Goal: Task Accomplishment & Management: Complete application form

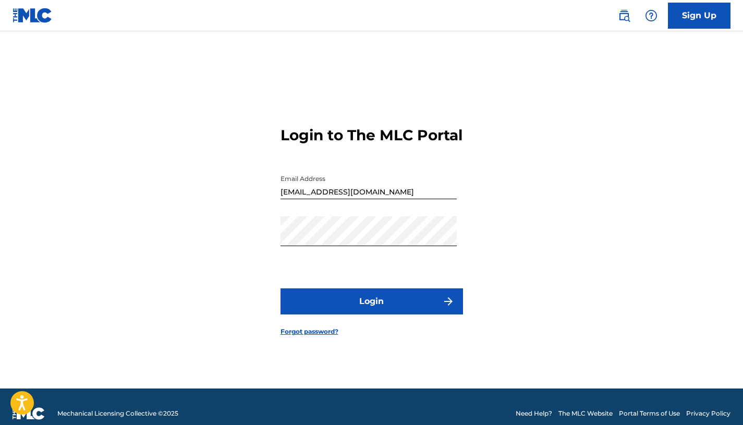
click at [364, 315] on button "Login" at bounding box center [372, 301] width 183 height 26
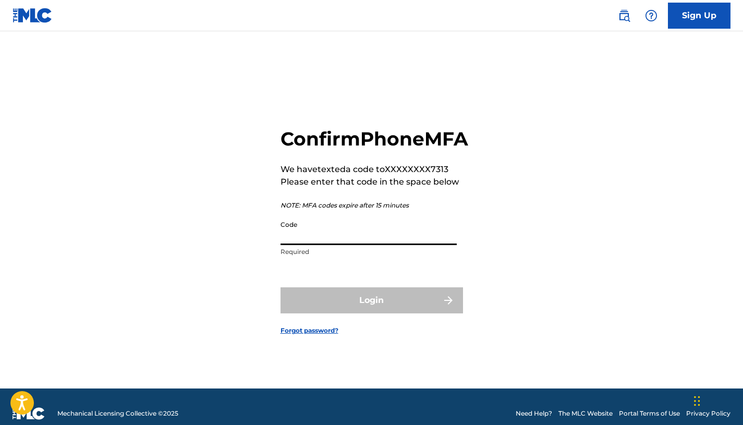
click at [319, 239] on input "Code" at bounding box center [369, 230] width 176 height 30
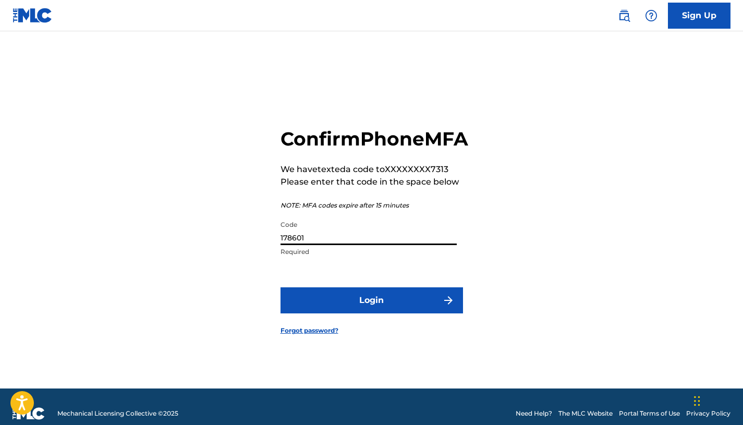
type input "178601"
click at [329, 311] on button "Login" at bounding box center [372, 300] width 183 height 26
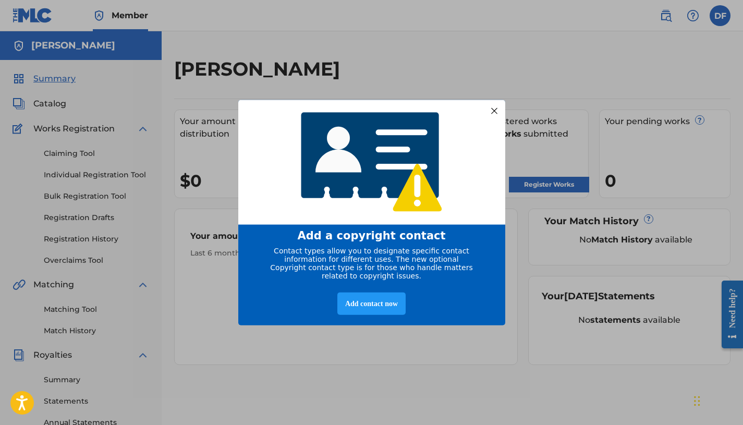
click at [495, 111] on div at bounding box center [494, 111] width 14 height 14
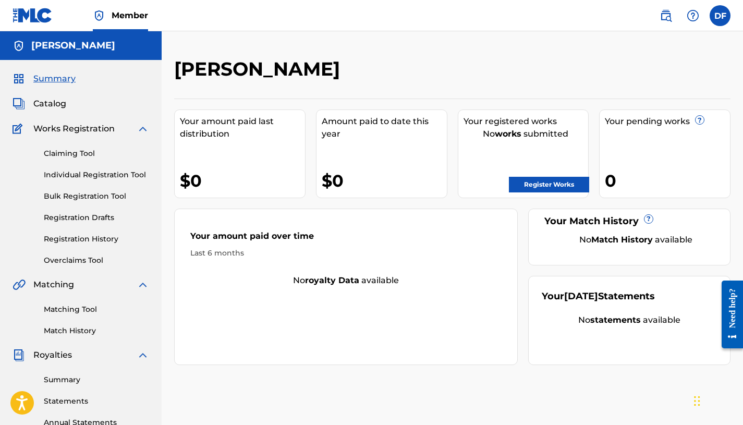
click at [56, 101] on span "Catalog" at bounding box center [49, 104] width 33 height 13
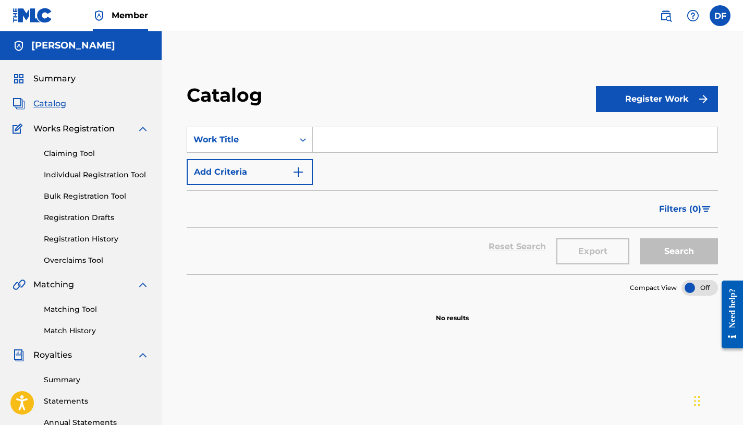
click at [221, 162] on button "Add Criteria" at bounding box center [250, 172] width 126 height 26
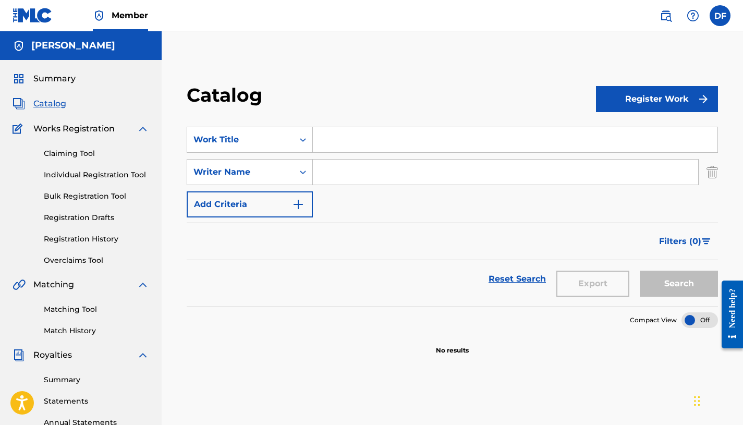
click at [635, 101] on button "Register Work" at bounding box center [657, 99] width 122 height 26
click at [623, 134] on link "Individual" at bounding box center [657, 132] width 122 height 25
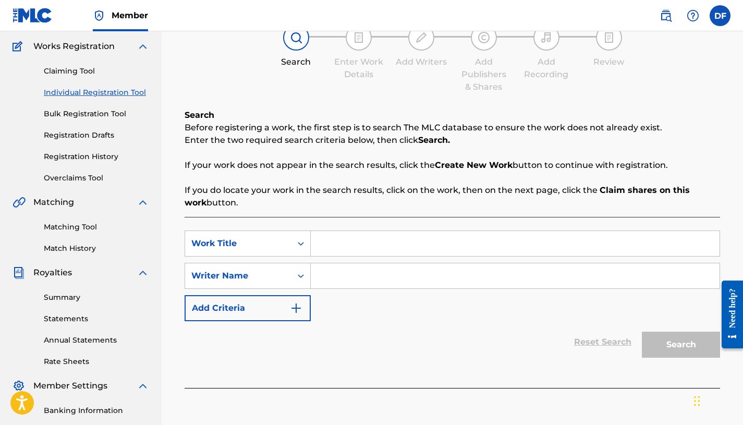
scroll to position [83, 0]
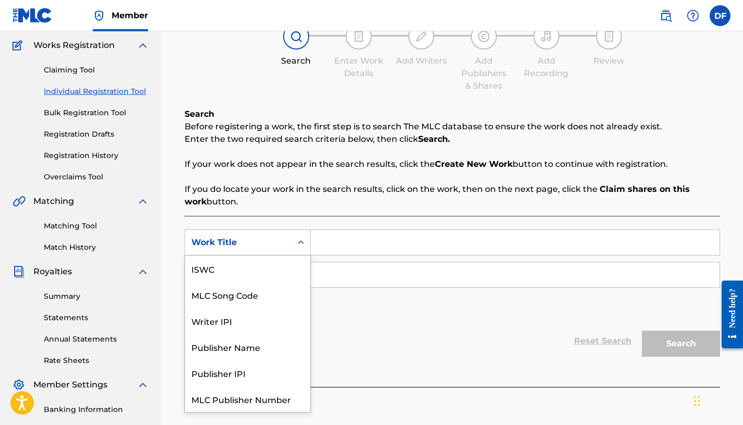
click at [298, 249] on div "Search Form" at bounding box center [301, 242] width 19 height 19
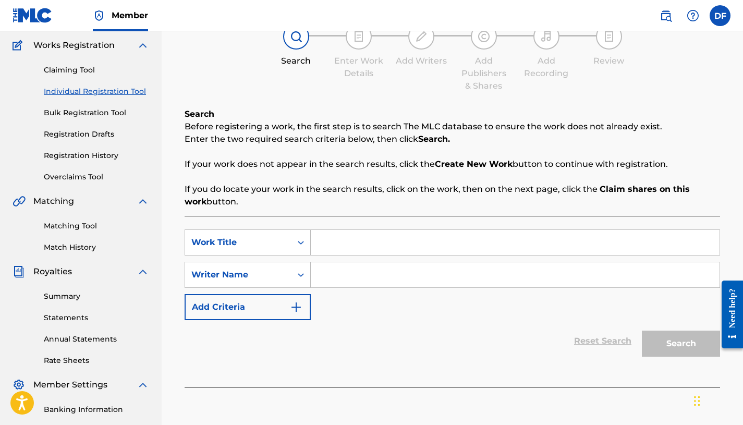
click at [340, 351] on div "Reset Search Search" at bounding box center [453, 341] width 536 height 42
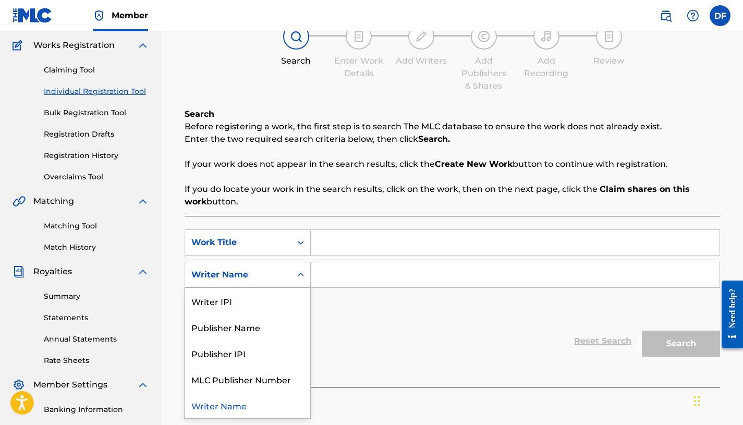
click at [290, 281] on div "Writer Name" at bounding box center [238, 275] width 106 height 20
click at [315, 281] on input "Search Form" at bounding box center [515, 274] width 409 height 25
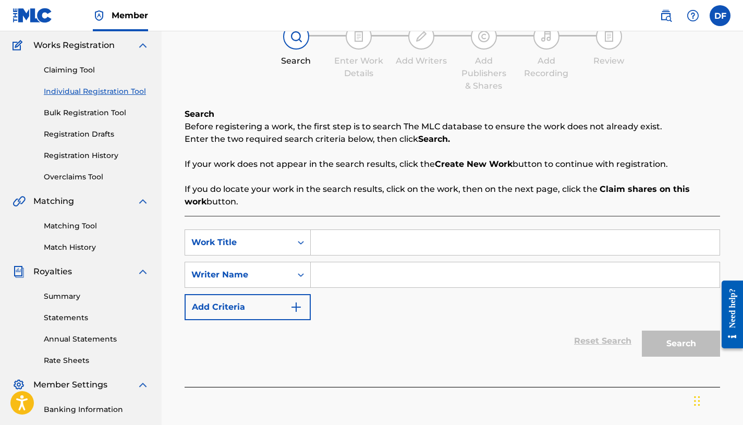
click at [355, 250] on input "Search Form" at bounding box center [515, 242] width 409 height 25
click at [294, 253] on div "Search Form" at bounding box center [301, 242] width 19 height 25
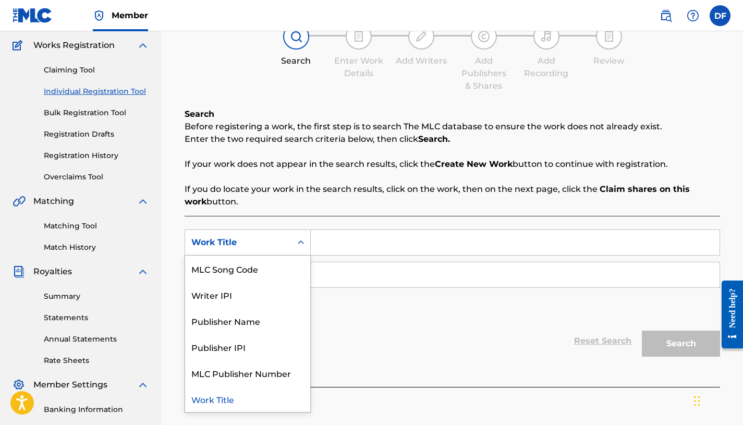
click at [263, 394] on div "Work Title" at bounding box center [247, 399] width 125 height 26
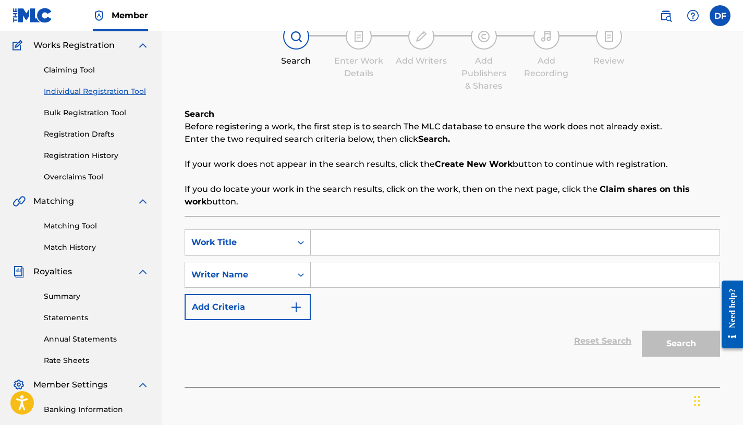
click at [335, 244] on input "Search Form" at bounding box center [515, 242] width 409 height 25
type input "Thunder"
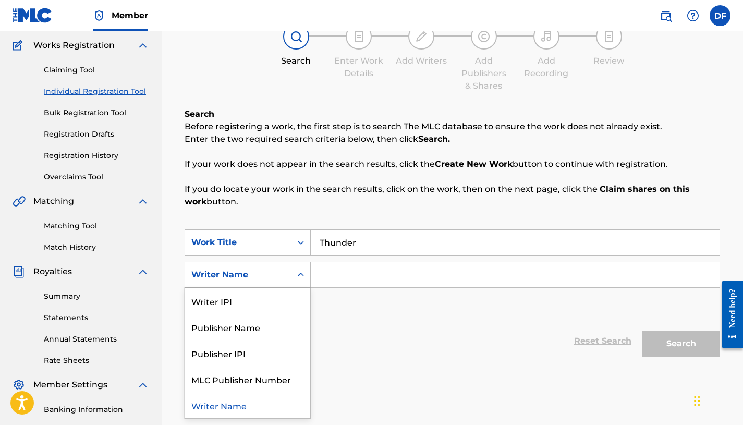
click at [300, 282] on div "Search Form" at bounding box center [301, 274] width 19 height 19
click at [278, 306] on div "Writer IPI" at bounding box center [247, 301] width 125 height 26
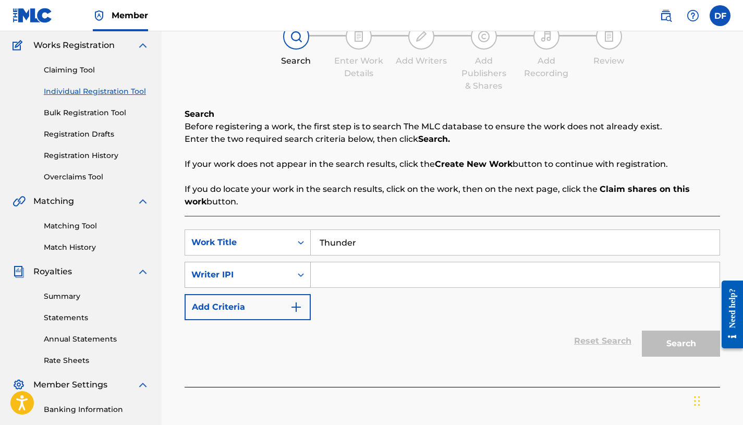
click at [300, 283] on div "Search Form" at bounding box center [301, 274] width 19 height 19
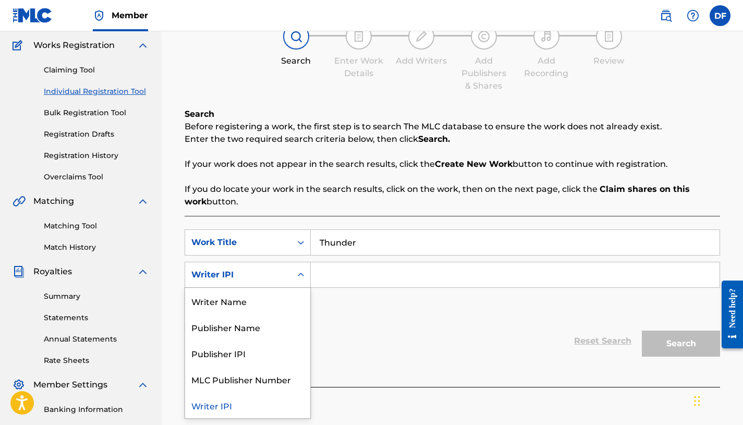
click at [309, 168] on p "If your work does not appear in the search results, click the Create New Work b…" at bounding box center [453, 164] width 536 height 13
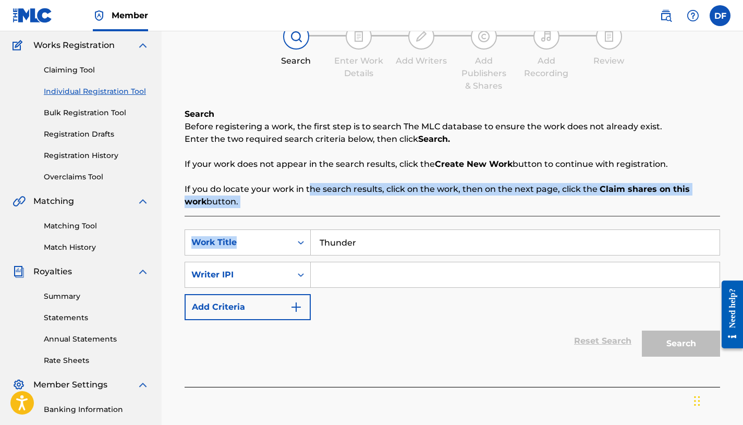
drag, startPoint x: 310, startPoint y: 216, endPoint x: 297, endPoint y: 320, distance: 104.2
click at [298, 309] on div "Search Before registering a work, the first step is to search The MLC database …" at bounding box center [453, 247] width 536 height 279
click at [285, 312] on button "Add Criteria" at bounding box center [248, 307] width 126 height 26
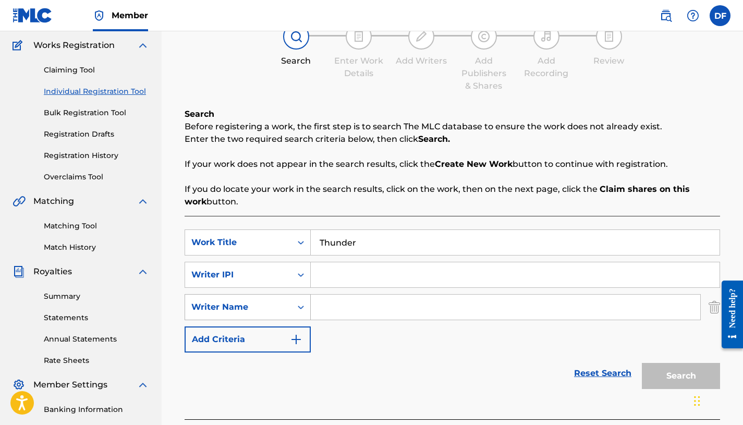
click at [268, 304] on div "Writer Name" at bounding box center [238, 307] width 94 height 13
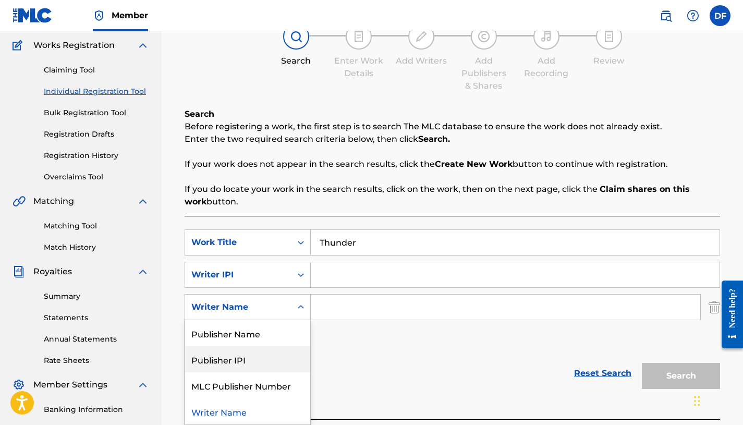
click at [353, 363] on div "Reset Search Search" at bounding box center [453, 374] width 536 height 42
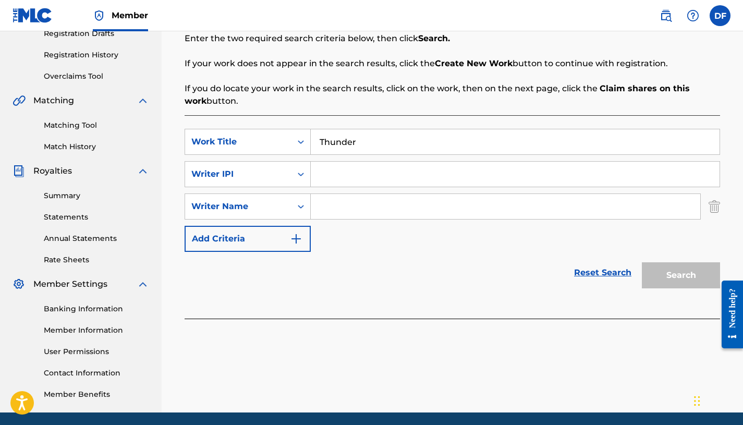
scroll to position [162, 0]
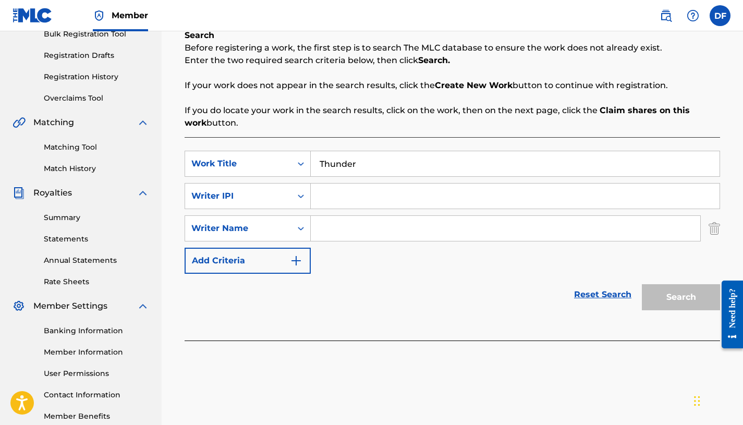
click at [331, 193] on input "Search Form" at bounding box center [515, 196] width 409 height 25
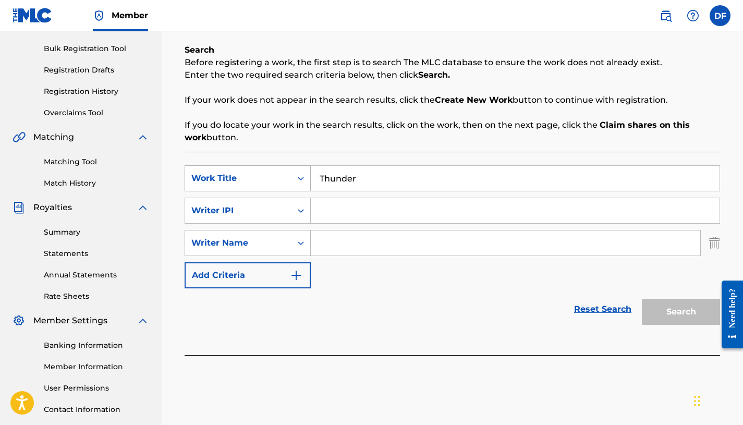
scroll to position [145, 0]
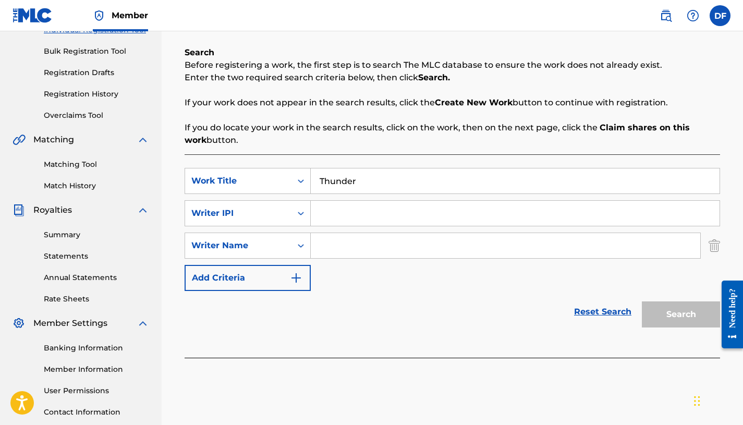
click at [601, 309] on link "Reset Search" at bounding box center [603, 311] width 68 height 23
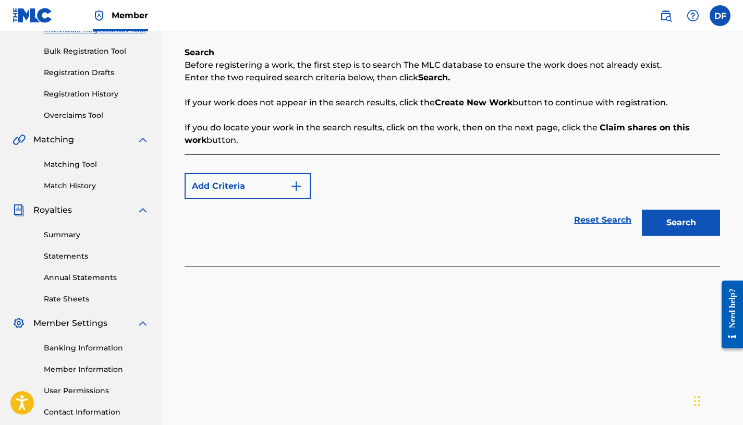
click at [645, 227] on button "Search" at bounding box center [681, 223] width 78 height 26
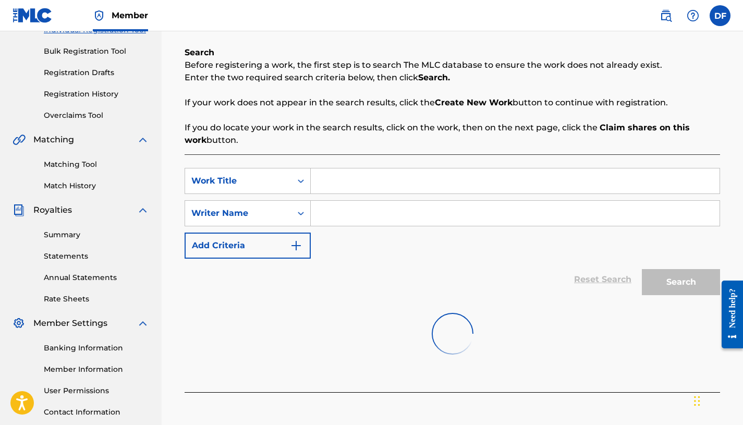
click at [415, 179] on input "Search Form" at bounding box center [515, 180] width 409 height 25
drag, startPoint x: 454, startPoint y: 186, endPoint x: 356, endPoint y: 181, distance: 97.7
click at [356, 181] on input "Thunder Lango" at bounding box center [515, 180] width 409 height 25
type input "Thunder"
click at [367, 257] on div "SearchWithCriteria1524b45f-06b7-43dc-a5e6-fbf94abb6d56 Work Title Thunder Searc…" at bounding box center [453, 213] width 536 height 91
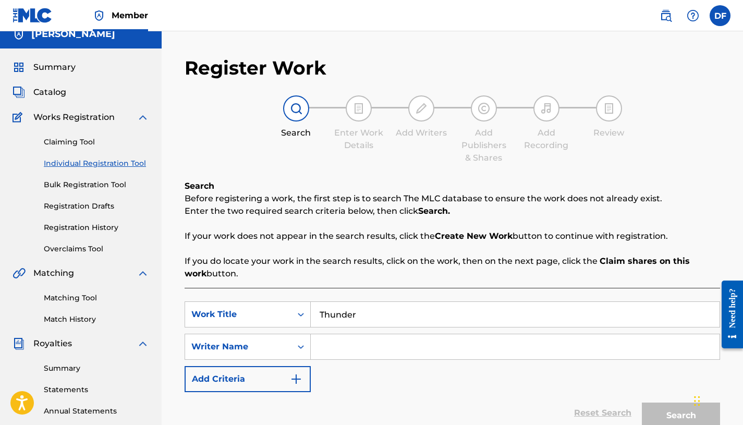
scroll to position [0, 0]
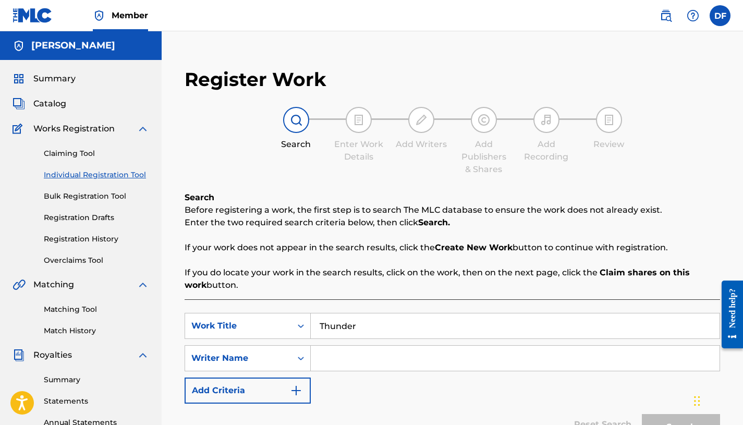
click at [83, 154] on link "Claiming Tool" at bounding box center [96, 153] width 105 height 11
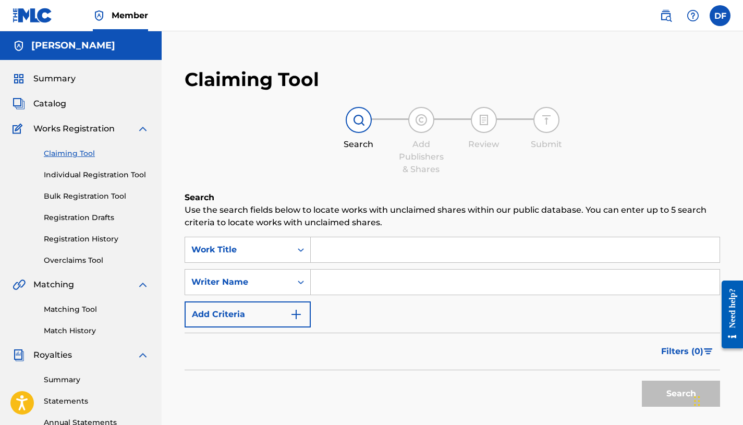
click at [368, 253] on input "Search Form" at bounding box center [515, 249] width 409 height 25
type input "Thunder"
click at [400, 286] on input "Search Form" at bounding box center [515, 282] width 409 height 25
type input "Lango"
click at [679, 407] on div "Search" at bounding box center [678, 391] width 83 height 42
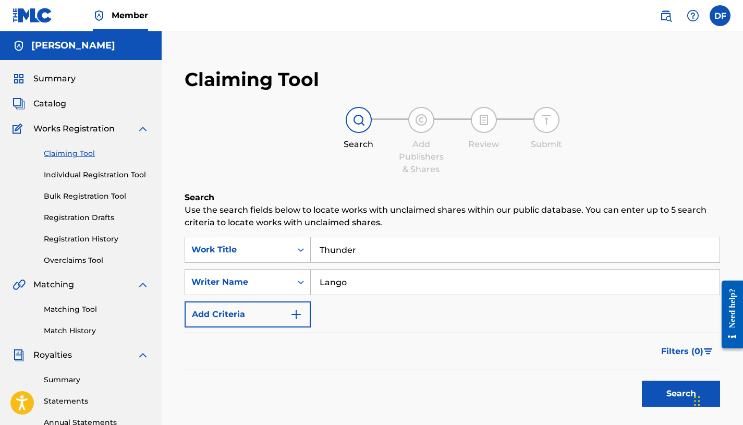
click at [667, 403] on button "Search" at bounding box center [681, 394] width 78 height 26
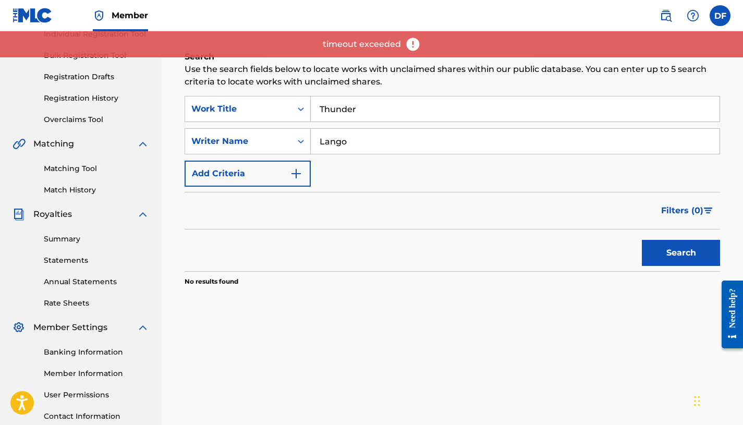
scroll to position [22, 0]
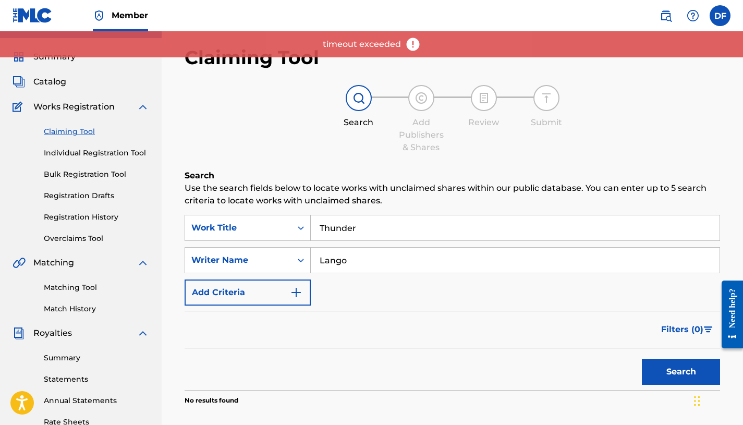
click at [650, 361] on button "Search" at bounding box center [681, 372] width 78 height 26
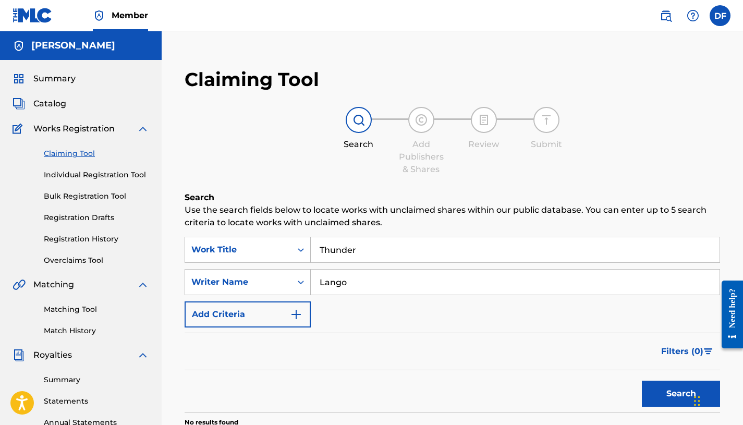
click at [117, 174] on link "Individual Registration Tool" at bounding box center [96, 175] width 105 height 11
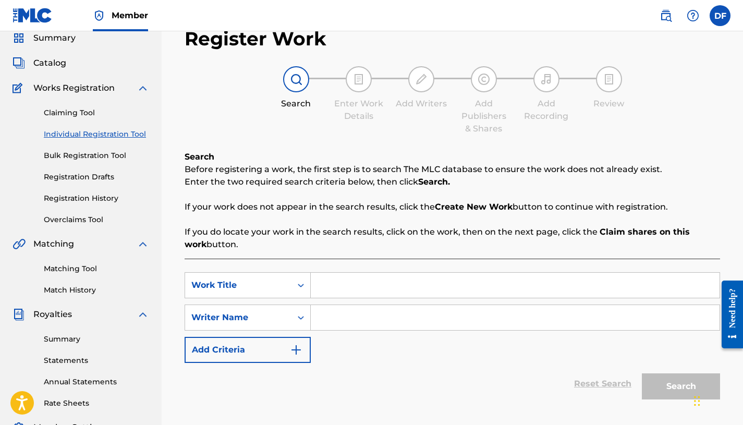
scroll to position [52, 0]
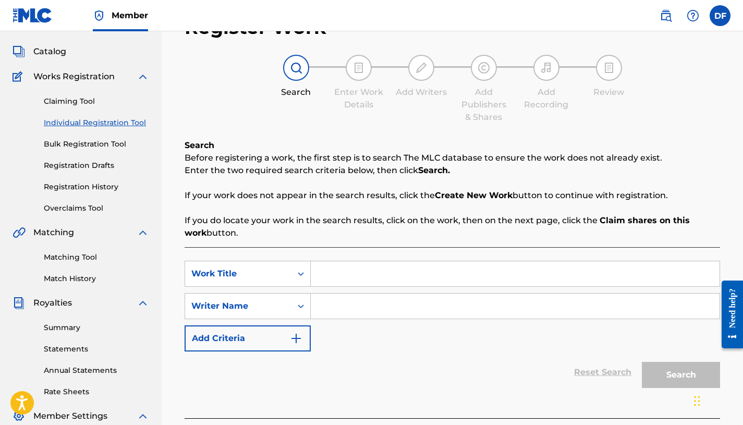
click at [354, 270] on input "Search Form" at bounding box center [515, 273] width 409 height 25
type input "Thunder"
click at [377, 307] on input "Search Form" at bounding box center [515, 306] width 409 height 25
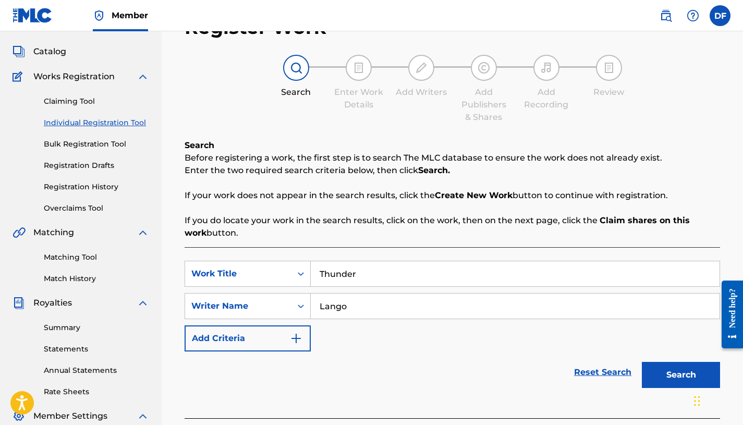
click at [663, 374] on button "Search" at bounding box center [681, 375] width 78 height 26
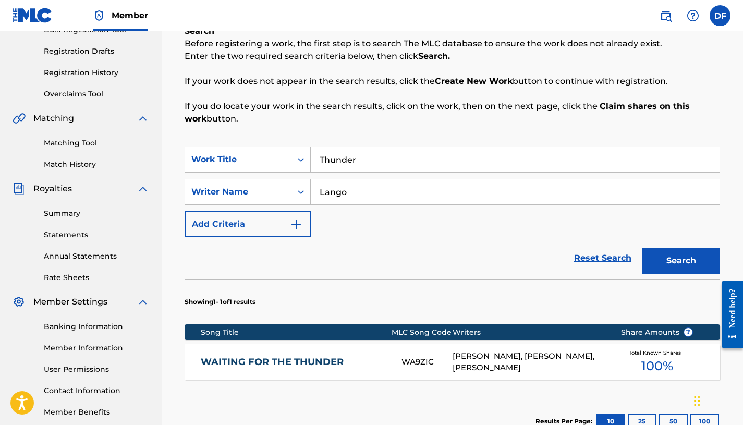
scroll to position [166, 0]
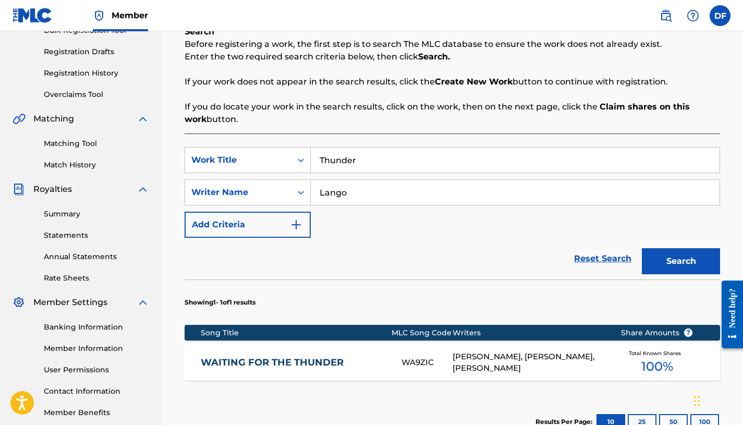
click at [389, 201] on input "Lango" at bounding box center [515, 192] width 409 height 25
type input "[PERSON_NAME]"
click at [674, 269] on button "Search" at bounding box center [681, 261] width 78 height 26
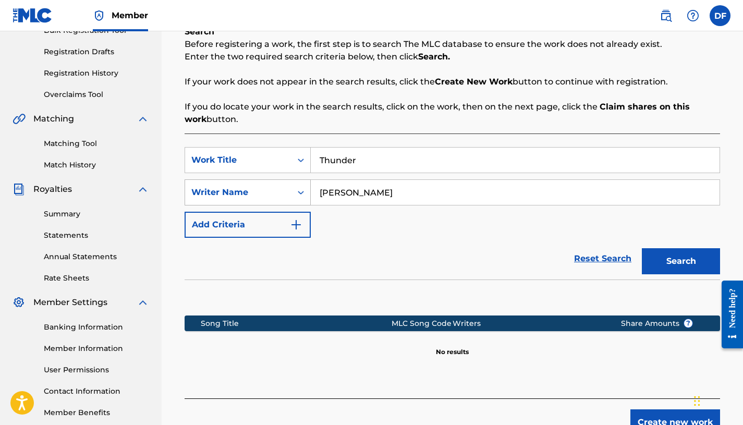
drag, startPoint x: 393, startPoint y: 194, endPoint x: 294, endPoint y: 188, distance: 99.3
click at [294, 188] on div "SearchWithCriteriae1a52c1f-af93-4e68-8052-2e3ef8e322a1 Writer Name [PERSON_NAME]" at bounding box center [453, 192] width 536 height 26
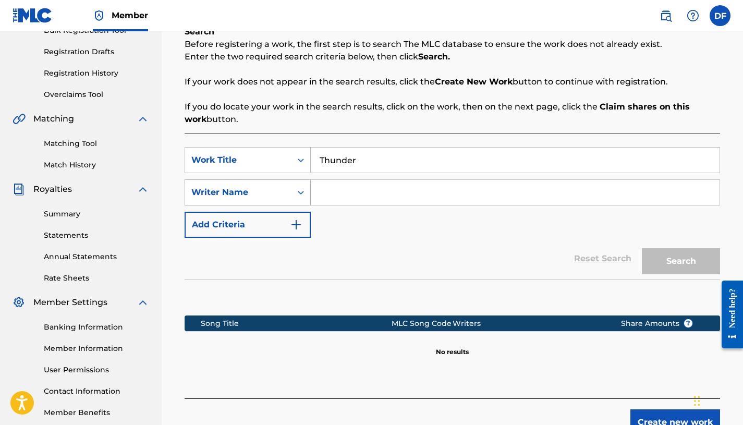
click at [265, 189] on div "Writer Name" at bounding box center [238, 192] width 94 height 13
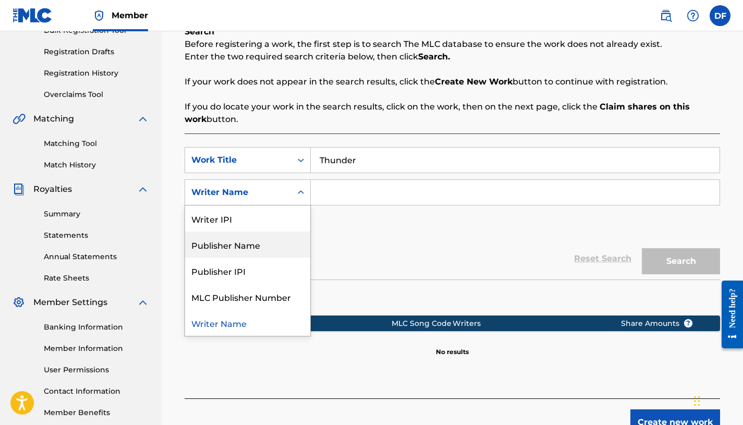
click at [358, 235] on div "SearchWithCriteria1524b45f-06b7-43dc-a5e6-fbf94abb6d56 Work Title Thunder Searc…" at bounding box center [453, 192] width 536 height 91
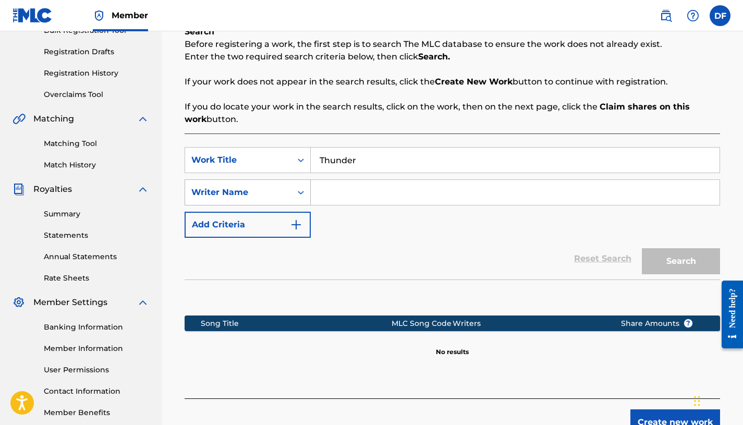
click at [293, 195] on div "Search Form" at bounding box center [301, 192] width 19 height 19
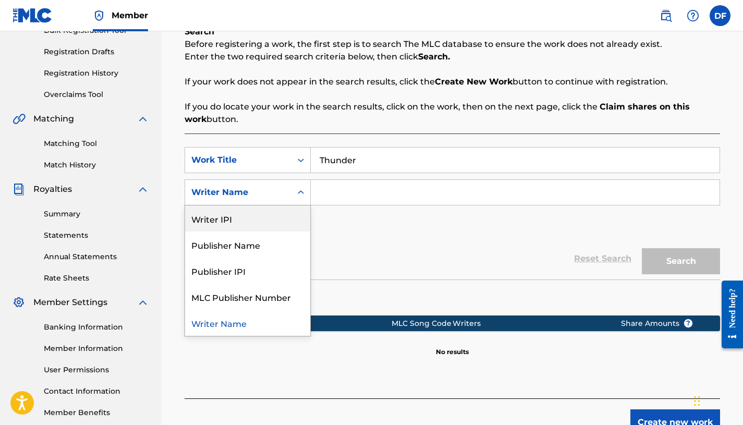
click at [255, 217] on div "Writer IPI" at bounding box center [247, 218] width 125 height 26
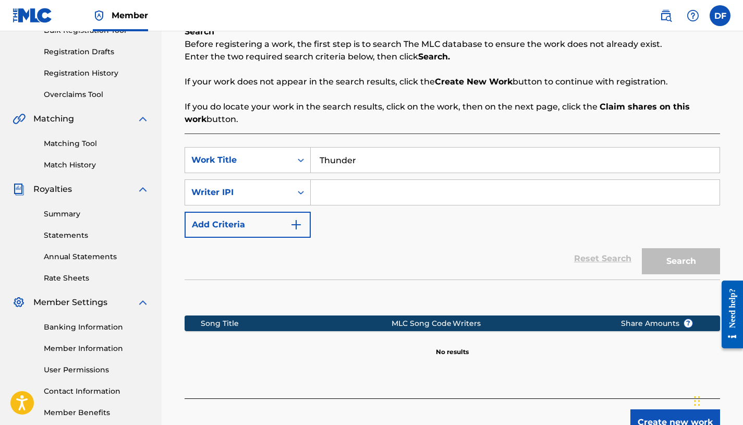
click at [381, 191] on input "Search Form" at bounding box center [515, 192] width 409 height 25
paste input "01029212399"
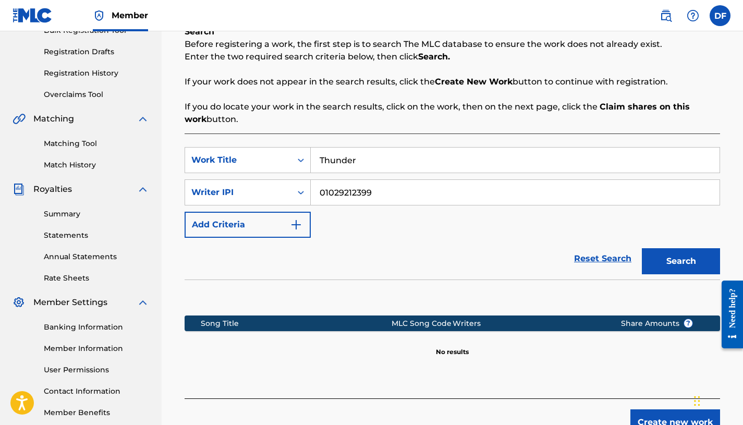
type input "01029212399"
click at [654, 267] on button "Search" at bounding box center [681, 261] width 78 height 26
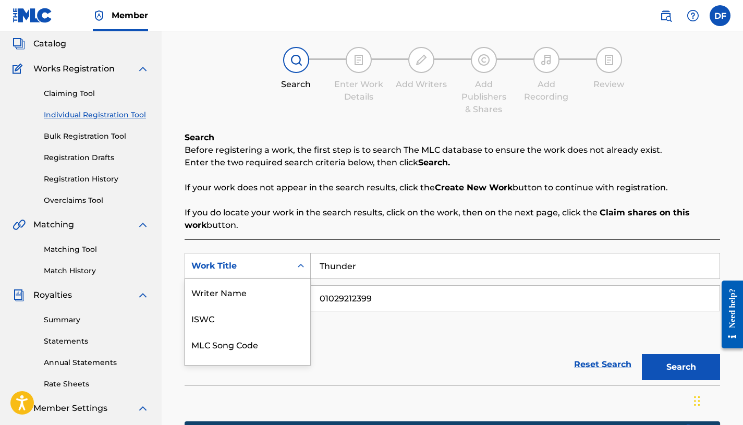
scroll to position [69, 0]
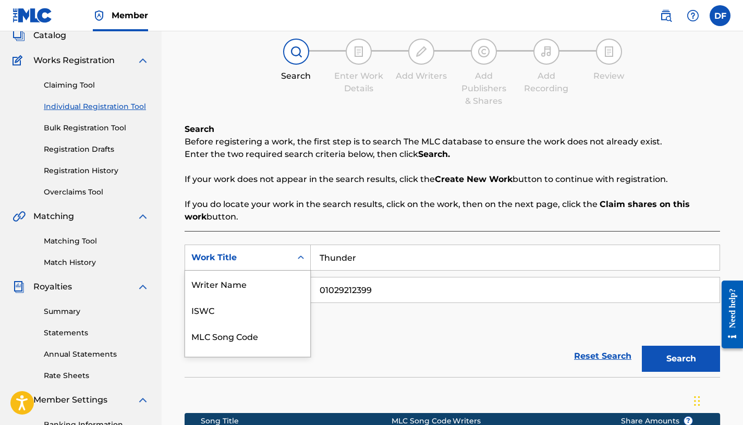
click at [300, 267] on div "Search Form" at bounding box center [301, 257] width 19 height 25
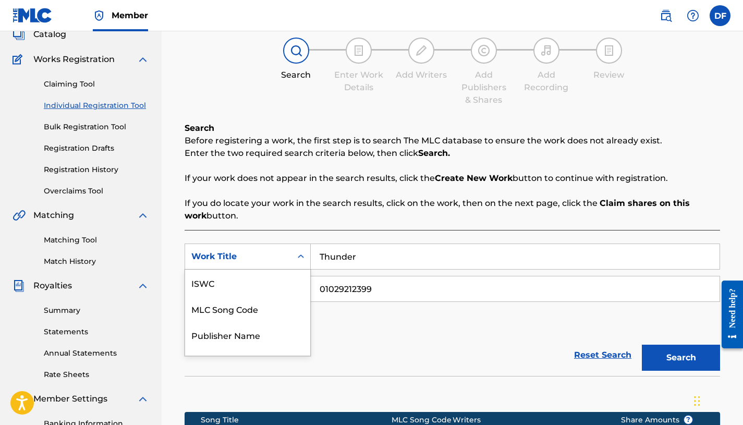
scroll to position [71, 0]
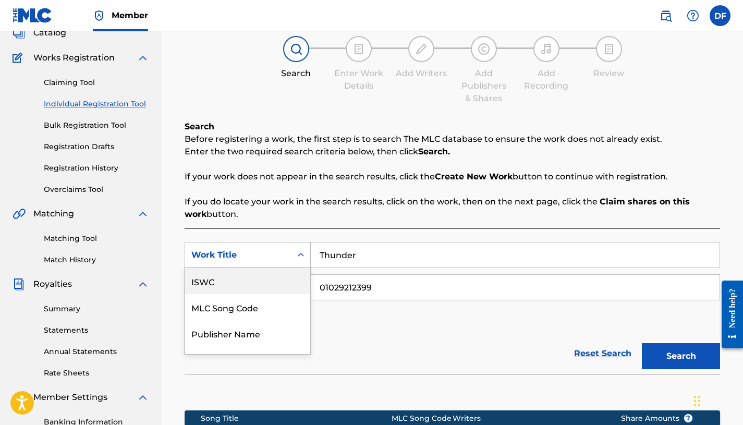
click at [280, 274] on div "ISWC" at bounding box center [247, 281] width 125 height 26
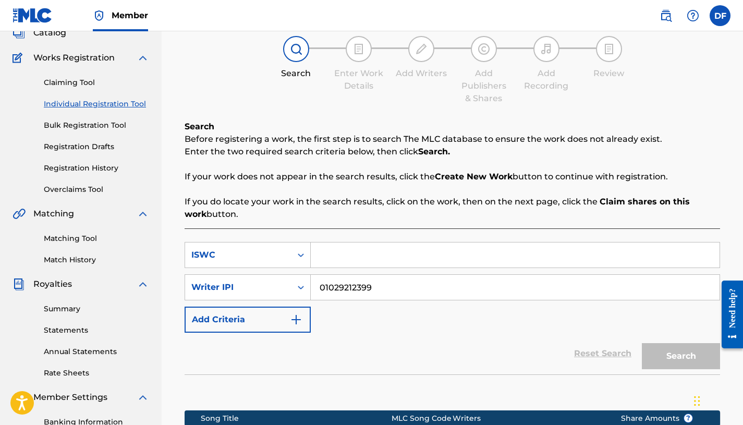
drag, startPoint x: 413, startPoint y: 293, endPoint x: 310, endPoint y: 281, distance: 103.4
click at [311, 281] on input "01029212399" at bounding box center [515, 287] width 409 height 25
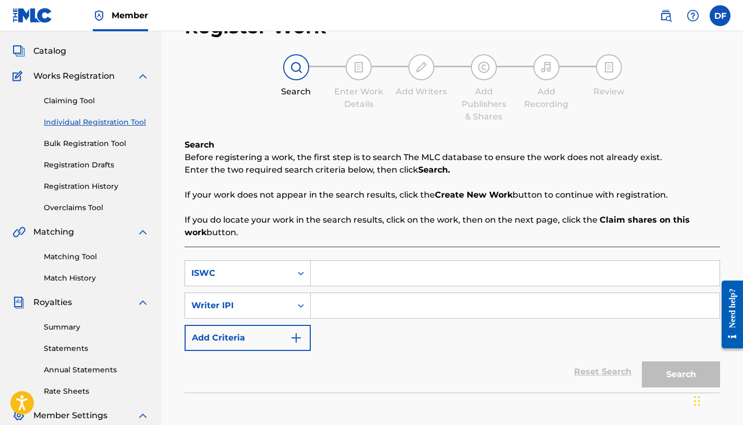
scroll to position [52, 0]
click at [86, 103] on link "Claiming Tool" at bounding box center [96, 101] width 105 height 11
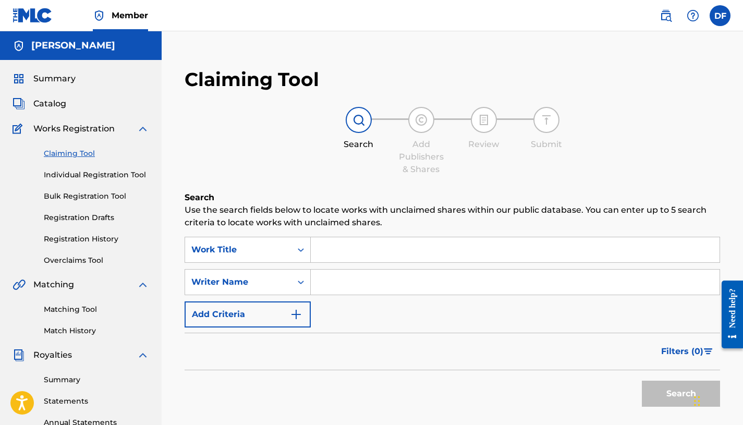
click at [102, 180] on link "Individual Registration Tool" at bounding box center [96, 175] width 105 height 11
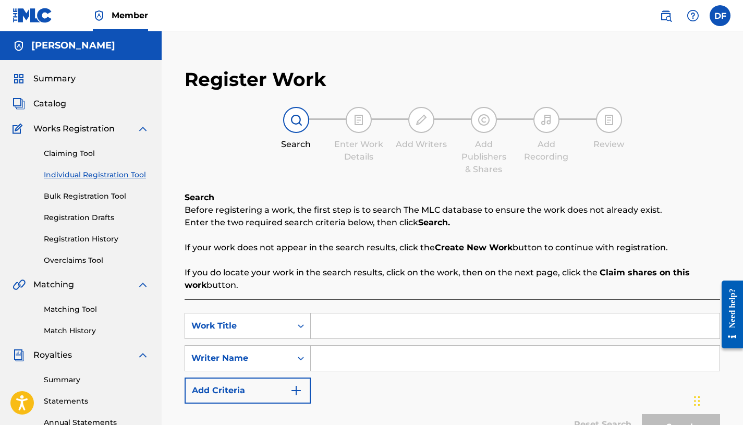
click at [388, 330] on input "Search Form" at bounding box center [515, 325] width 409 height 25
type input "Thunder"
drag, startPoint x: 415, startPoint y: 379, endPoint x: 416, endPoint y: 369, distance: 10.0
click at [415, 379] on div "SearchWithCriteria1524b45f-06b7-43dc-a5e6-fbf94abb6d56 Work Title Thunder Searc…" at bounding box center [453, 358] width 536 height 91
click at [417, 364] on input "Search Form" at bounding box center [515, 358] width 409 height 25
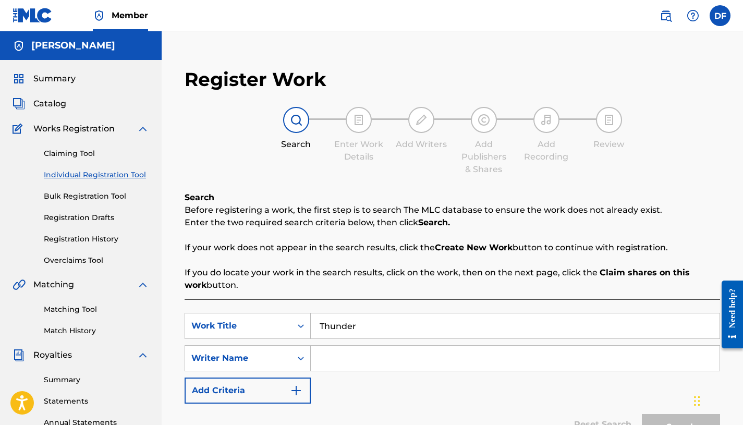
type input "Lango"
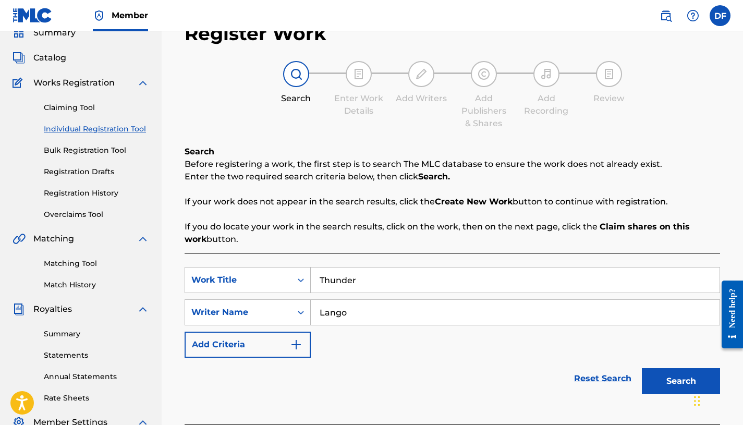
scroll to position [91, 0]
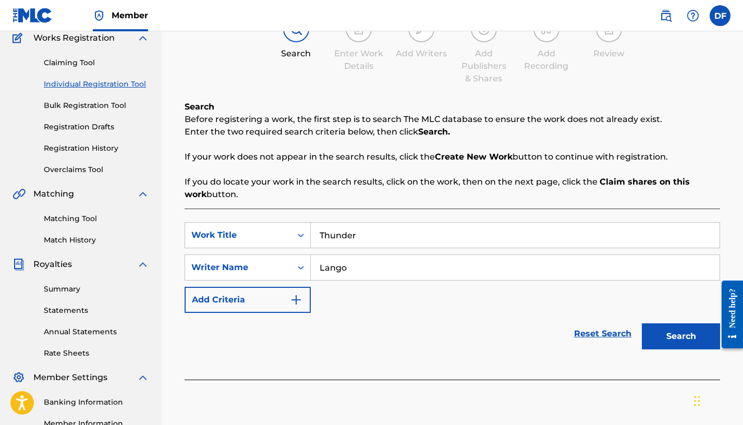
click at [659, 336] on button "Search" at bounding box center [681, 336] width 78 height 26
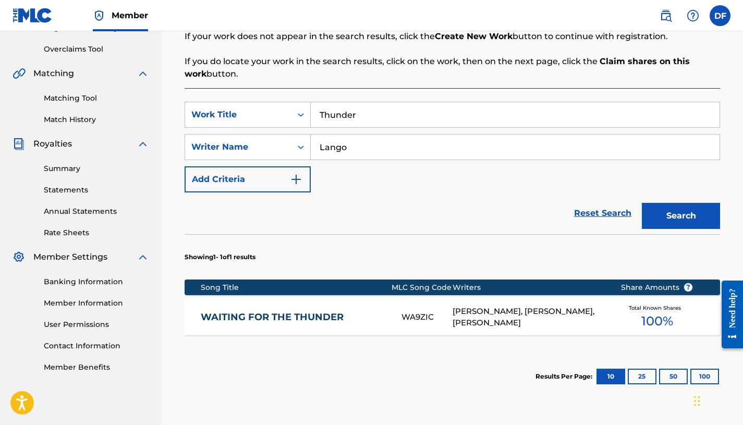
scroll to position [224, 0]
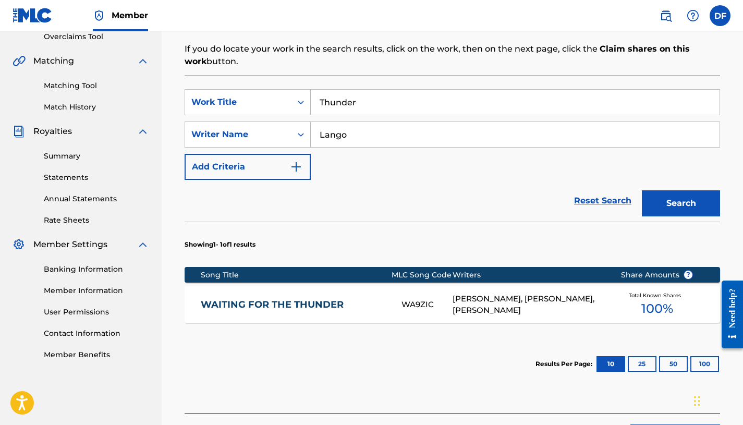
click at [639, 363] on button "25" at bounding box center [642, 364] width 29 height 16
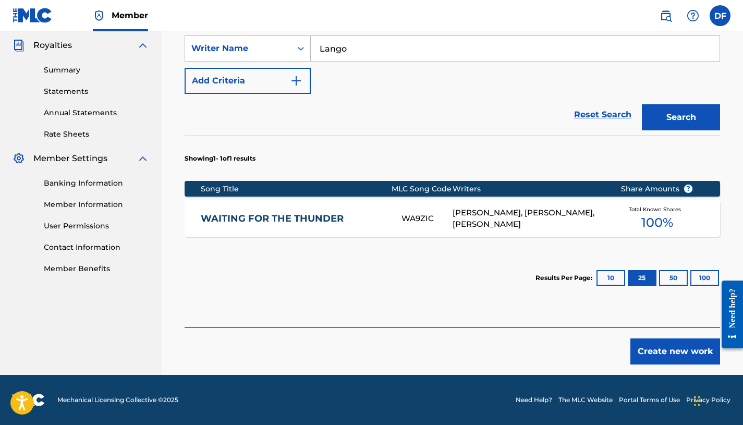
click at [655, 352] on button "Create new work" at bounding box center [676, 351] width 90 height 26
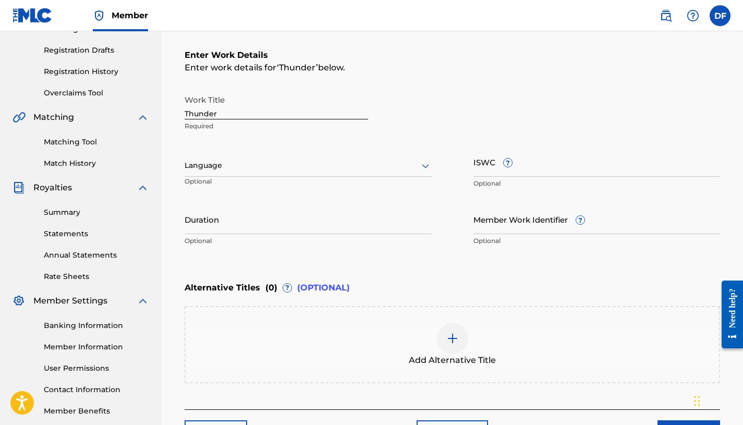
scroll to position [166, 0]
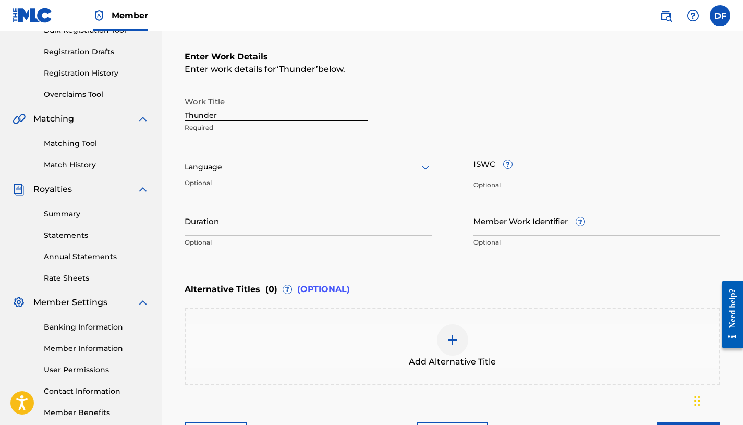
click at [324, 226] on input "Duration" at bounding box center [308, 221] width 247 height 30
click at [529, 218] on input "Member Work Identifier ?" at bounding box center [597, 221] width 247 height 30
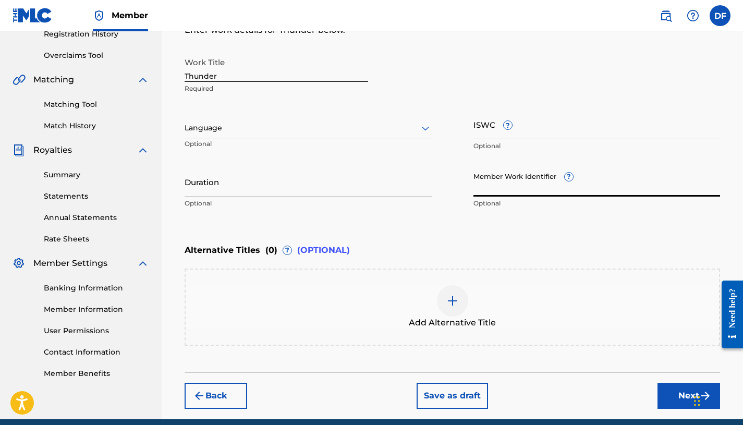
scroll to position [154, 0]
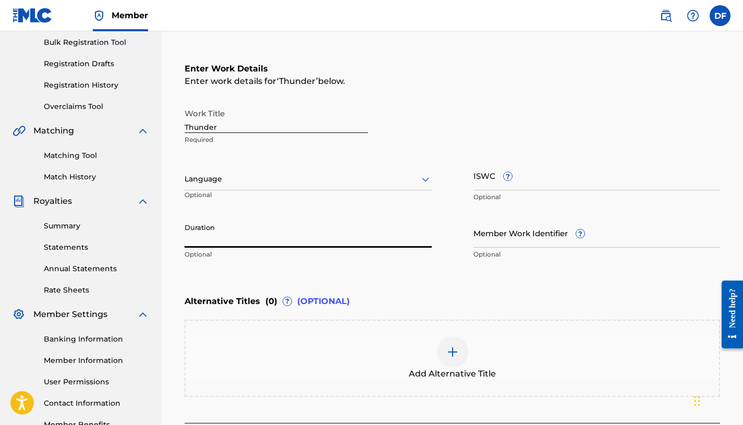
click at [365, 244] on input "Duration" at bounding box center [308, 233] width 247 height 30
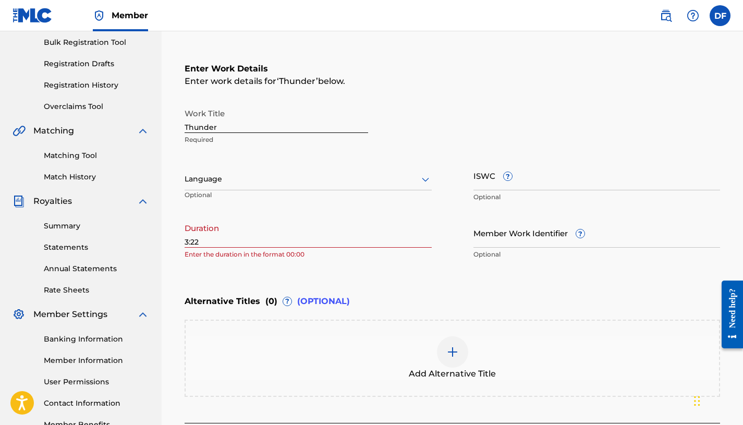
click at [440, 285] on div "Enter Work Details Enter work details for ‘ Thunder ’ below. Work Title Thunder…" at bounding box center [453, 164] width 536 height 252
click at [184, 241] on div "Register Work Search Enter Work Details Add Writers Add Publishers & Shares Add…" at bounding box center [452, 187] width 557 height 567
click at [187, 243] on input "3:22" at bounding box center [308, 233] width 247 height 30
click at [177, 243] on div "Register Work Search Enter Work Details Add Writers Add Publishers & Shares Add…" at bounding box center [452, 187] width 557 height 567
click at [185, 243] on input "3:22" at bounding box center [308, 233] width 247 height 30
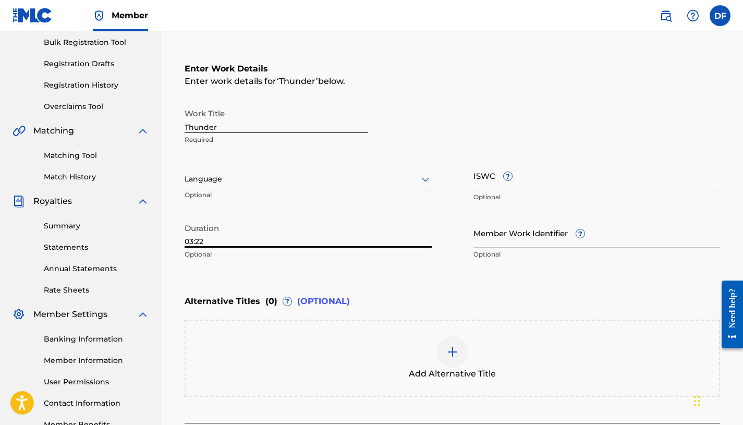
type input "03:22"
click at [450, 260] on div "Work Title Thunder Required Language Optional ISWC ? Optional Duration 03:22 Op…" at bounding box center [453, 184] width 536 height 162
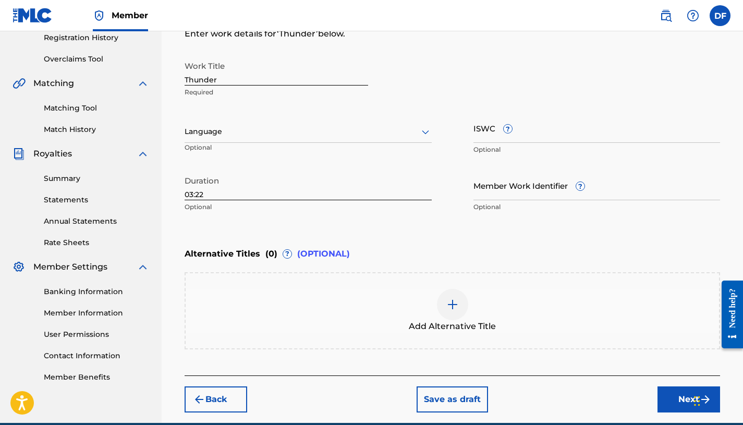
scroll to position [249, 0]
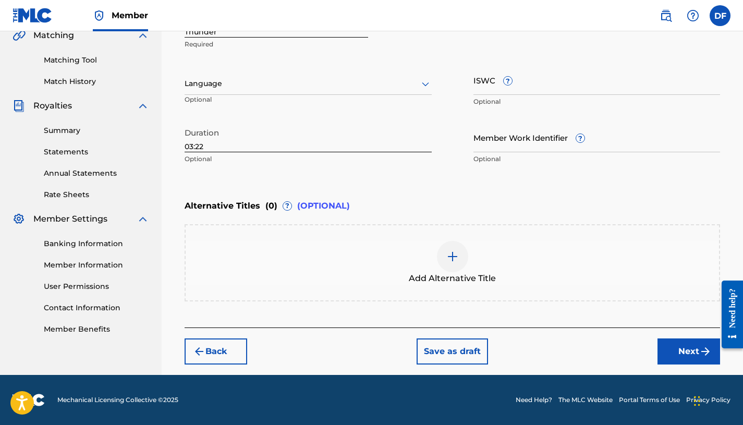
click at [675, 355] on button "Next" at bounding box center [689, 351] width 63 height 26
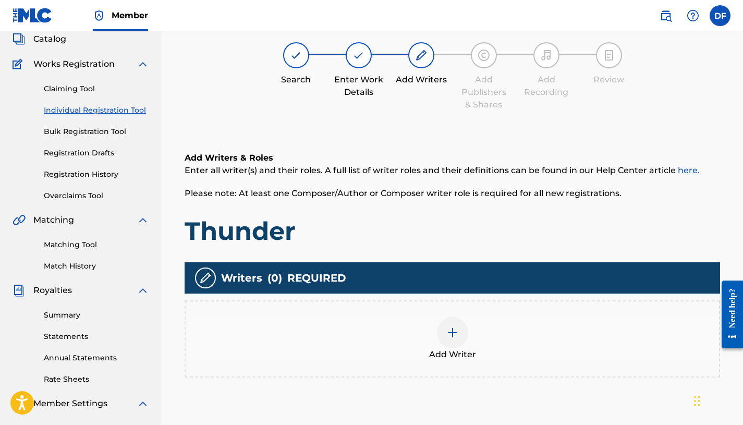
scroll to position [128, 0]
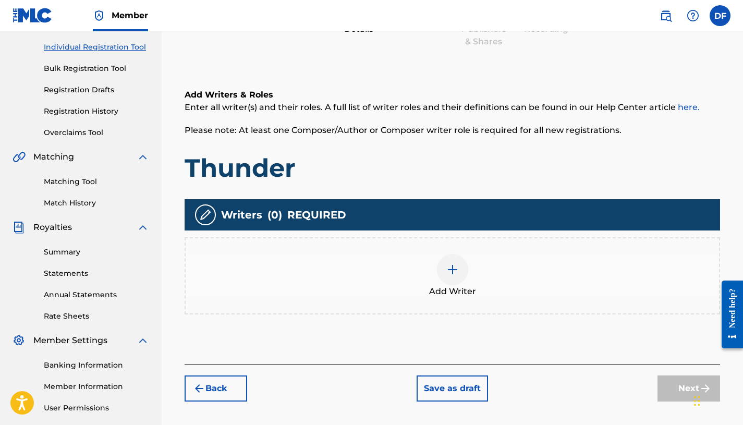
click at [461, 279] on div at bounding box center [452, 269] width 31 height 31
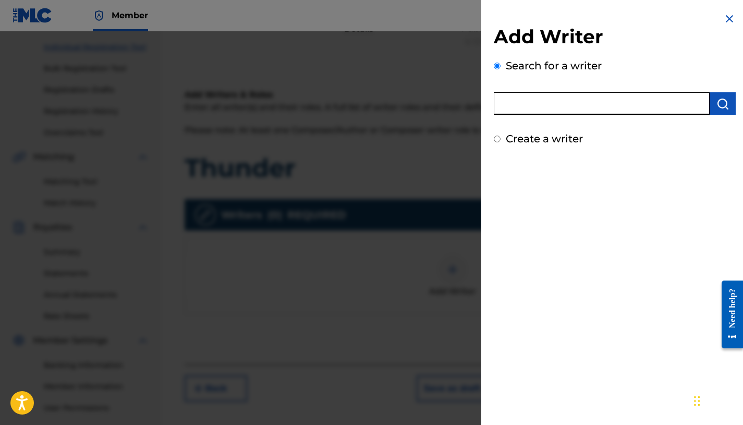
click at [560, 102] on input "text" at bounding box center [602, 103] width 216 height 23
type input "[PERSON_NAME]"
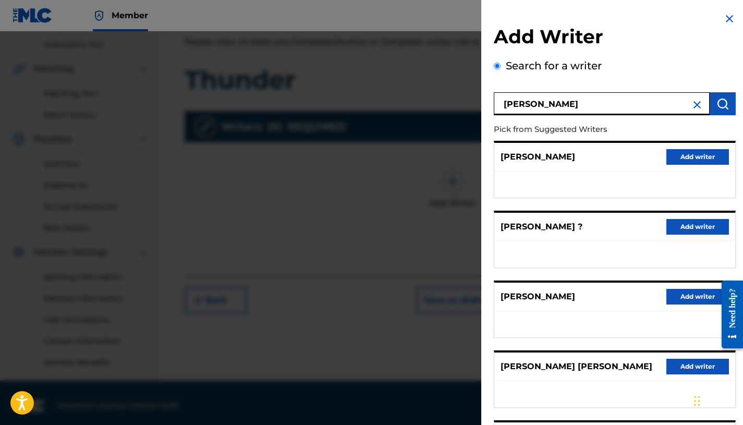
scroll to position [220, 0]
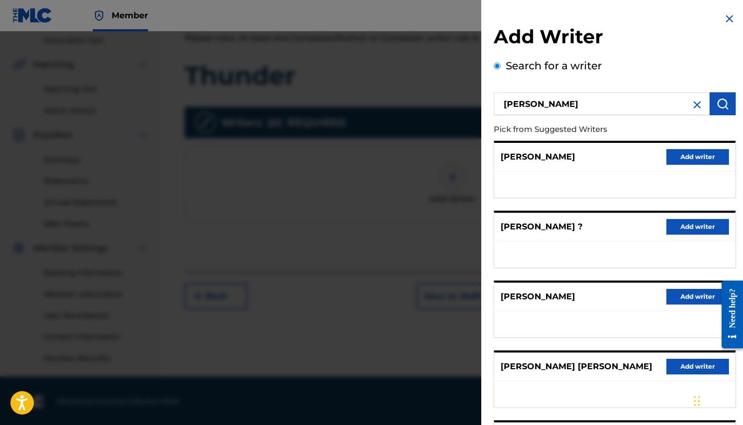
click at [685, 370] on button "Add writer" at bounding box center [698, 367] width 63 height 16
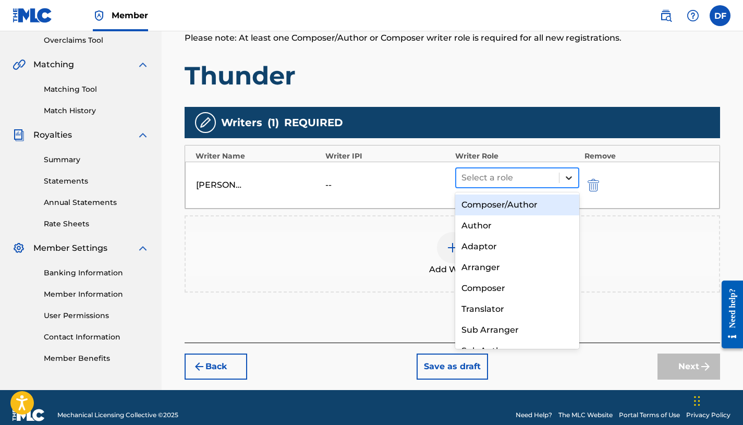
click at [568, 176] on icon at bounding box center [569, 178] width 10 height 10
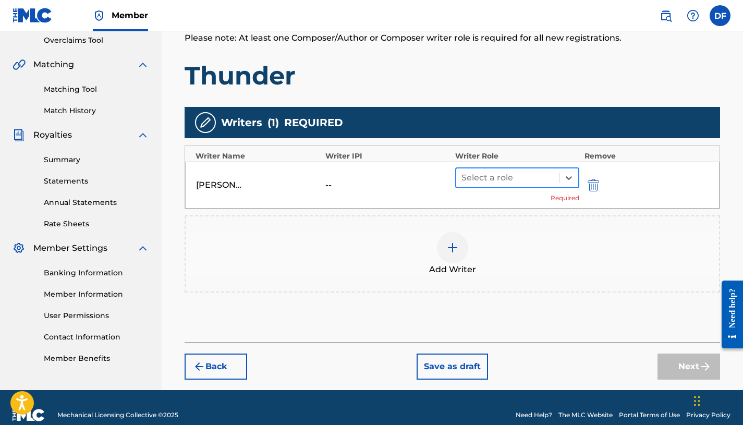
click at [502, 184] on div at bounding box center [508, 178] width 92 height 15
click at [335, 171] on div "[PERSON_NAME] [PERSON_NAME] -- Select a role Required" at bounding box center [452, 185] width 535 height 47
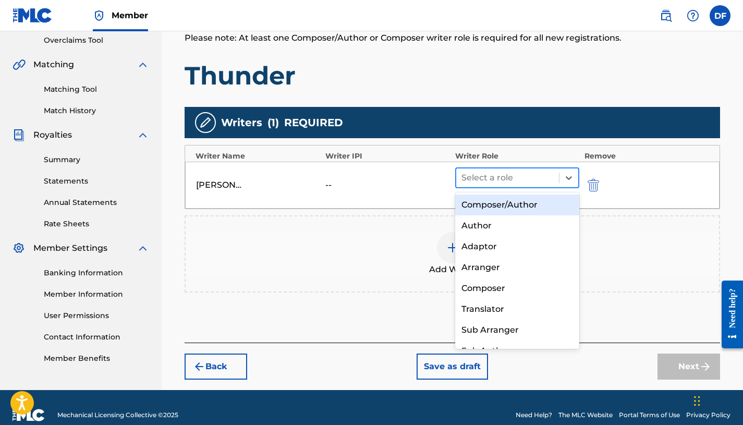
click at [547, 177] on div at bounding box center [508, 178] width 92 height 15
click at [547, 209] on div "Composer/Author" at bounding box center [517, 205] width 124 height 21
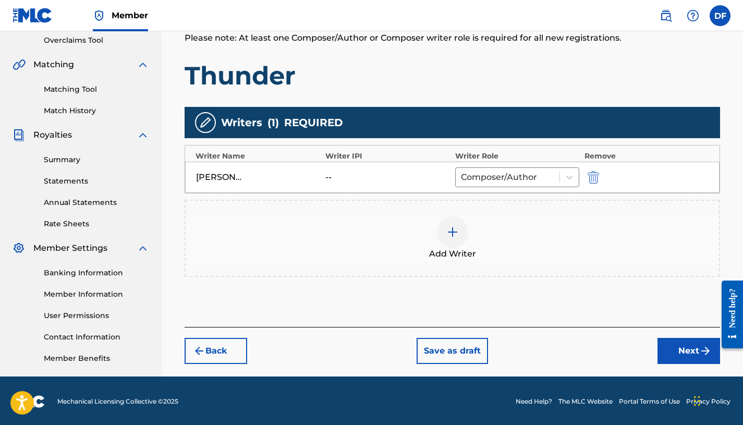
click at [391, 173] on div "--" at bounding box center [387, 177] width 124 height 13
click at [316, 171] on div "[PERSON_NAME] [PERSON_NAME]" at bounding box center [258, 177] width 124 height 13
click at [594, 176] on img "submit" at bounding box center [593, 177] width 11 height 13
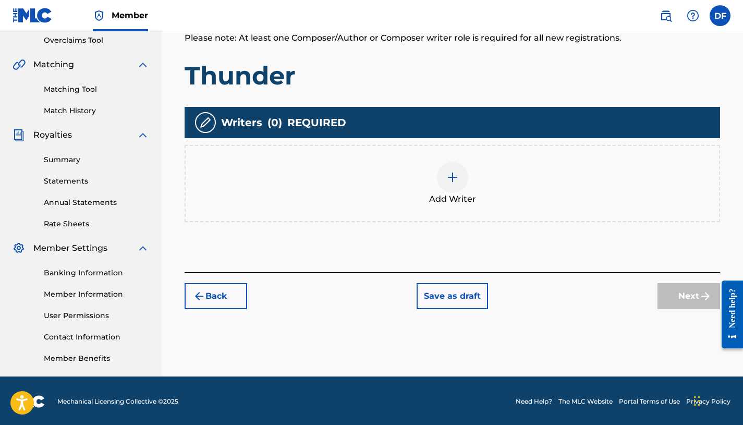
click at [447, 182] on img at bounding box center [452, 177] width 13 height 13
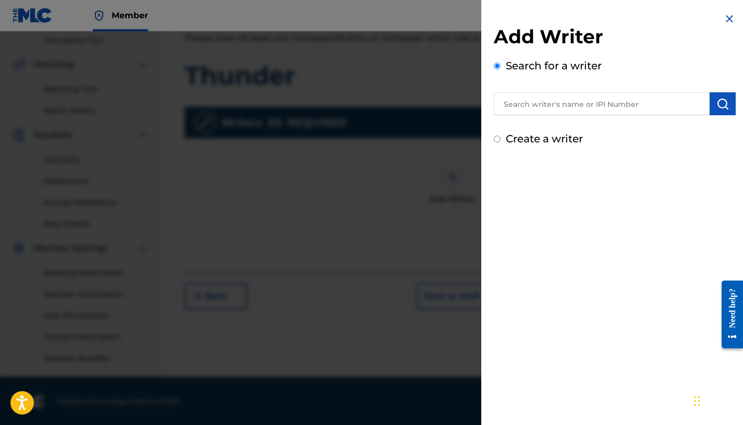
click at [519, 137] on label "Create a writer" at bounding box center [544, 138] width 77 height 13
radio input "true"
click at [501, 137] on input "Create a writer" at bounding box center [497, 139] width 7 height 7
radio input "false"
radio input "true"
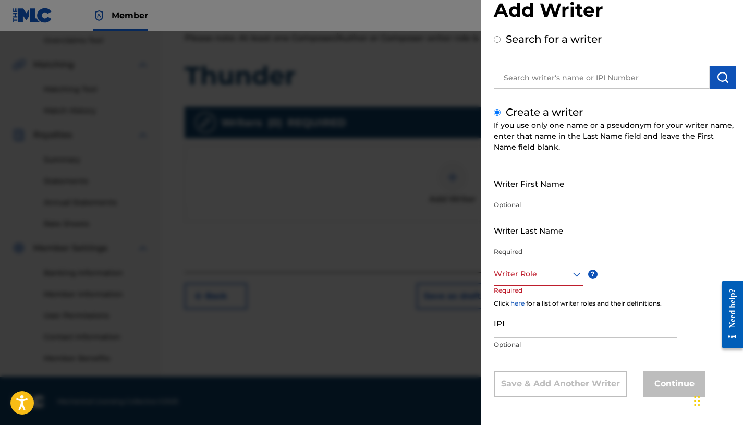
scroll to position [222, 0]
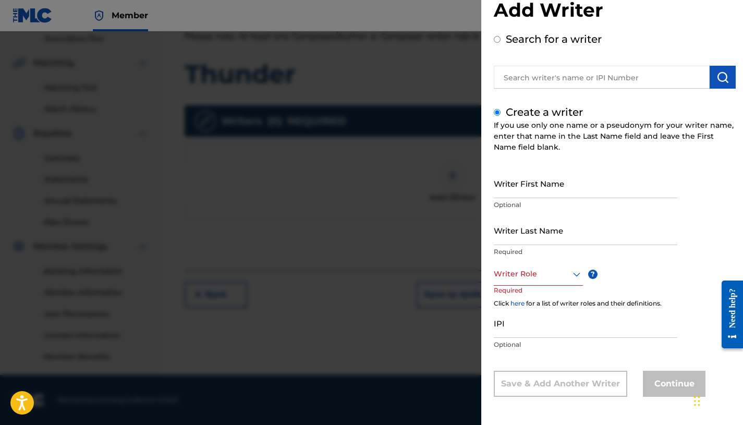
click at [569, 275] on div at bounding box center [538, 274] width 89 height 13
click at [559, 296] on div "Composer/Author" at bounding box center [538, 297] width 88 height 23
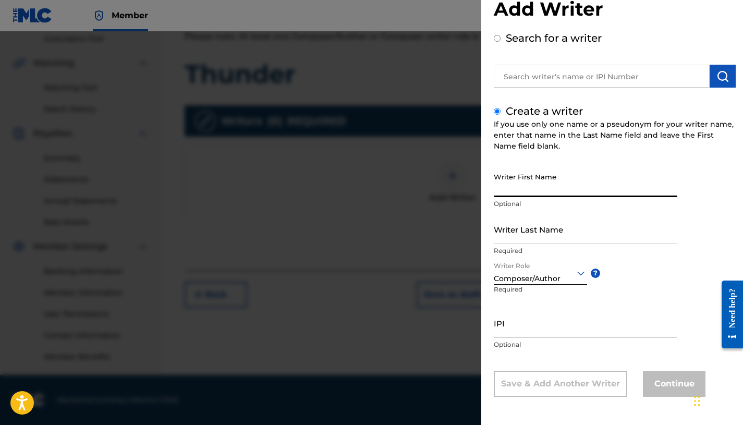
click at [526, 186] on input "Writer First Name" at bounding box center [586, 182] width 184 height 30
click at [545, 320] on input "IPI" at bounding box center [586, 323] width 184 height 30
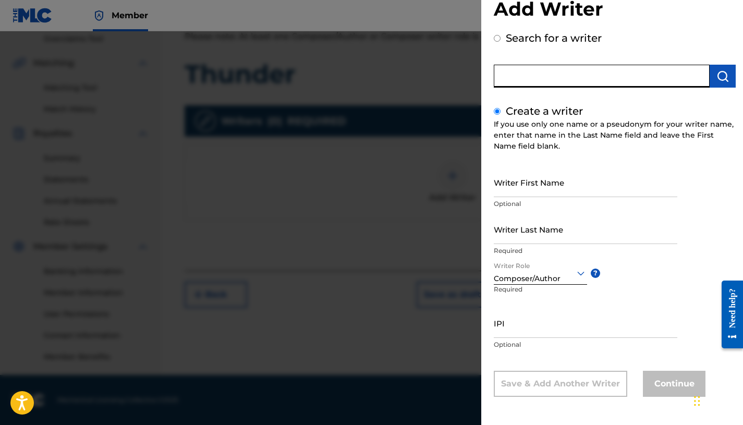
click at [536, 78] on input "text" at bounding box center [602, 76] width 216 height 23
radio input "true"
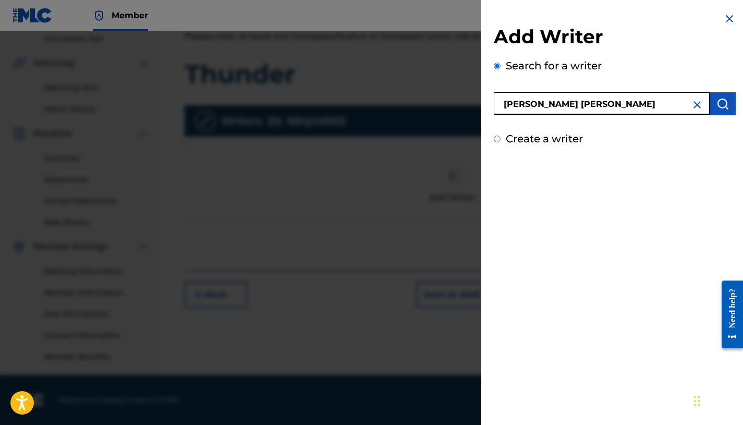
type input "[PERSON_NAME] [PERSON_NAME]"
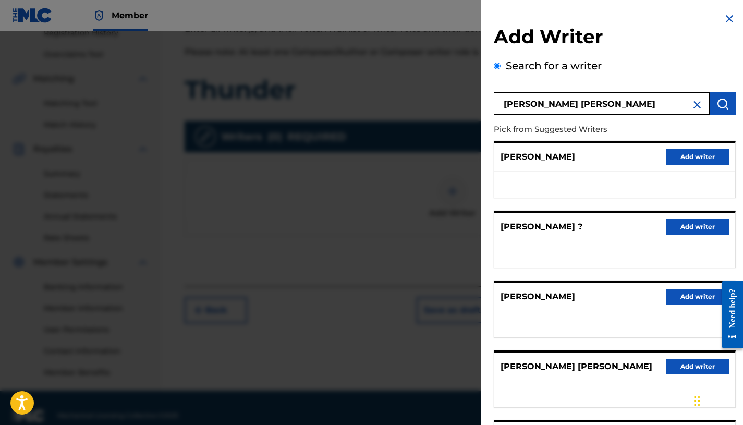
scroll to position [222, 0]
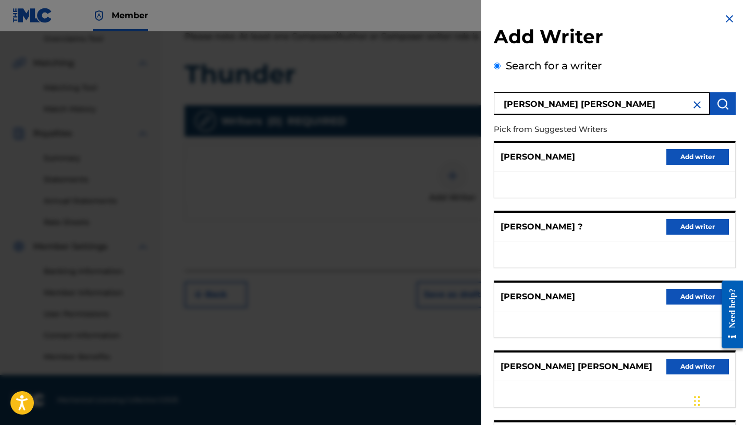
click at [598, 368] on p "[PERSON_NAME] [PERSON_NAME]" at bounding box center [577, 366] width 152 height 13
click at [699, 105] on img at bounding box center [697, 105] width 13 height 13
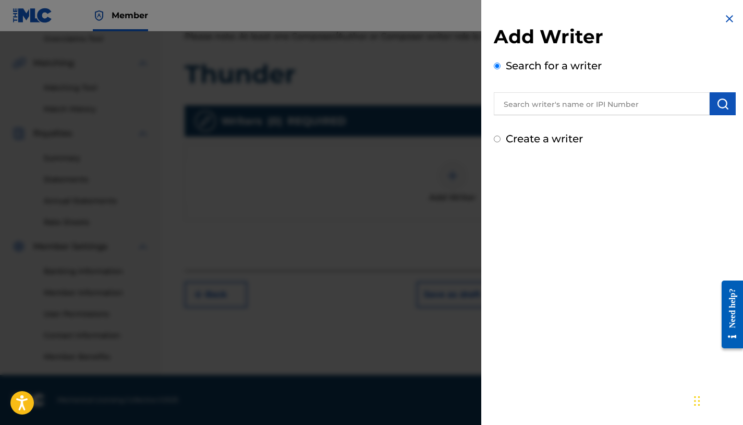
click at [559, 146] on div "Create a writer" at bounding box center [615, 139] width 242 height 16
click at [511, 134] on label "Create a writer" at bounding box center [544, 138] width 77 height 13
radio input "true"
click at [501, 136] on input "Create a writer" at bounding box center [497, 139] width 7 height 7
radio input "false"
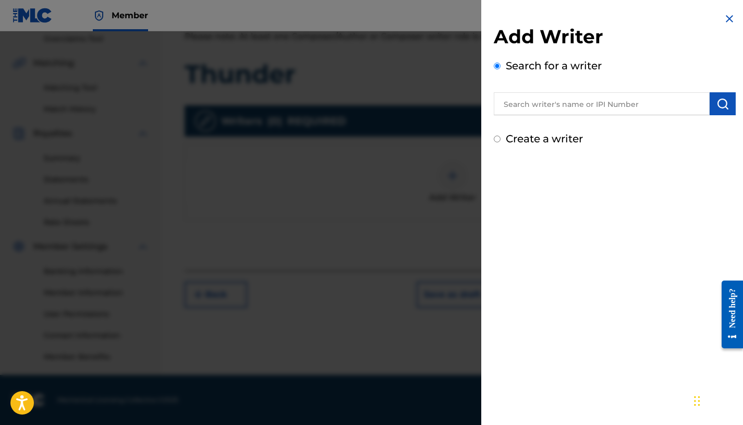
radio input "true"
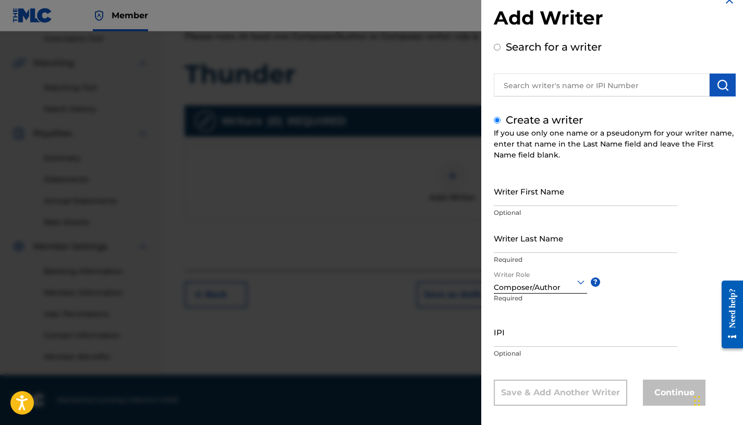
scroll to position [28, 0]
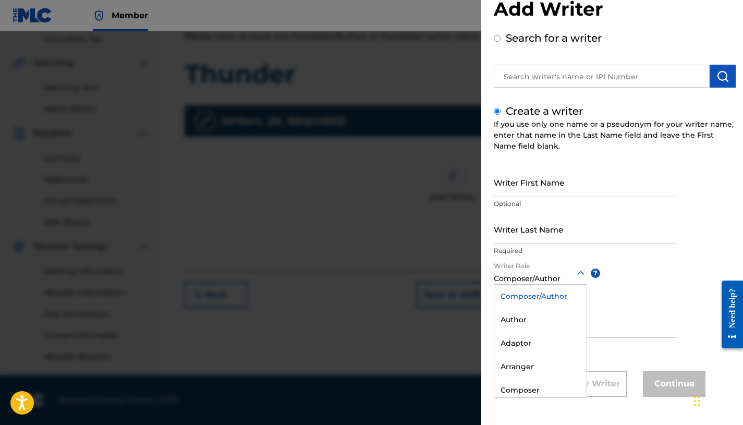
click at [577, 281] on div "Composer/Author" at bounding box center [540, 278] width 93 height 11
click at [570, 295] on div "Composer/Author" at bounding box center [540, 296] width 92 height 23
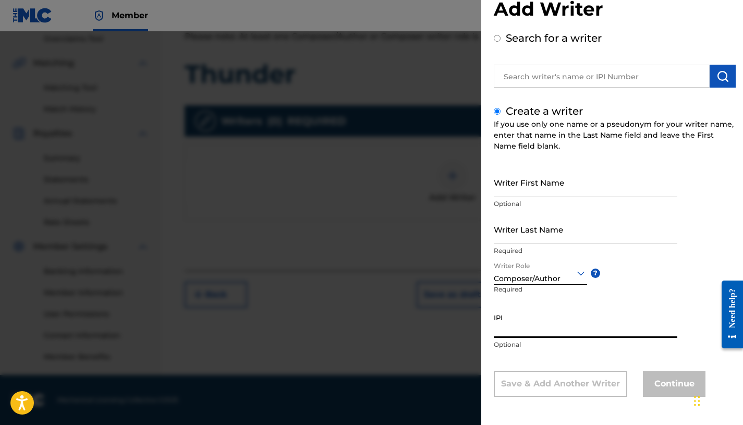
click at [548, 328] on input "IPI" at bounding box center [586, 323] width 184 height 30
paste input "01029212399"
type input "01029212399"
click at [541, 236] on input "Writer Last Name" at bounding box center [586, 229] width 184 height 30
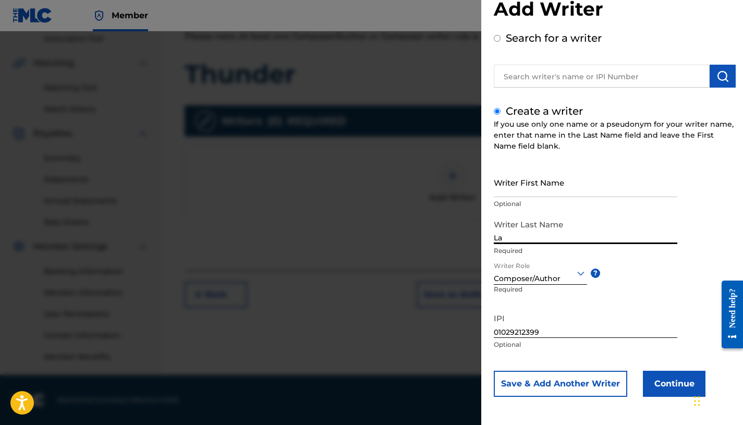
type input "L"
type input "[PERSON_NAME]"
click at [537, 183] on input "Writer First Name" at bounding box center [586, 182] width 184 height 30
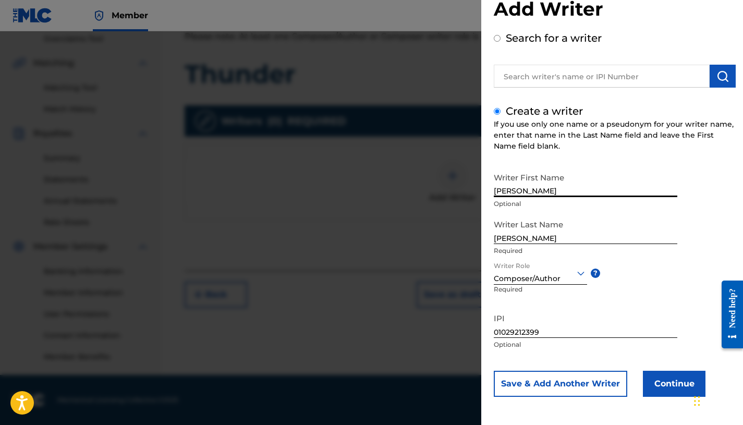
type input "[PERSON_NAME]"
click at [620, 386] on button "Save & Add Another Writer" at bounding box center [561, 384] width 134 height 26
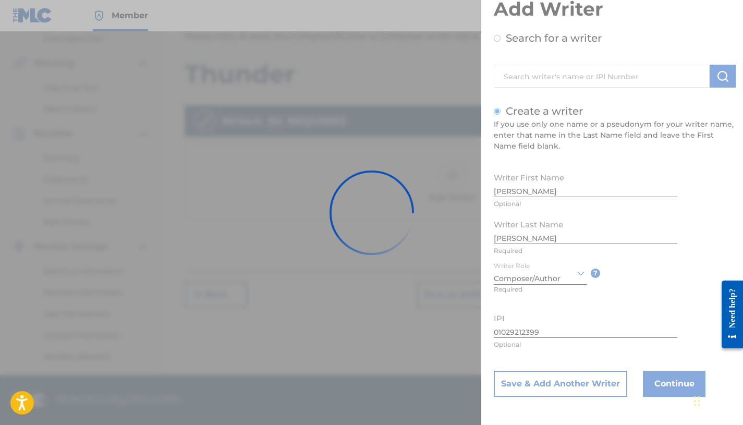
scroll to position [0, 0]
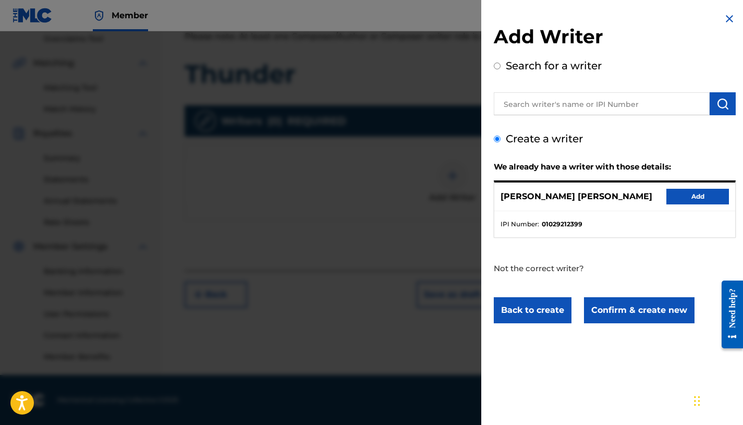
click at [693, 200] on button "Add" at bounding box center [698, 197] width 63 height 16
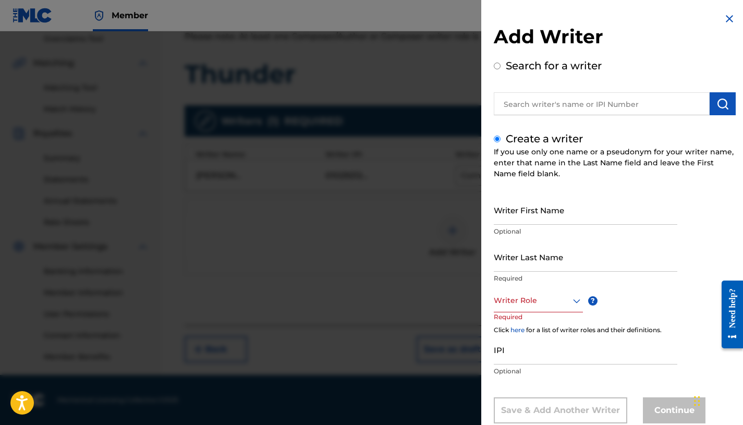
click at [545, 215] on input "Writer First Name" at bounding box center [586, 210] width 184 height 30
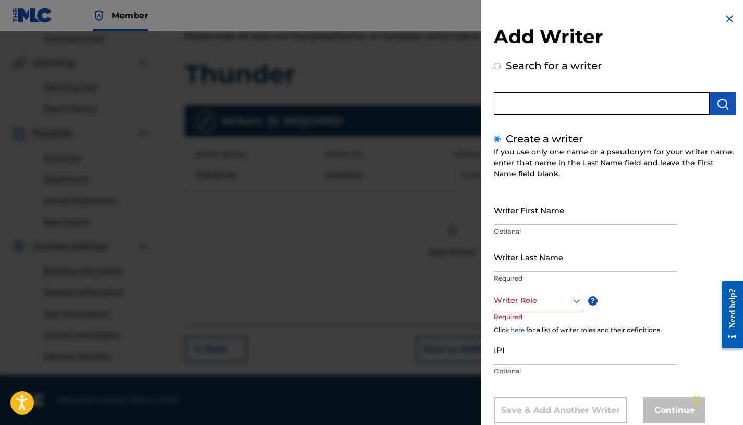
click at [552, 105] on input "text" at bounding box center [602, 103] width 216 height 23
radio input "true"
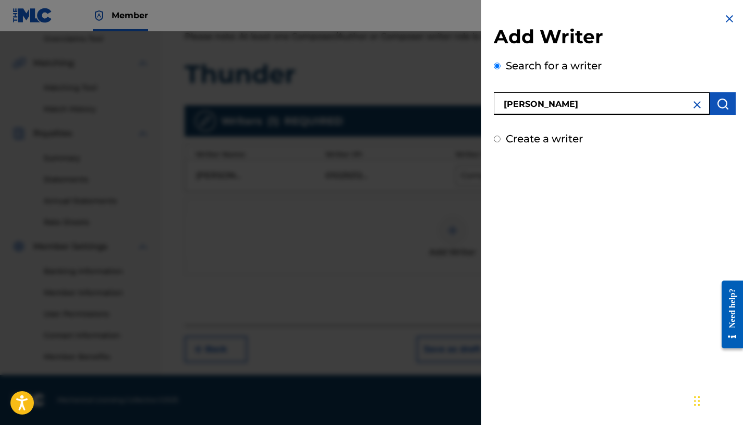
type input "[PERSON_NAME]"
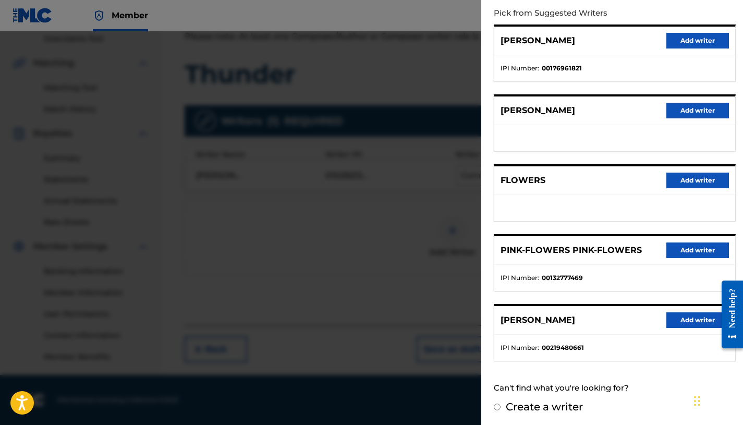
scroll to position [118, 0]
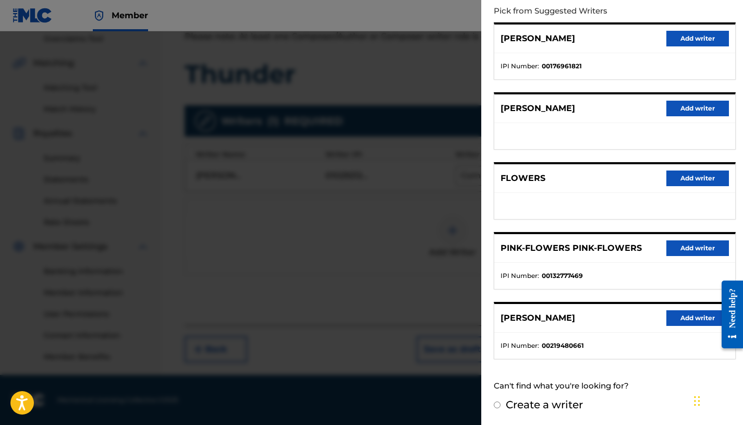
click at [516, 400] on label "Create a writer" at bounding box center [544, 404] width 77 height 13
radio input "true"
click at [501, 402] on input "Create a writer" at bounding box center [497, 405] width 7 height 7
radio input "false"
radio input "true"
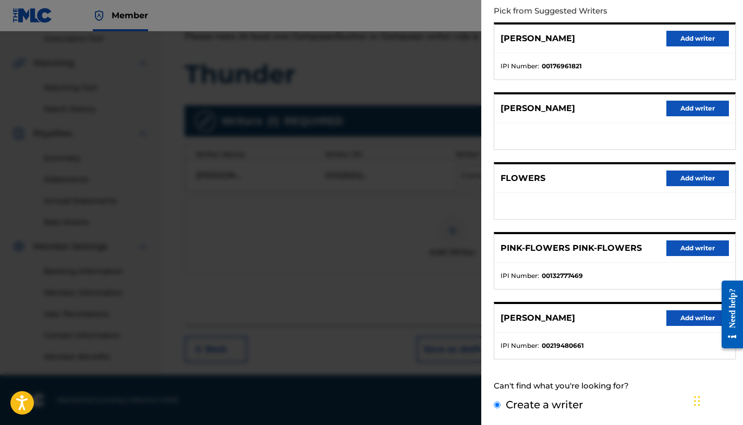
scroll to position [0, 0]
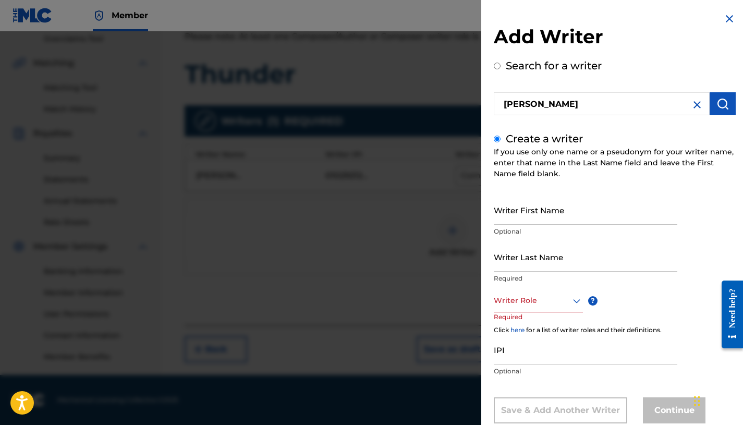
click at [533, 210] on input "Writer First Name" at bounding box center [586, 210] width 184 height 30
type input "[PERSON_NAME]"
click at [537, 249] on input "Writer Last Name" at bounding box center [586, 257] width 184 height 30
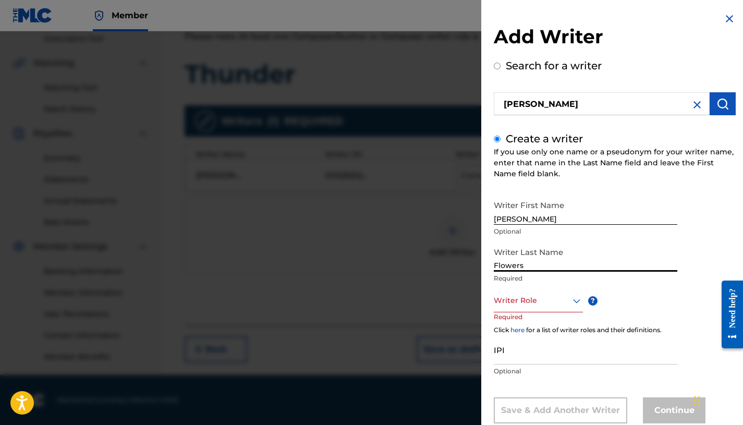
type input "Flowers"
click at [562, 299] on div "Writer Role" at bounding box center [538, 300] width 89 height 23
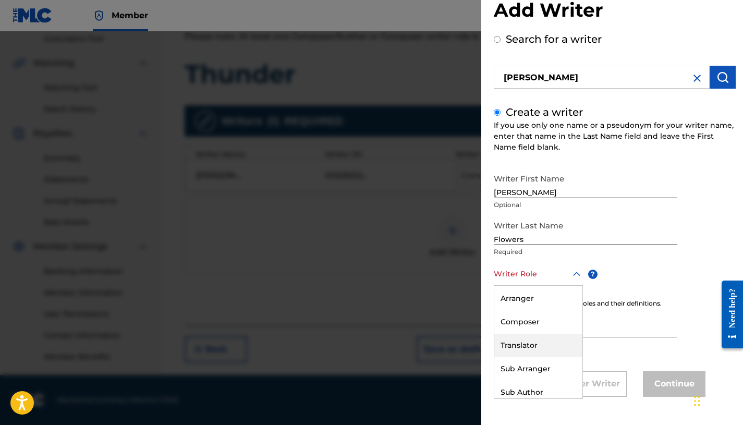
scroll to position [75, 0]
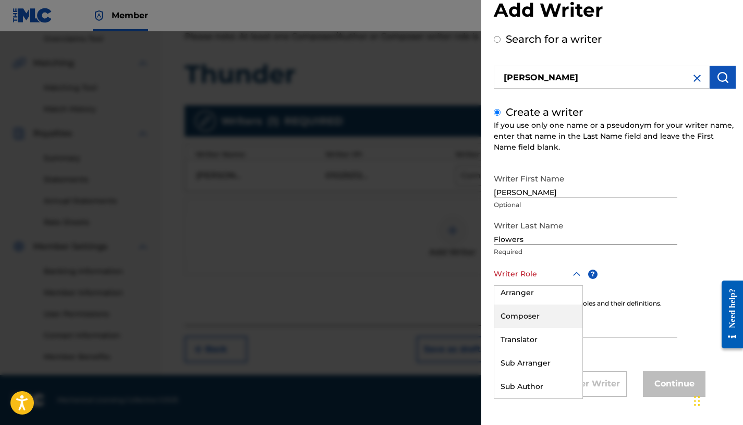
click at [547, 310] on div "Composer" at bounding box center [538, 316] width 88 height 23
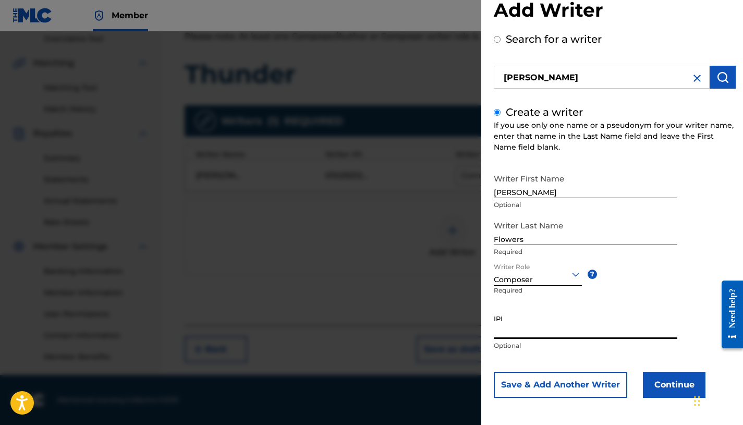
click at [522, 325] on input "IPI" at bounding box center [586, 324] width 184 height 30
paste input "01110606127"
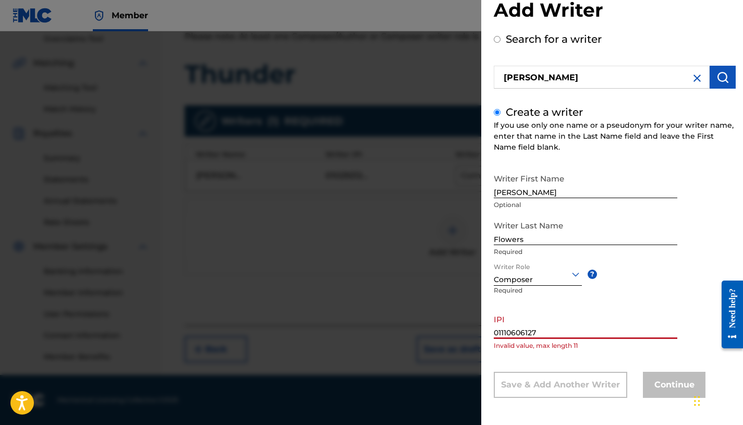
scroll to position [28, 0]
drag, startPoint x: 552, startPoint y: 328, endPoint x: 489, endPoint y: 318, distance: 64.0
click at [489, 318] on div "Add Writer Search for a writer [PERSON_NAME] Create a writer If you use only on…" at bounding box center [614, 198] width 267 height 453
click at [575, 349] on div "IPI 01110606127 Invalid value, max length 11" at bounding box center [586, 331] width 184 height 47
click at [566, 334] on input "01110606127" at bounding box center [586, 323] width 184 height 30
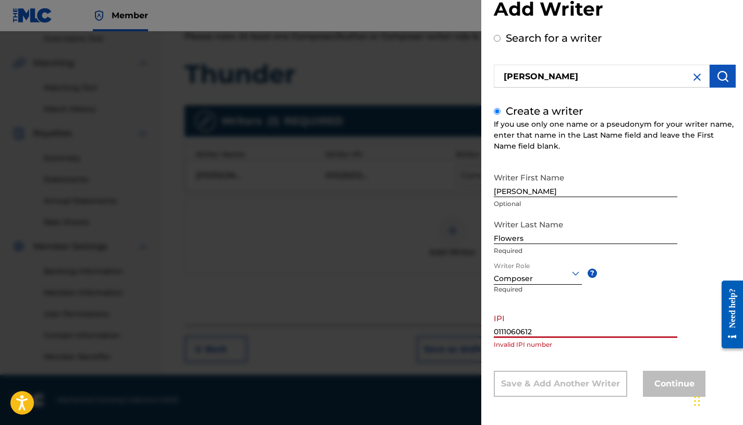
type input "01110606127"
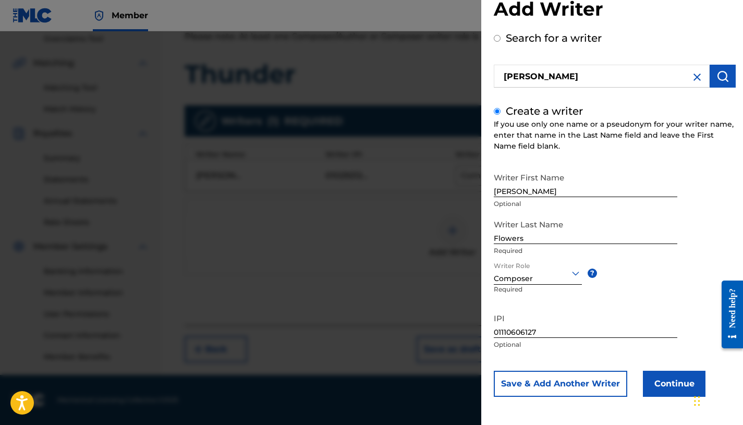
click at [676, 376] on button "Continue" at bounding box center [674, 384] width 63 height 26
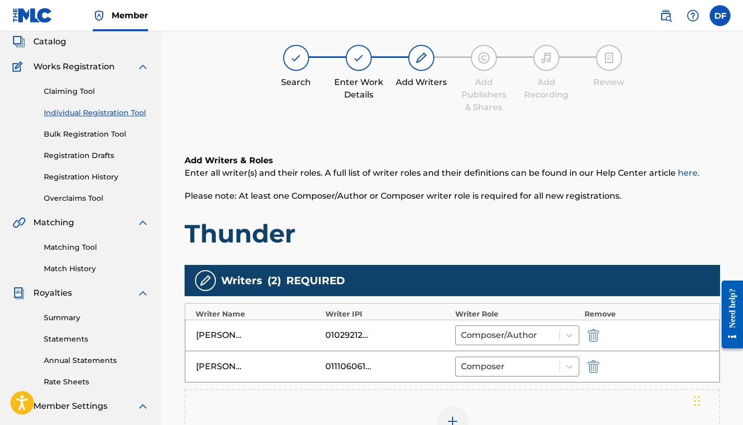
scroll to position [0, 0]
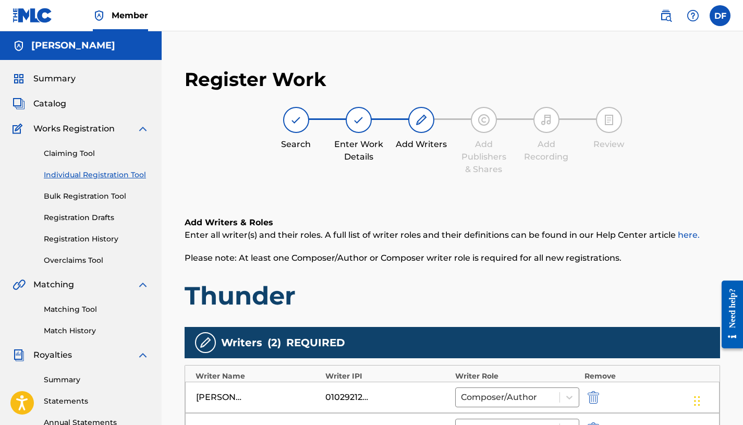
click at [721, 16] on label at bounding box center [720, 15] width 21 height 21
click at [720, 16] on input "[PERSON_NAME] [EMAIL_ADDRESS][DOMAIN_NAME] Notification Preferences Profile Log…" at bounding box center [720, 16] width 0 height 0
click at [621, 129] on link "Profile" at bounding box center [617, 129] width 21 height 9
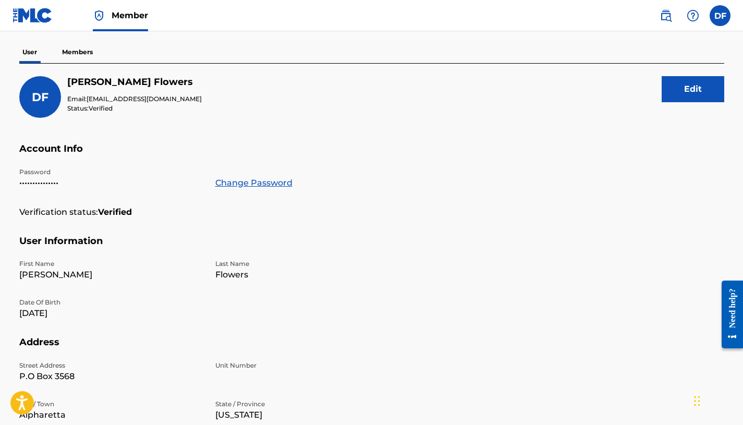
scroll to position [82, 0]
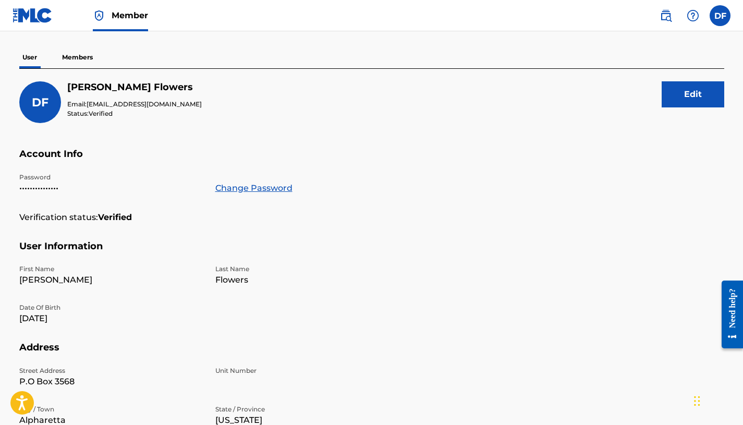
click at [70, 51] on p "Members" at bounding box center [77, 57] width 37 height 22
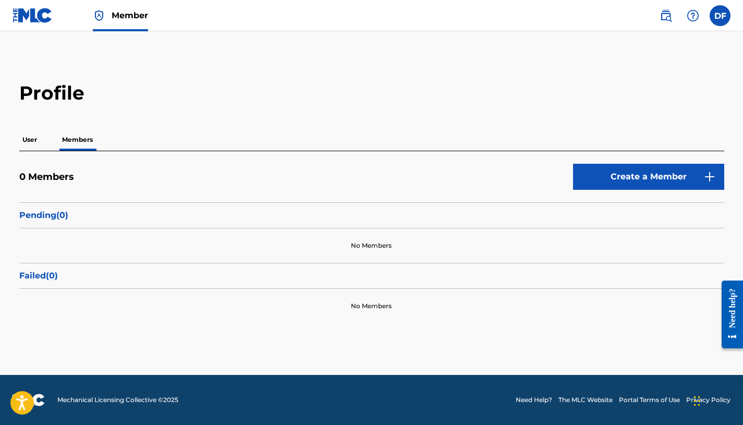
click at [724, 14] on label at bounding box center [720, 15] width 21 height 21
click at [720, 16] on input "[PERSON_NAME] [EMAIL_ADDRESS][DOMAIN_NAME] Notification Preferences Profile Log…" at bounding box center [720, 16] width 0 height 0
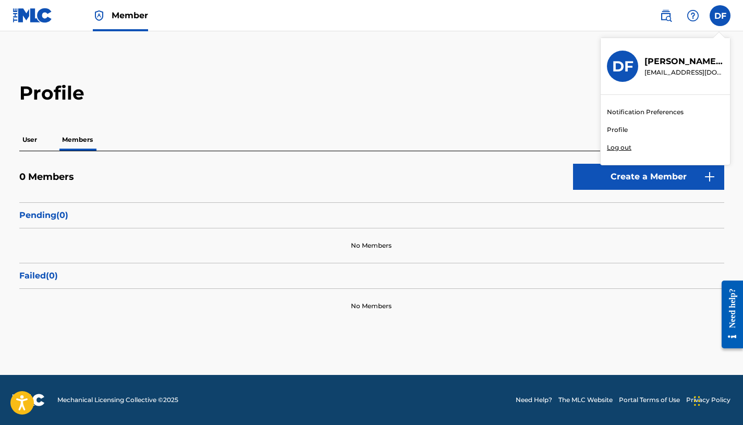
click at [610, 128] on link "Profile" at bounding box center [617, 129] width 21 height 9
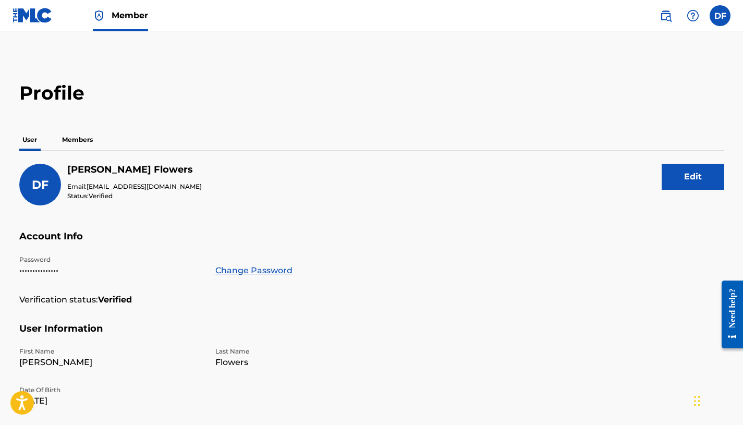
click at [48, 19] on img at bounding box center [33, 15] width 40 height 15
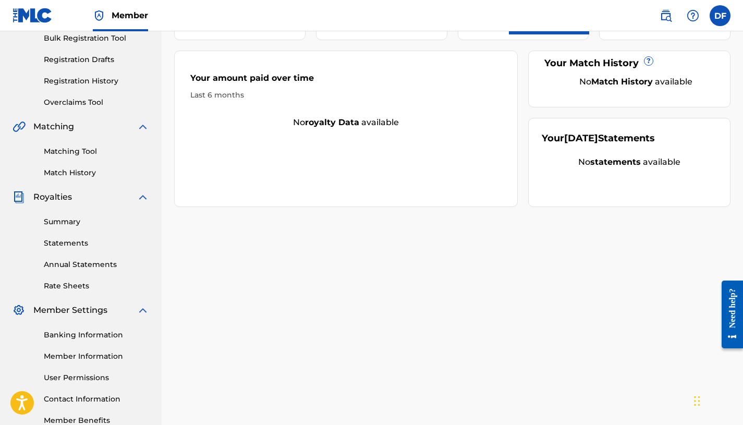
scroll to position [222, 0]
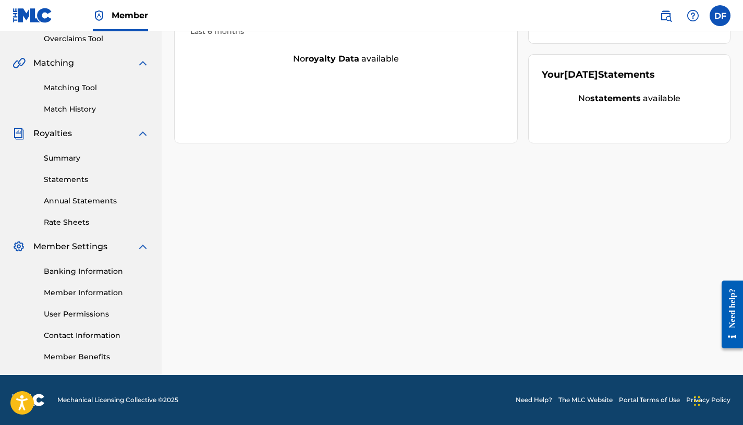
click at [95, 295] on link "Member Information" at bounding box center [96, 292] width 105 height 11
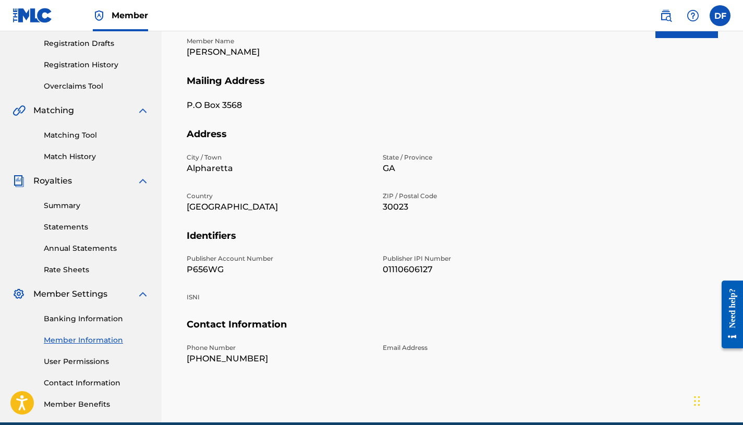
scroll to position [191, 0]
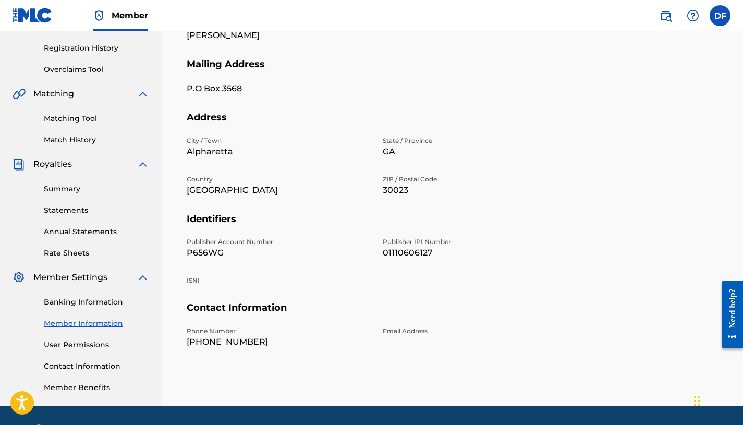
click at [91, 304] on link "Banking Information" at bounding box center [96, 302] width 105 height 11
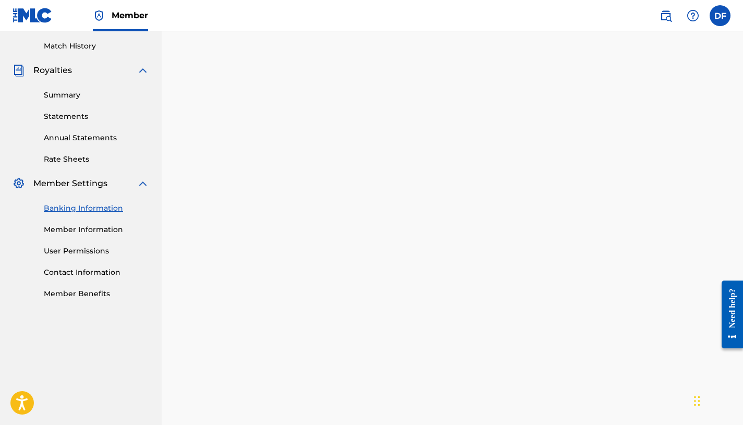
scroll to position [284, 0]
click at [95, 295] on link "Member Benefits" at bounding box center [96, 294] width 105 height 11
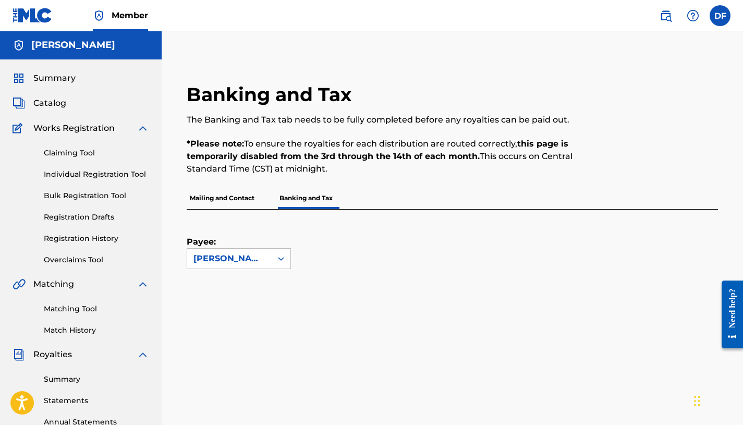
scroll to position [0, 0]
click at [63, 104] on span "Catalog" at bounding box center [49, 104] width 33 height 13
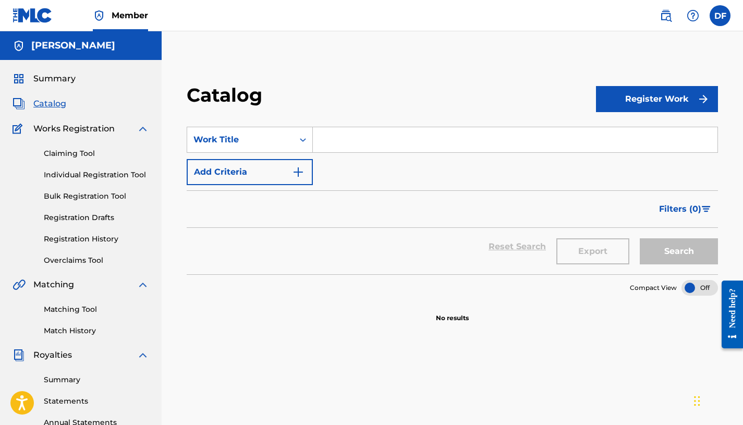
click at [19, 75] on img at bounding box center [19, 78] width 13 height 13
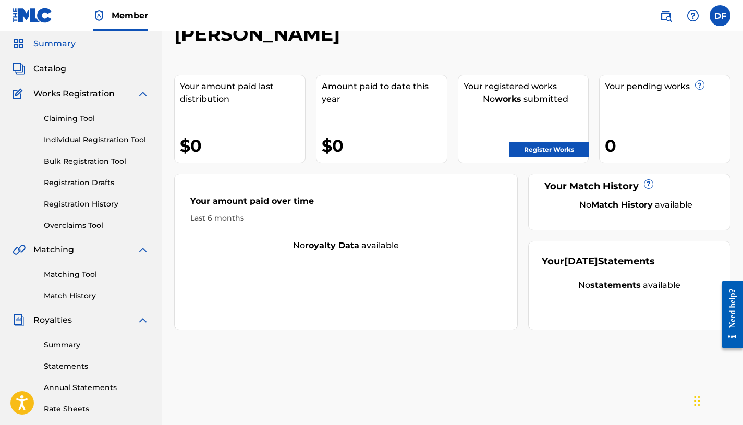
scroll to position [26, 0]
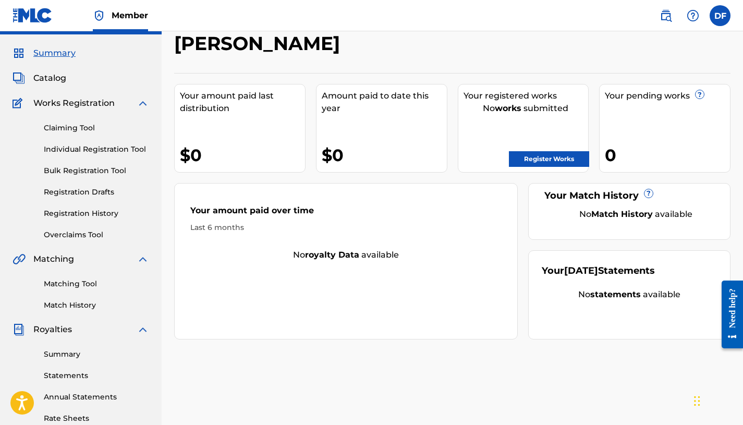
click at [102, 194] on link "Registration Drafts" at bounding box center [96, 192] width 105 height 11
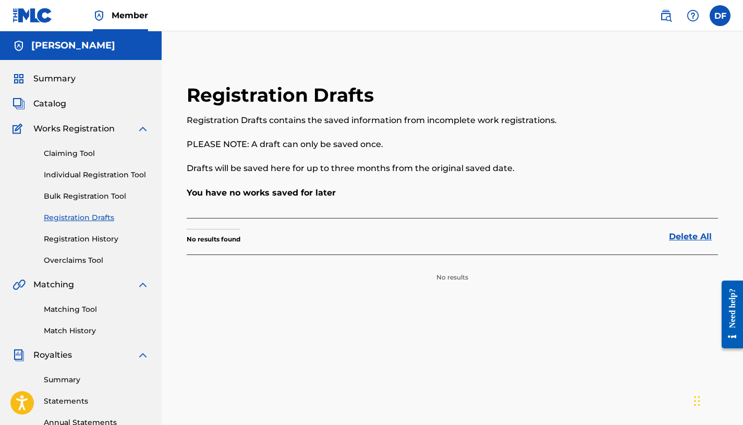
click at [94, 239] on link "Registration History" at bounding box center [96, 239] width 105 height 11
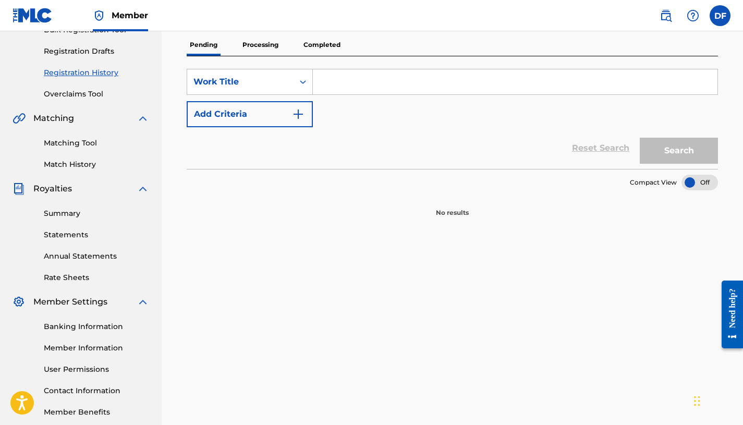
scroll to position [222, 0]
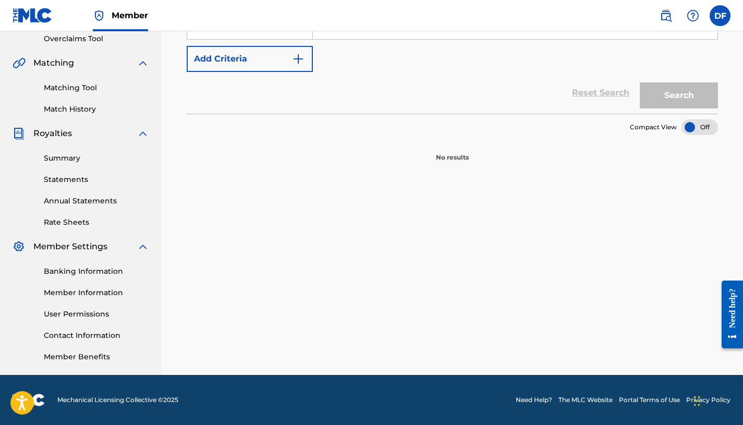
click at [110, 288] on link "Member Information" at bounding box center [96, 292] width 105 height 11
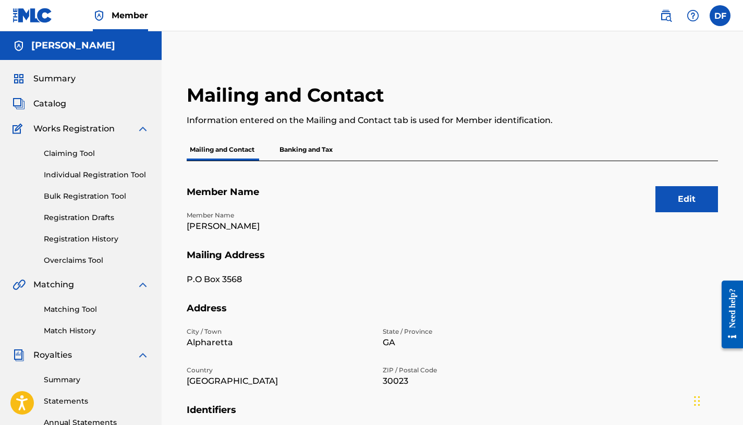
click at [674, 191] on button "Edit" at bounding box center [687, 199] width 63 height 26
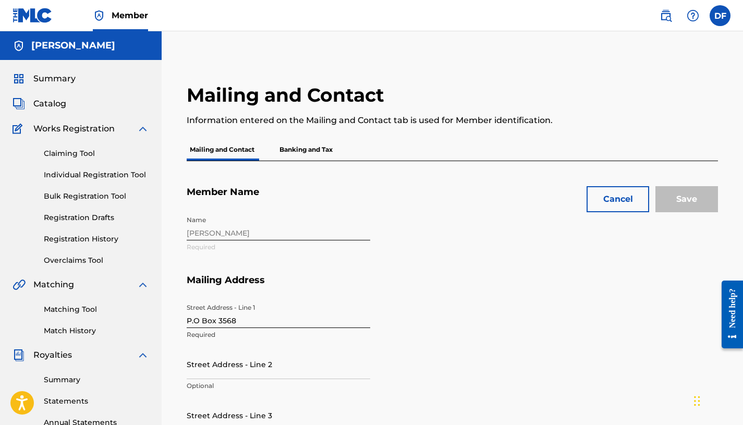
click at [45, 98] on span "Catalog" at bounding box center [49, 104] width 33 height 13
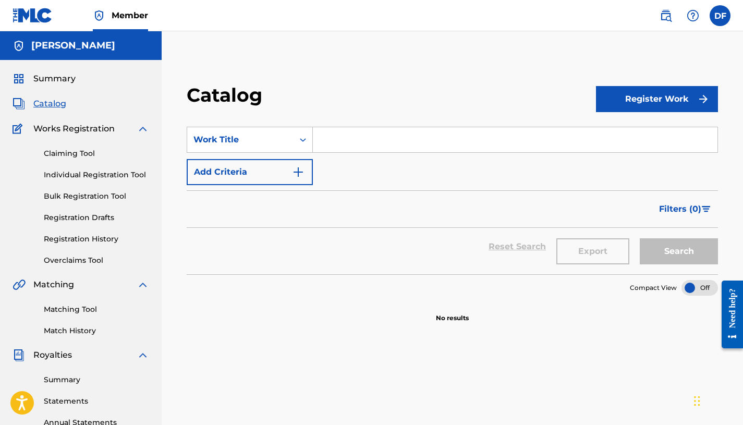
click at [638, 104] on button "Register Work" at bounding box center [657, 99] width 122 height 26
click at [621, 139] on link "Individual" at bounding box center [657, 132] width 122 height 25
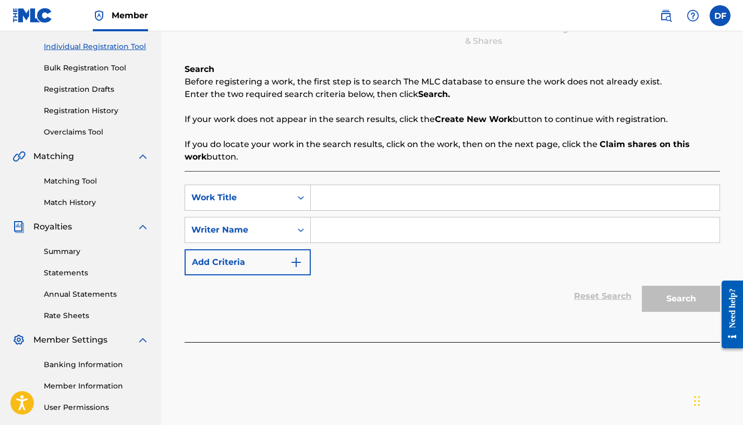
scroll to position [128, 0]
click at [357, 190] on input "Search Form" at bounding box center [515, 198] width 409 height 25
type input "Thunder"
click at [366, 228] on input "Search Form" at bounding box center [515, 230] width 409 height 25
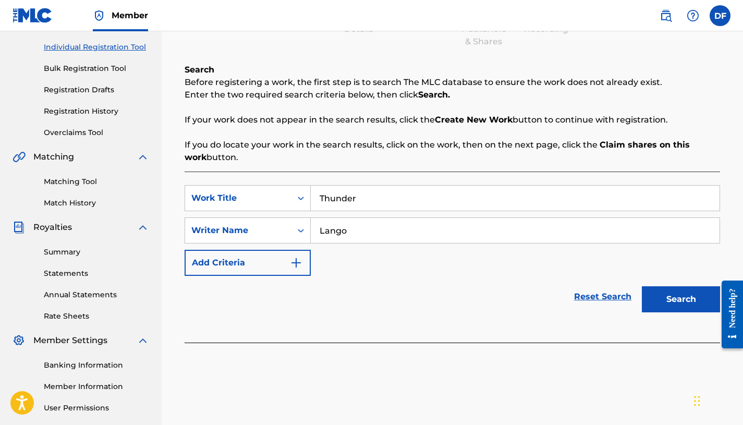
type input "Lango"
click at [670, 302] on button "Search" at bounding box center [681, 299] width 78 height 26
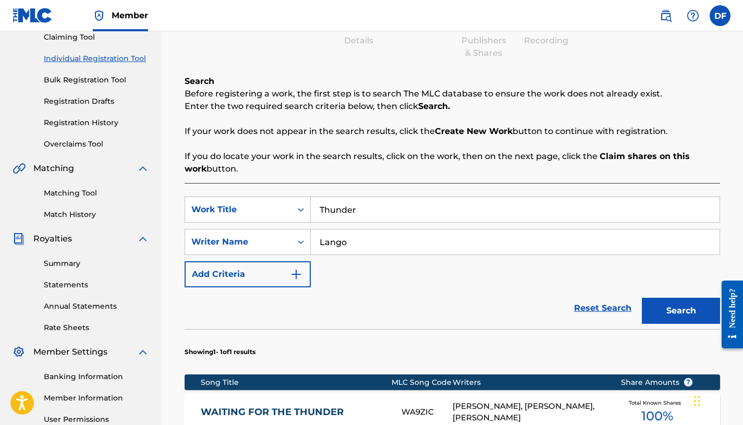
scroll to position [219, 0]
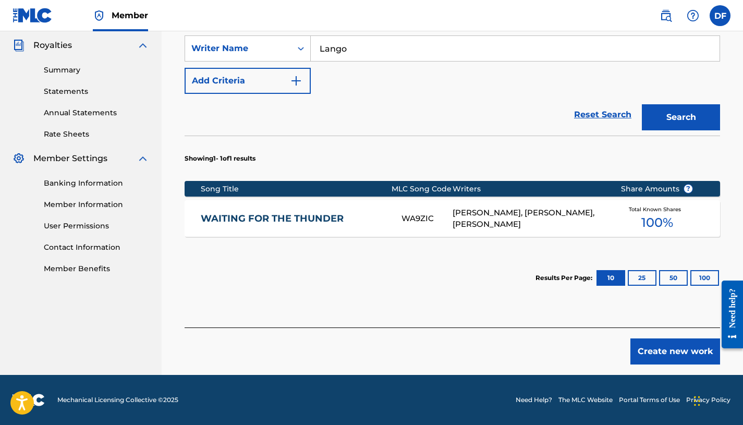
click at [656, 352] on button "Create new work" at bounding box center [676, 351] width 90 height 26
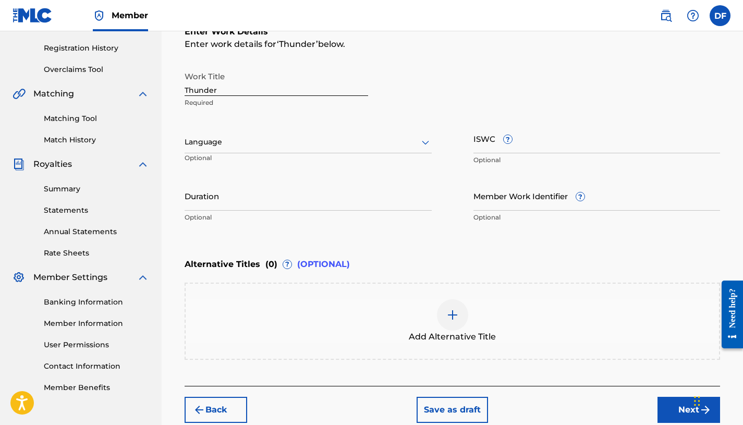
scroll to position [190, 0]
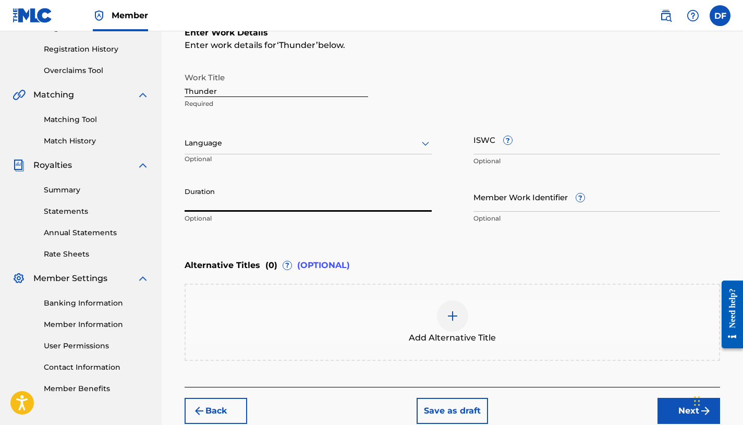
click at [317, 193] on input "Duration" at bounding box center [308, 197] width 247 height 30
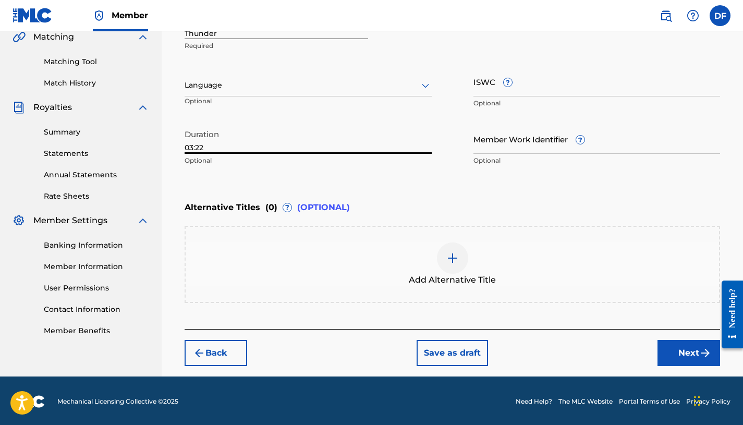
scroll to position [249, 0]
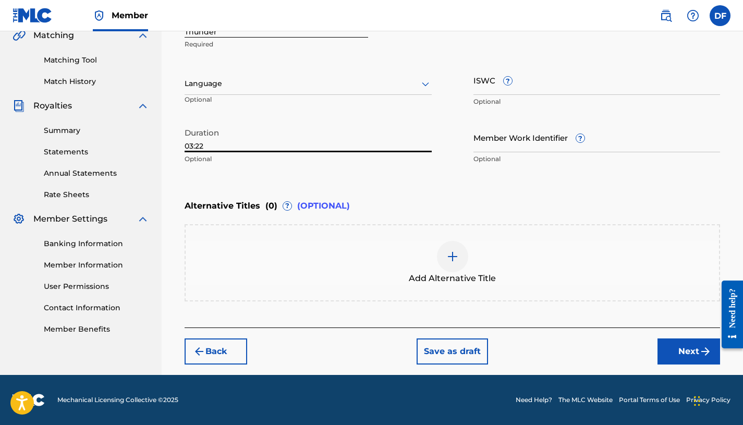
type input "03:22"
click at [686, 348] on button "Next" at bounding box center [689, 351] width 63 height 26
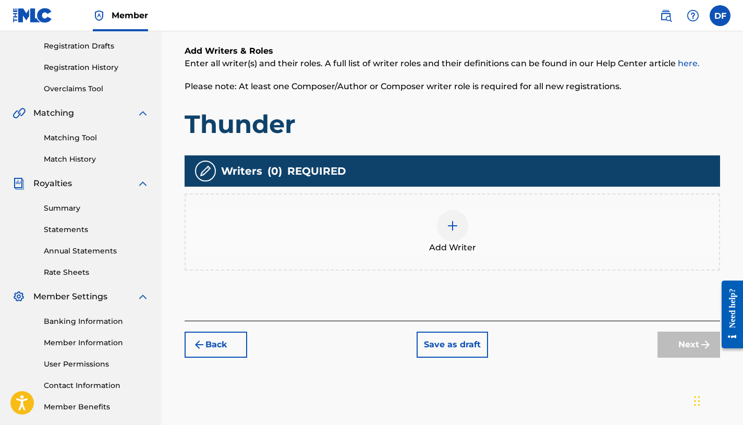
scroll to position [182, 0]
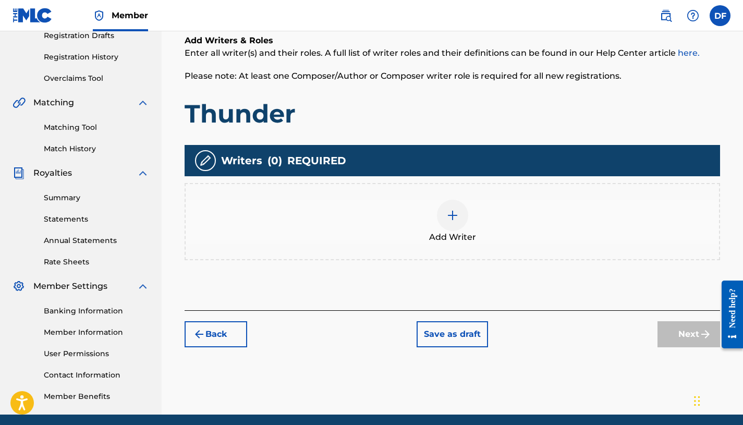
click at [453, 216] on img at bounding box center [452, 215] width 13 height 13
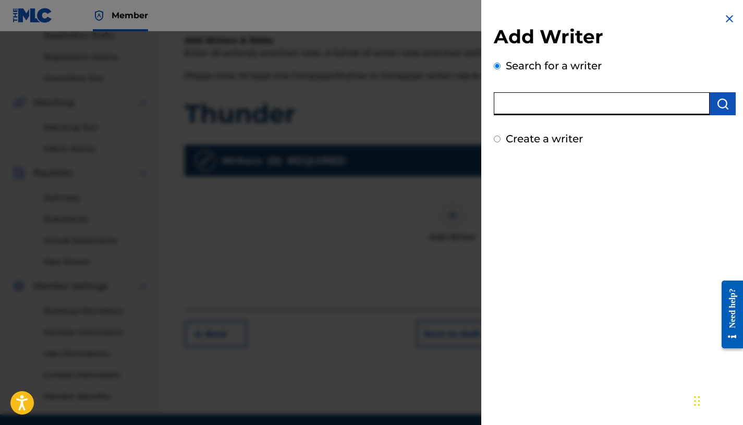
click at [595, 107] on input "text" at bounding box center [602, 103] width 216 height 23
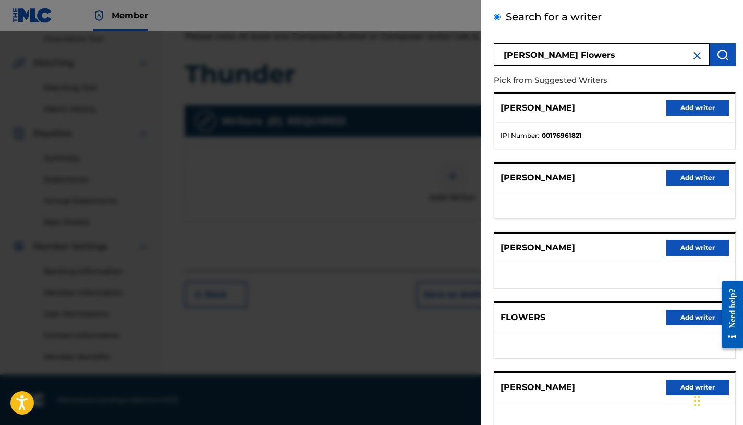
scroll to position [44, 0]
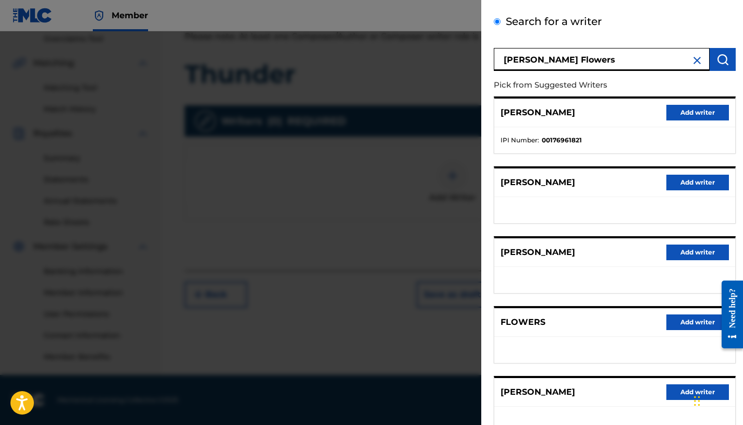
drag, startPoint x: 611, startPoint y: 54, endPoint x: 459, endPoint y: 44, distance: 152.1
click at [459, 44] on div "Add Writer Search for a writer [PERSON_NAME] Pick from Suggested Writers [PERSO…" at bounding box center [371, 228] width 743 height 394
drag, startPoint x: 602, startPoint y: 63, endPoint x: 516, endPoint y: 51, distance: 86.4
click at [517, 51] on input "[PERSON_NAME] Flowers" at bounding box center [602, 59] width 216 height 23
paste input "01110606127"
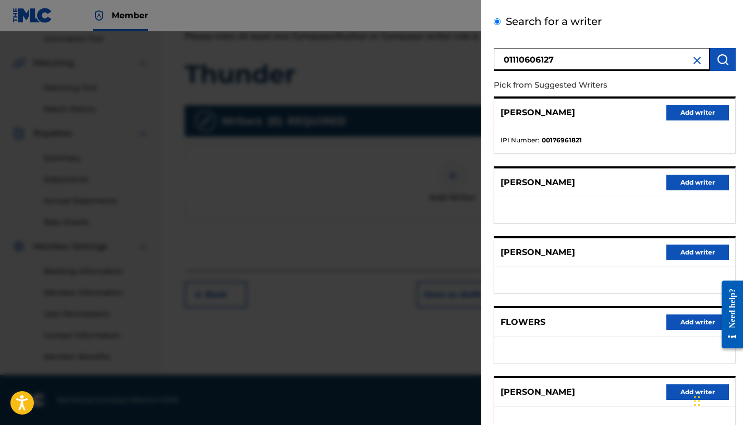
type input "01110606127"
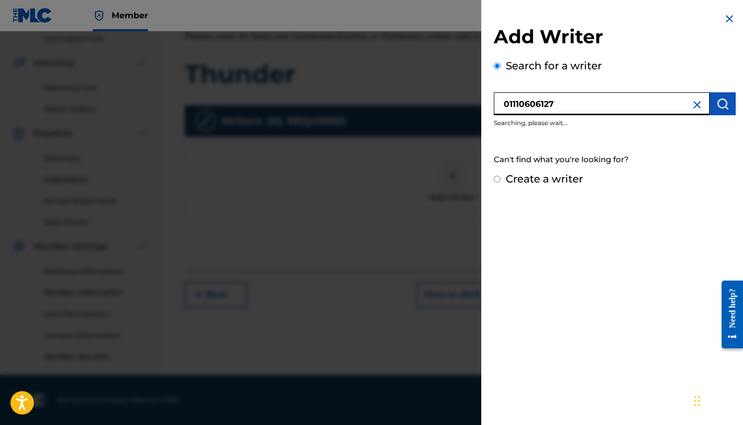
scroll to position [0, 0]
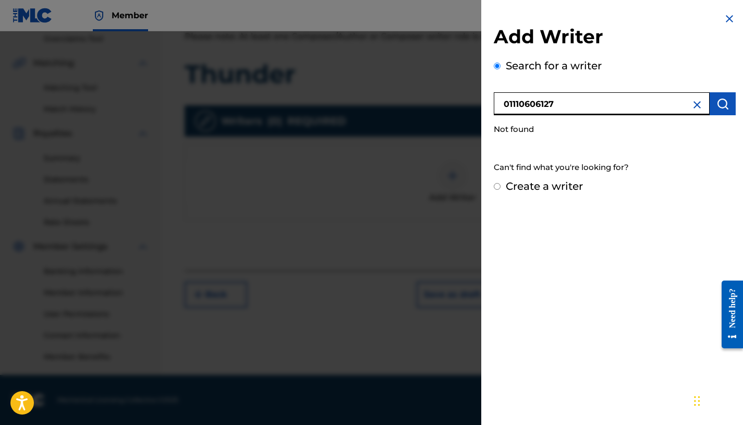
drag, startPoint x: 573, startPoint y: 106, endPoint x: 455, endPoint y: 96, distance: 118.3
click at [455, 96] on div "Add Writer Search for a writer 01110606127 Not found Can't find what you're loo…" at bounding box center [371, 228] width 743 height 394
click at [553, 186] on label "Create a writer" at bounding box center [544, 186] width 77 height 13
radio input "true"
click at [501, 186] on input "Create a writer" at bounding box center [497, 186] width 7 height 7
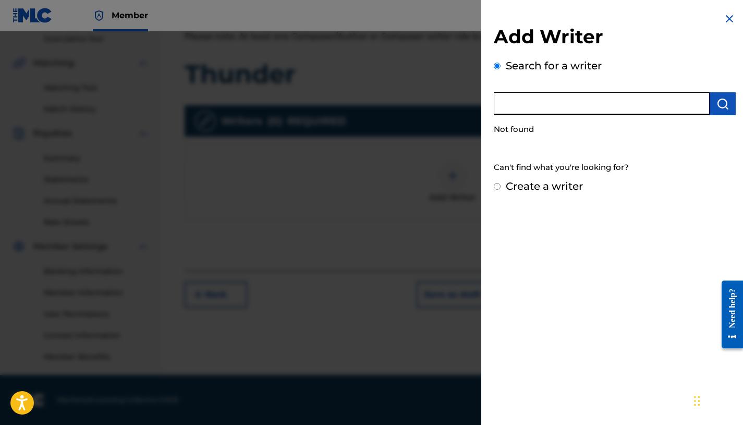
radio input "false"
radio input "true"
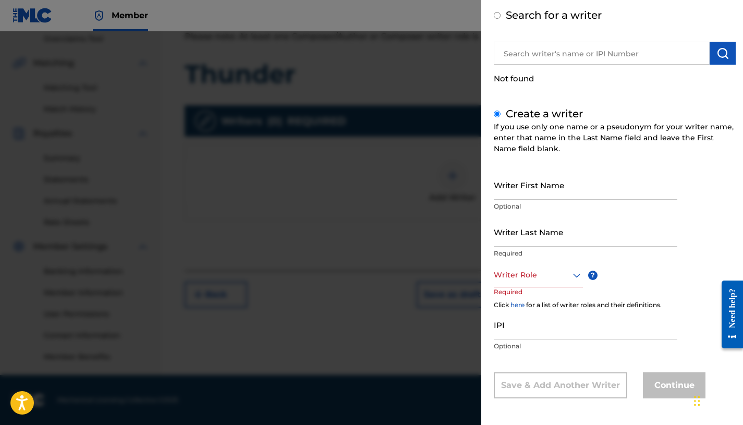
scroll to position [52, 0]
click at [549, 188] on input "Writer First Name" at bounding box center [586, 183] width 184 height 30
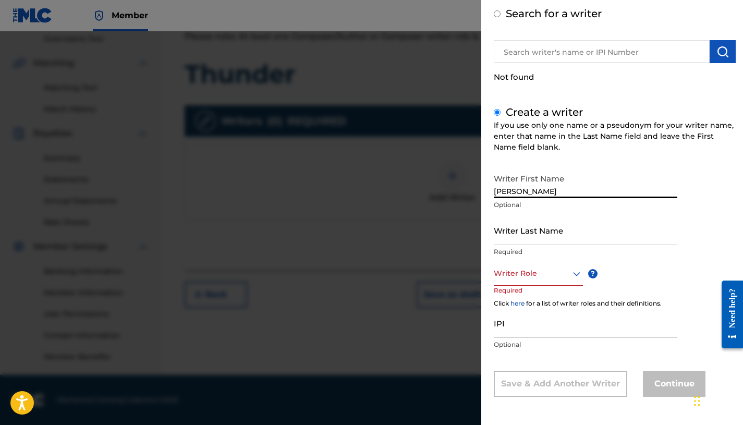
type input "[PERSON_NAME]"
click at [549, 235] on input "Writer Last Name" at bounding box center [586, 230] width 184 height 30
type input "Flowers"
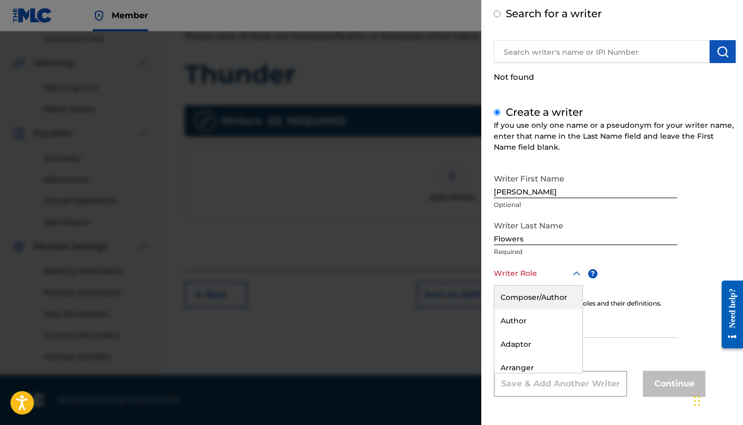
click at [552, 269] on div at bounding box center [538, 273] width 89 height 13
click at [543, 310] on div "Author" at bounding box center [538, 320] width 88 height 23
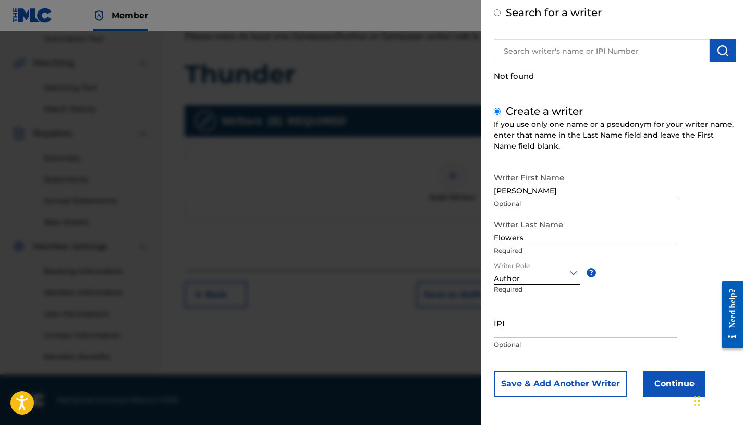
click at [546, 333] on input "IPI" at bounding box center [586, 323] width 184 height 30
paste input "01110606127"
type input "01110606127"
click at [596, 382] on button "Save & Add Another Writer" at bounding box center [561, 384] width 134 height 26
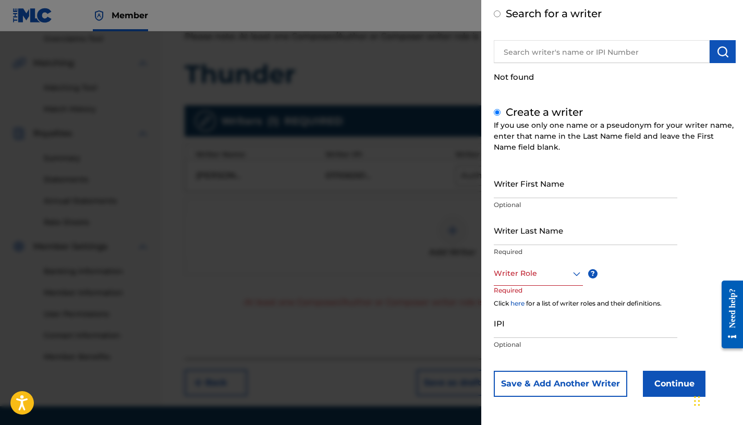
scroll to position [52, 0]
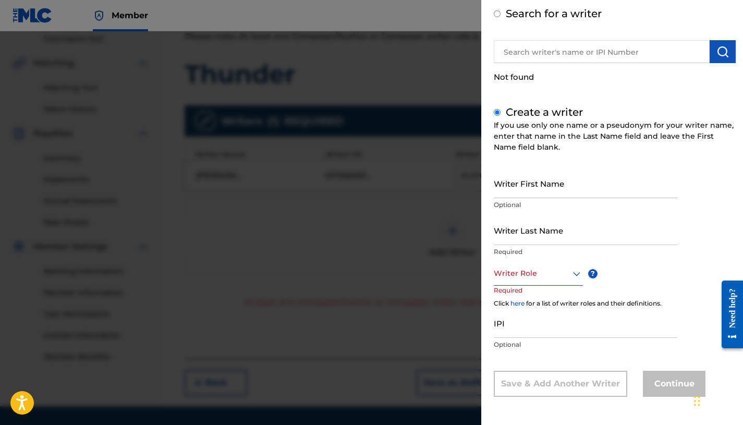
click at [544, 183] on input "Writer First Name" at bounding box center [586, 183] width 184 height 30
click at [540, 54] on input "text" at bounding box center [602, 51] width 216 height 23
radio input "true"
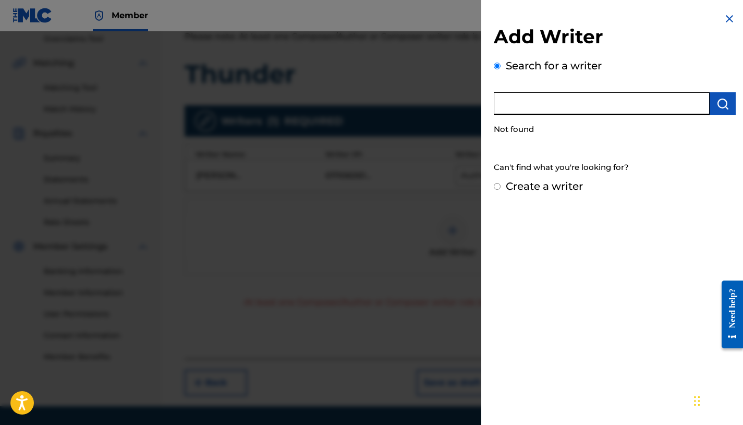
click at [541, 97] on input "text" at bounding box center [602, 103] width 216 height 23
paste input "01110606127"
type input "0"
paste input "01029212399"
type input "01029212399"
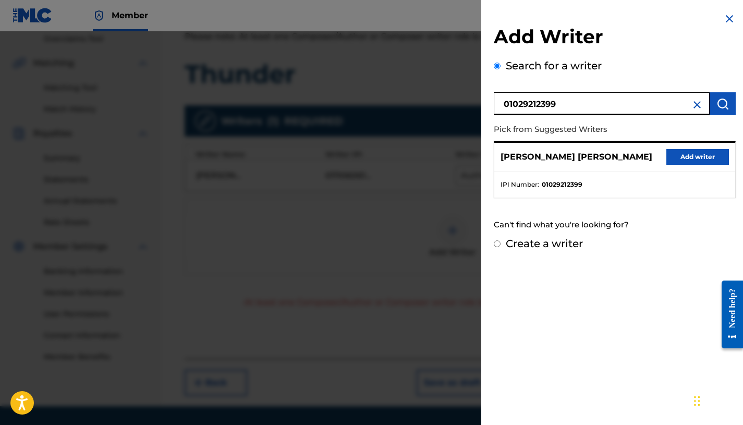
click at [697, 154] on button "Add writer" at bounding box center [698, 157] width 63 height 16
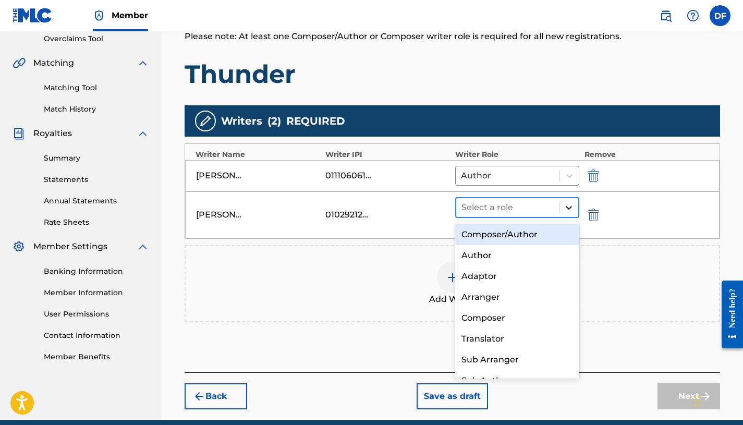
click at [565, 207] on icon at bounding box center [569, 207] width 10 height 10
click at [527, 229] on div "Composer/Author" at bounding box center [517, 234] width 124 height 21
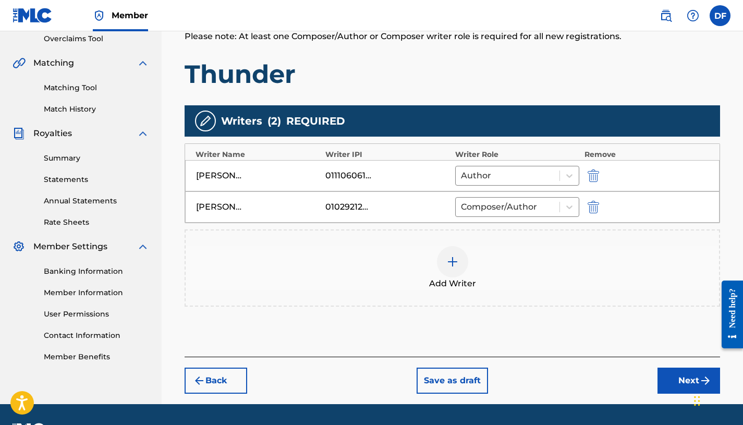
click at [457, 259] on img at bounding box center [452, 262] width 13 height 13
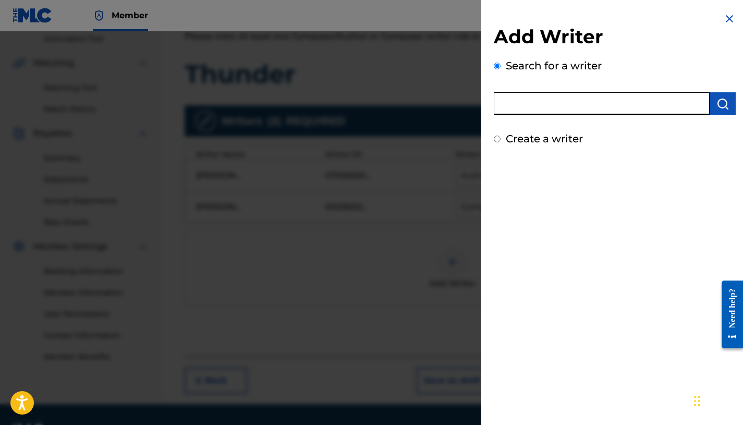
click at [533, 105] on input "text" at bounding box center [602, 103] width 216 height 23
paste input "01244563361"
type input "01244563361"
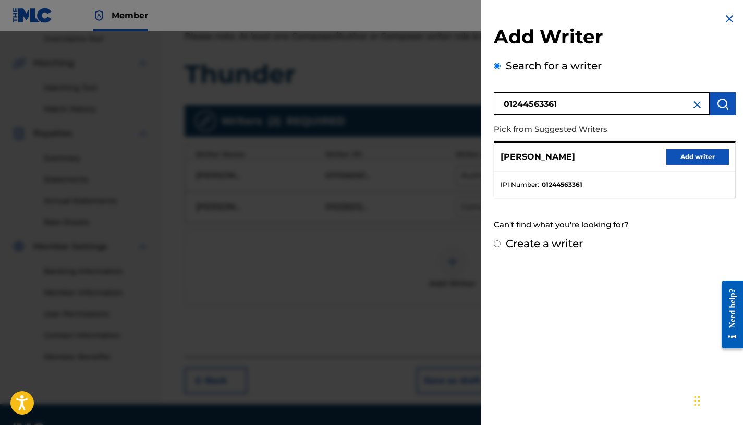
click at [710, 156] on button "Add writer" at bounding box center [698, 157] width 63 height 16
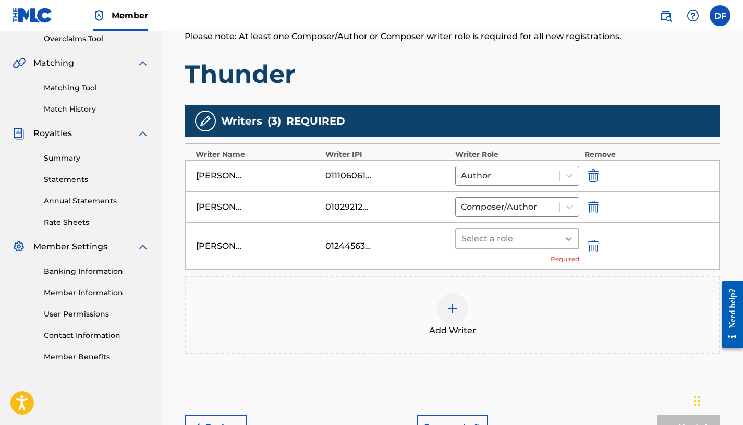
click at [569, 239] on icon at bounding box center [569, 239] width 10 height 10
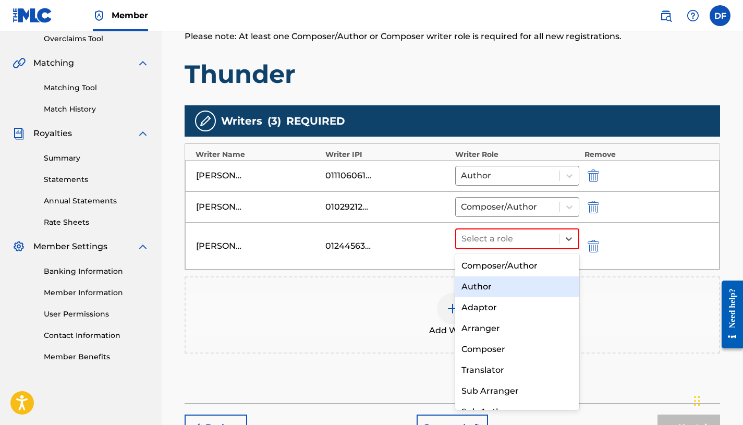
click at [492, 287] on div "Author" at bounding box center [517, 286] width 124 height 21
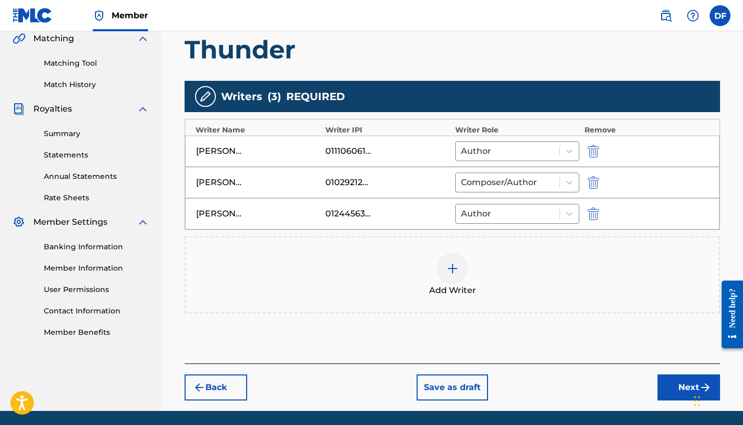
scroll to position [282, 0]
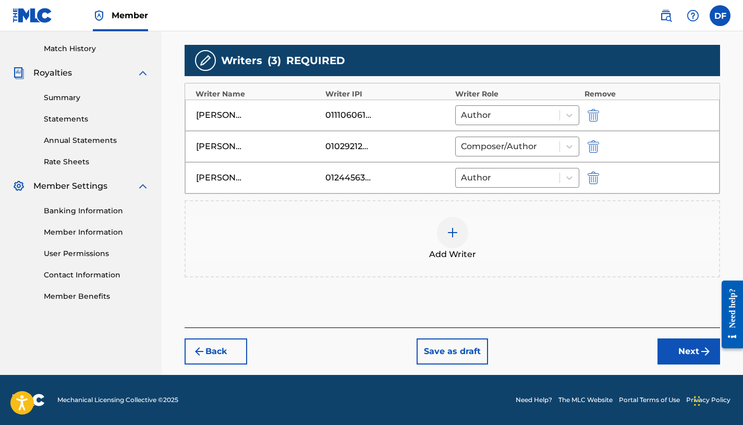
click at [683, 356] on button "Next" at bounding box center [689, 351] width 63 height 26
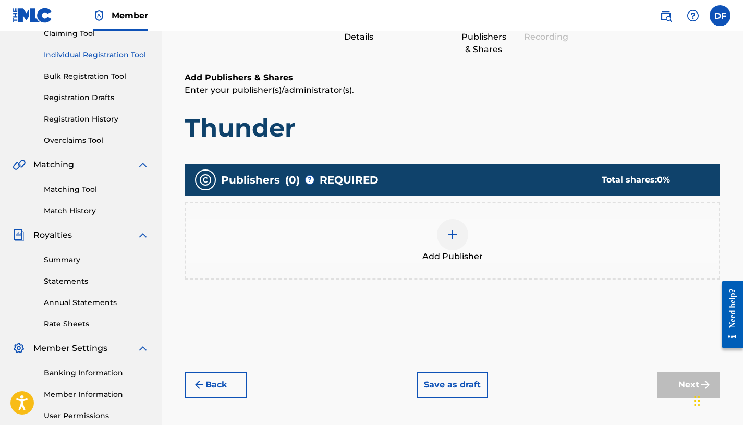
scroll to position [185, 0]
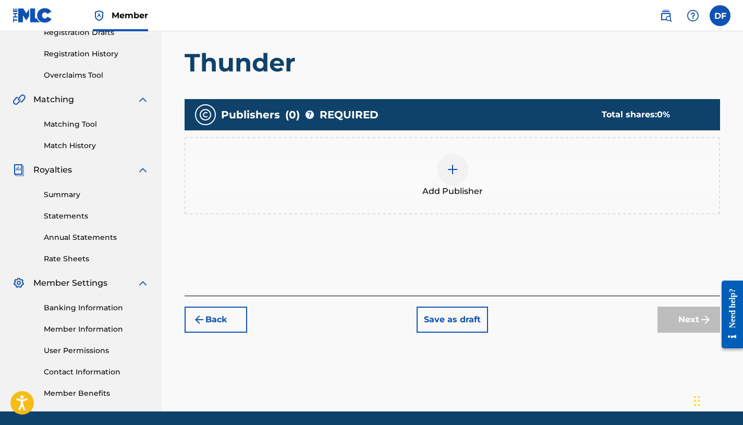
click at [654, 298] on div "Back Save as draft Next" at bounding box center [453, 314] width 536 height 37
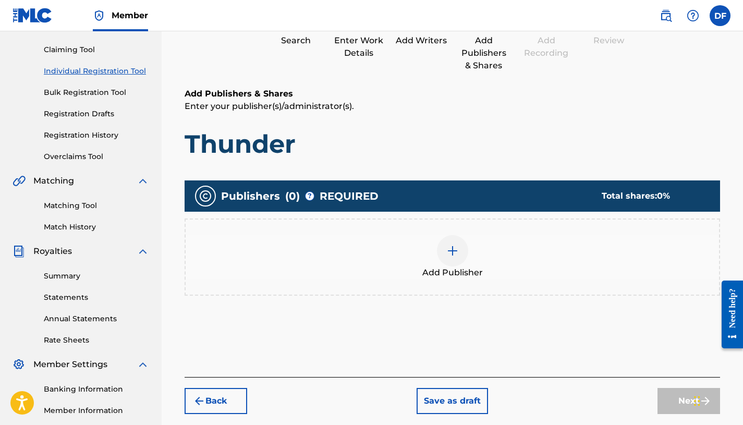
scroll to position [0, 0]
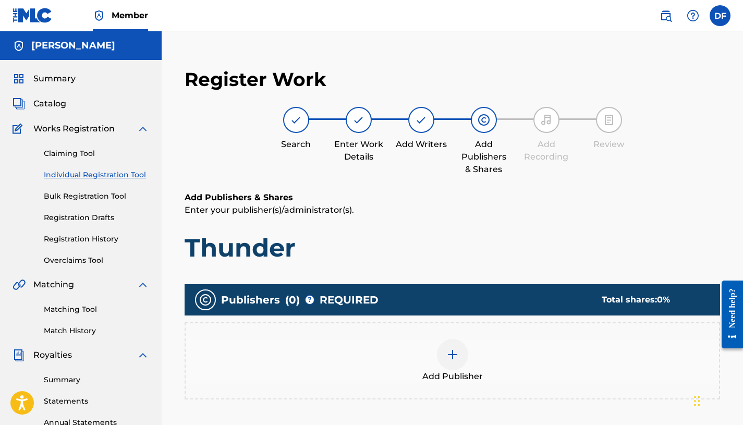
click at [432, 346] on div "Add Publisher" at bounding box center [453, 361] width 534 height 44
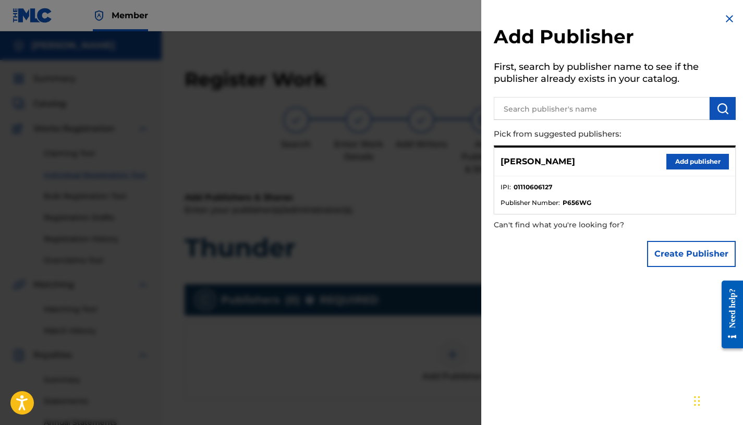
click at [690, 164] on button "Add publisher" at bounding box center [698, 162] width 63 height 16
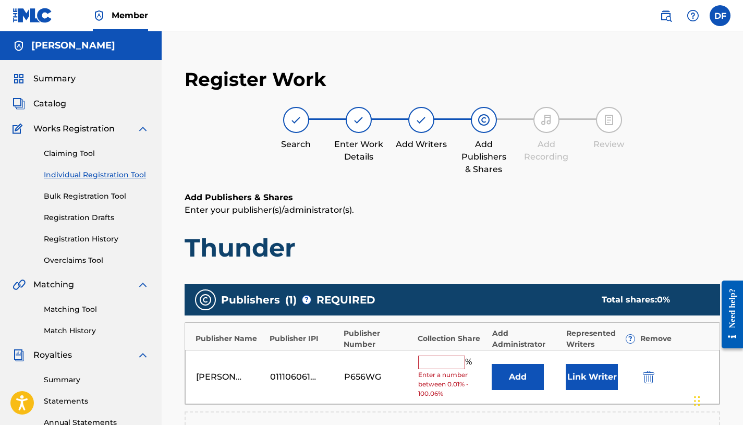
scroll to position [193, 0]
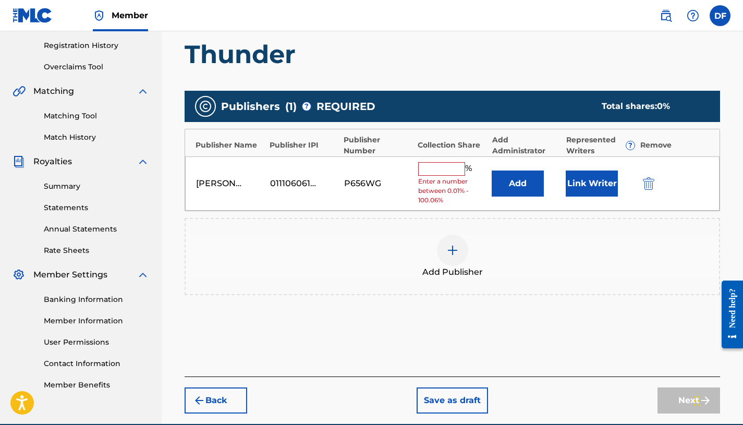
click at [440, 172] on input "text" at bounding box center [441, 169] width 47 height 14
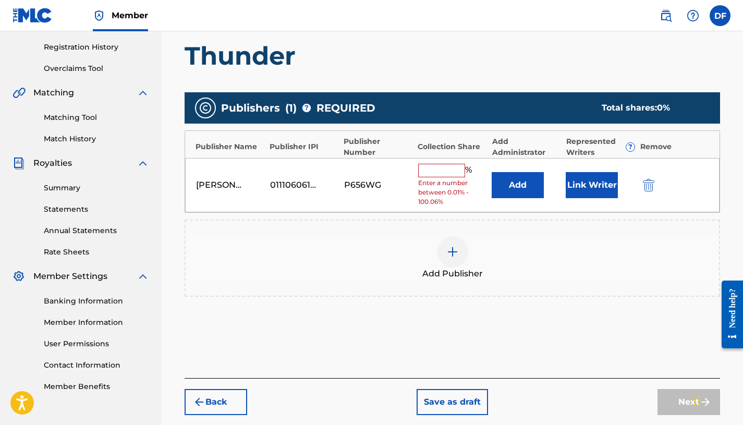
scroll to position [184, 0]
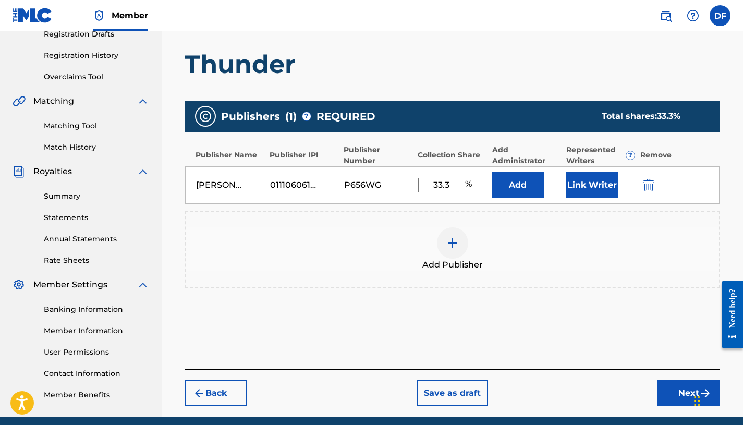
type input "33.3"
click at [442, 247] on div at bounding box center [452, 242] width 31 height 31
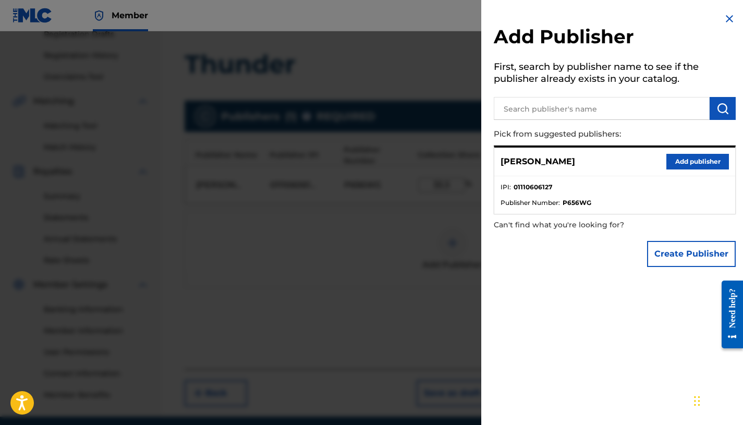
click at [727, 18] on img at bounding box center [729, 19] width 13 height 13
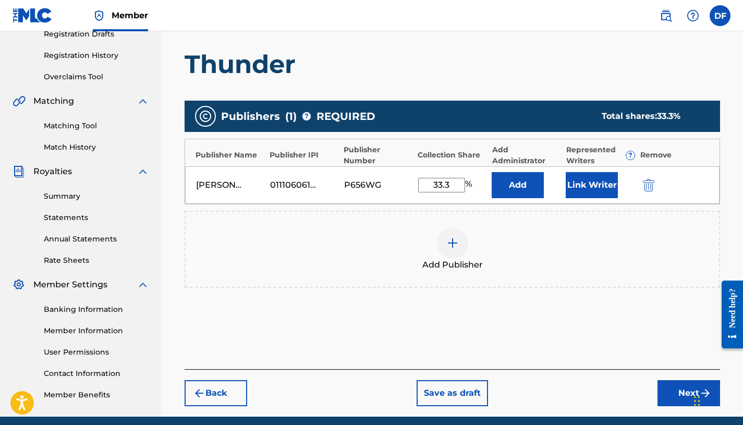
click at [673, 387] on button "Next" at bounding box center [689, 393] width 63 height 26
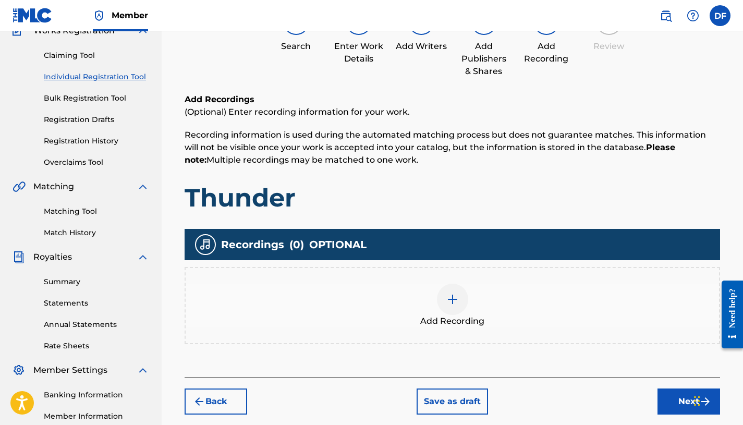
scroll to position [89, 0]
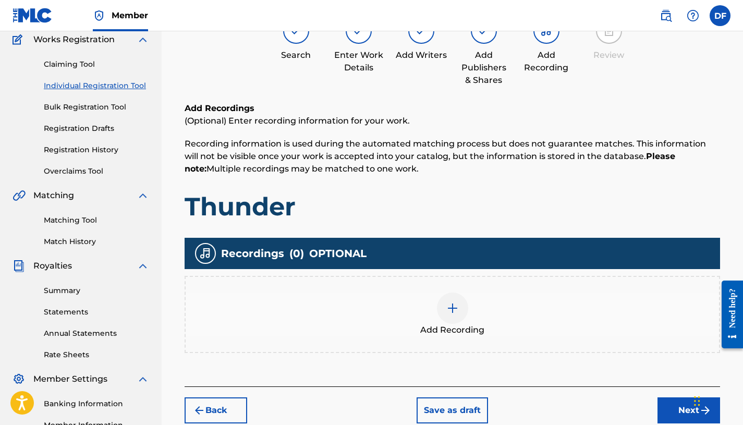
click at [673, 400] on button "Next" at bounding box center [689, 410] width 63 height 26
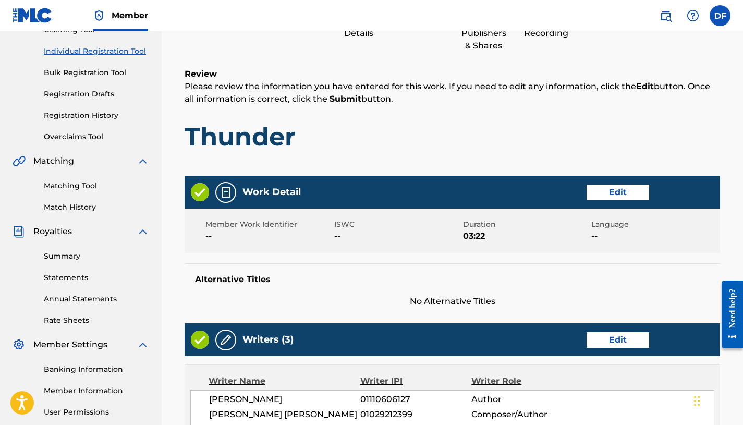
scroll to position [126, 0]
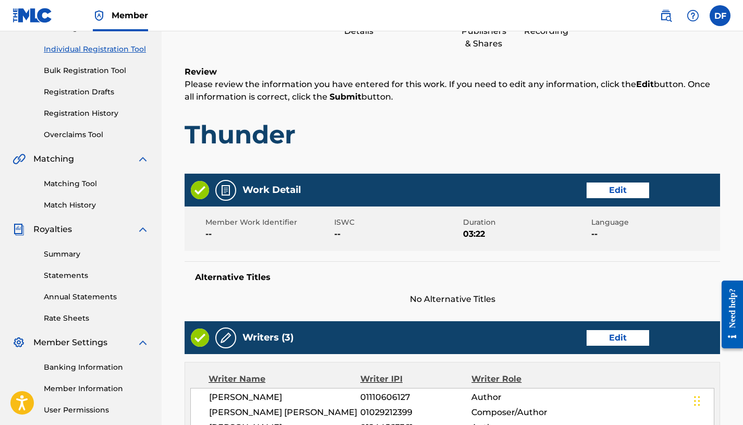
click at [604, 190] on button "Edit" at bounding box center [618, 191] width 63 height 16
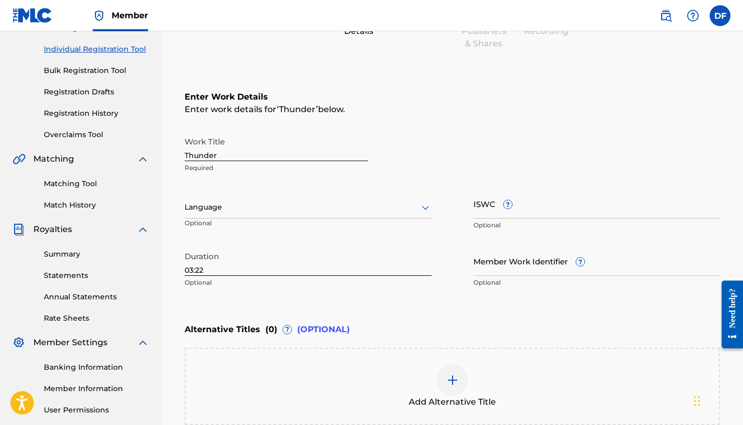
click at [382, 209] on div at bounding box center [308, 207] width 247 height 13
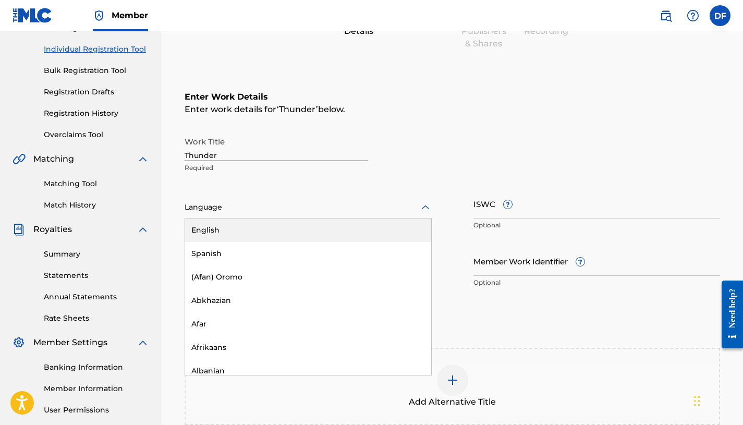
click at [371, 223] on div "English" at bounding box center [308, 230] width 246 height 23
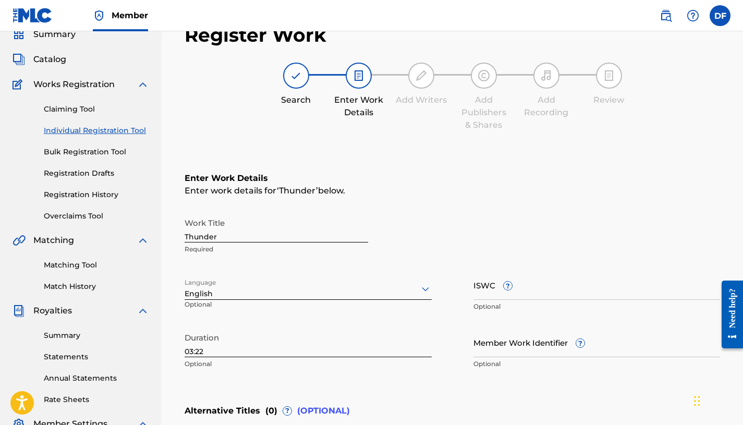
scroll to position [0, 0]
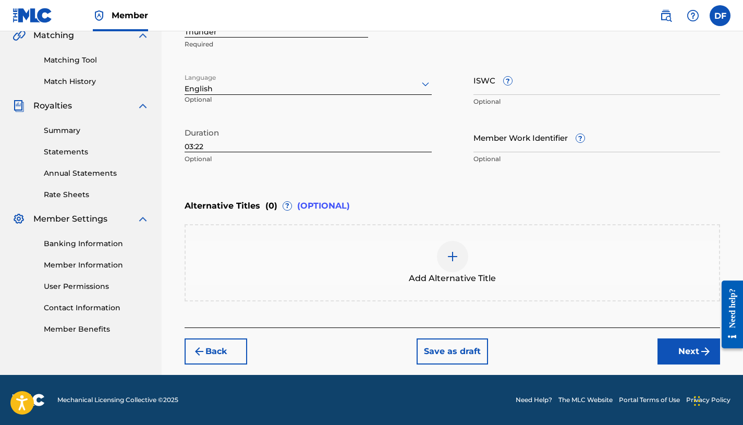
click at [671, 350] on button "Next" at bounding box center [689, 351] width 63 height 26
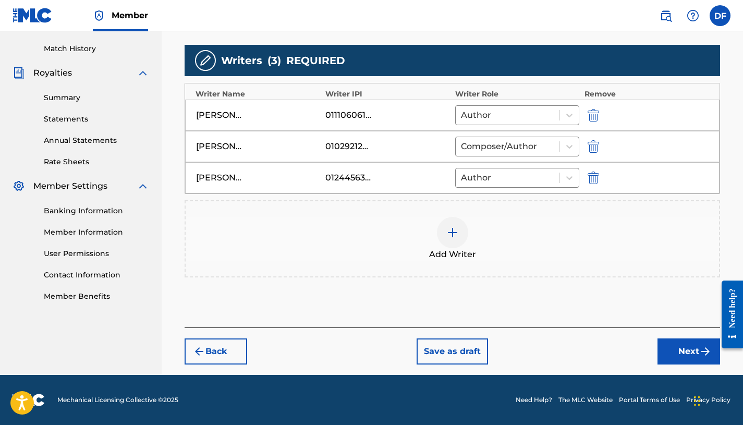
click at [677, 345] on button "Next" at bounding box center [689, 351] width 63 height 26
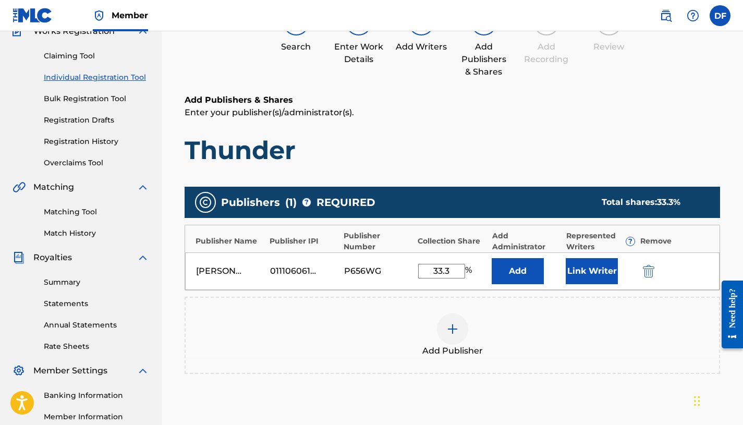
scroll to position [112, 0]
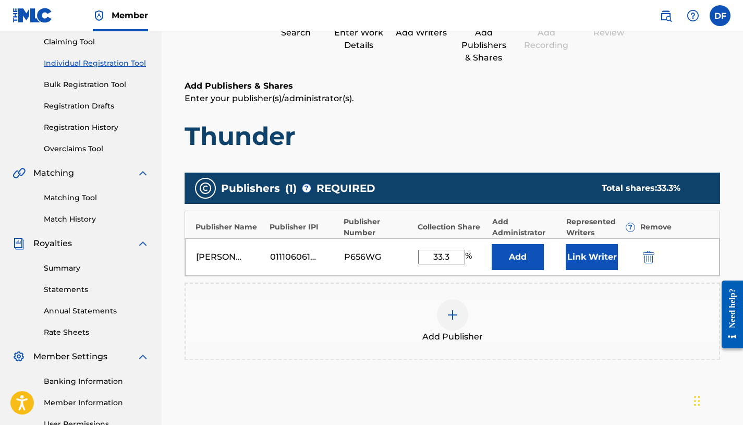
click at [585, 263] on button "Link Writer" at bounding box center [592, 257] width 52 height 26
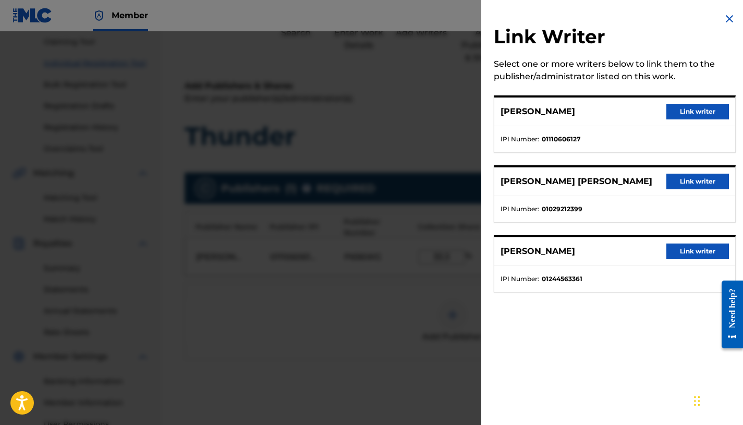
click at [419, 168] on div at bounding box center [371, 243] width 743 height 425
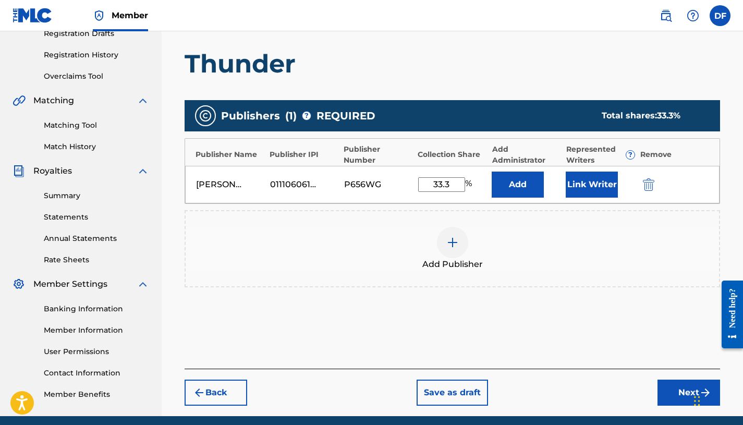
scroll to position [209, 0]
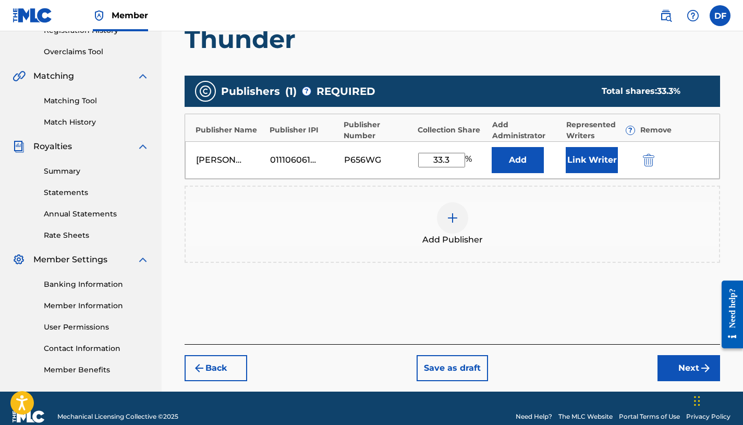
click at [460, 223] on div at bounding box center [452, 217] width 31 height 31
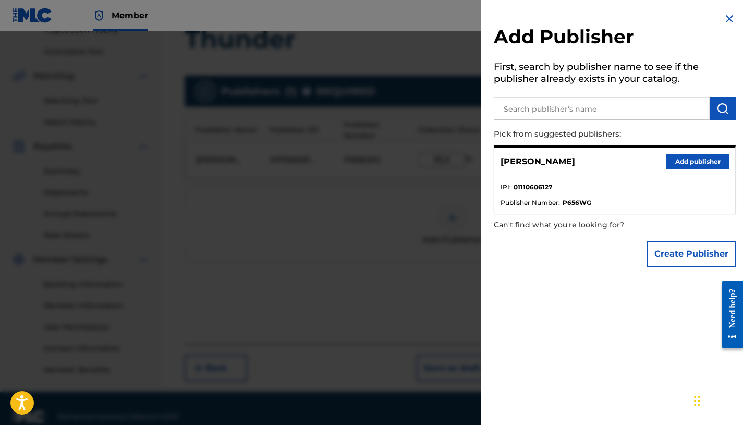
click at [432, 237] on div at bounding box center [371, 243] width 743 height 425
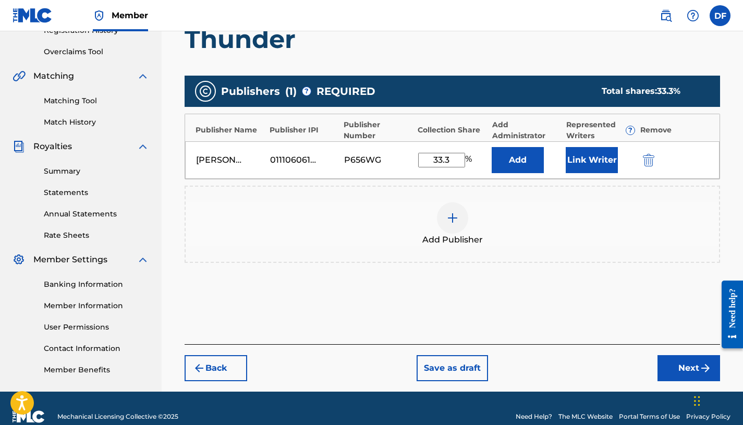
click at [579, 166] on button "Link Writer" at bounding box center [592, 160] width 52 height 26
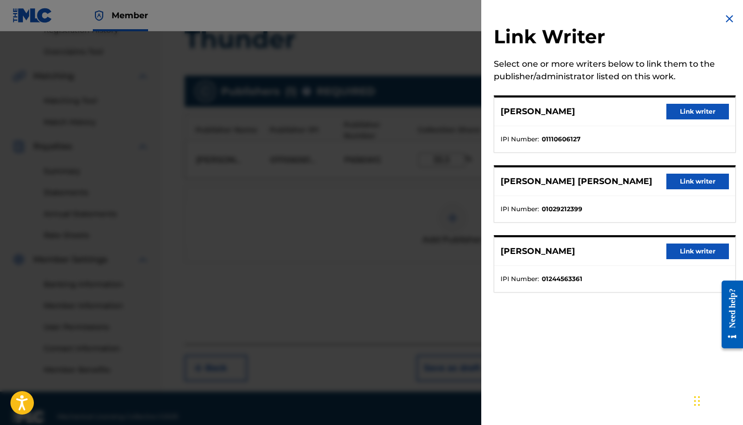
click at [698, 183] on button "Link writer" at bounding box center [698, 182] width 63 height 16
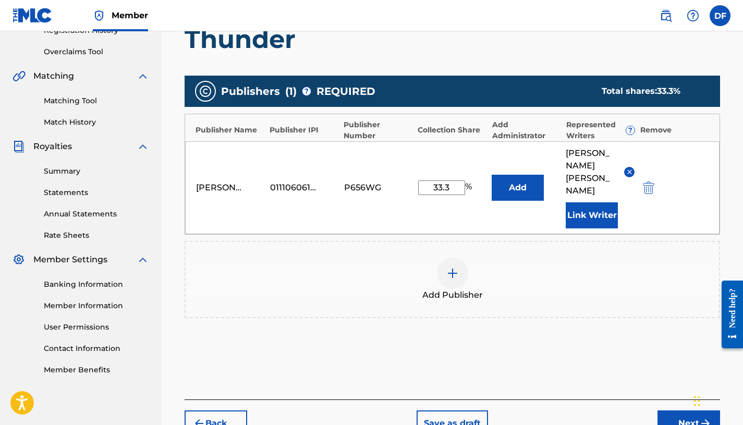
click at [599, 204] on button "Link Writer" at bounding box center [592, 215] width 52 height 26
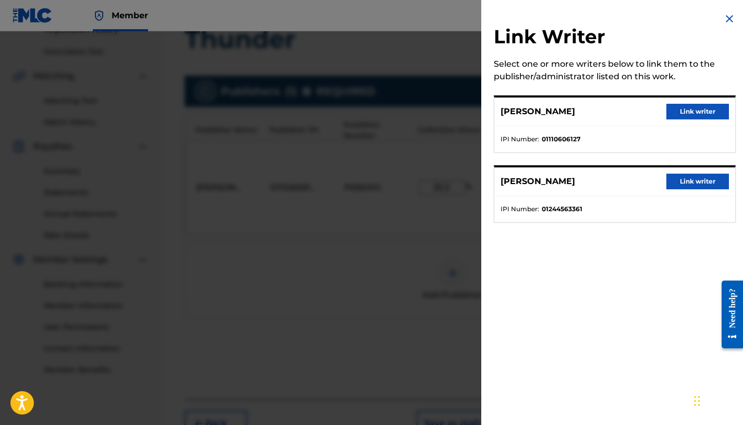
click at [678, 177] on button "Link writer" at bounding box center [698, 182] width 63 height 16
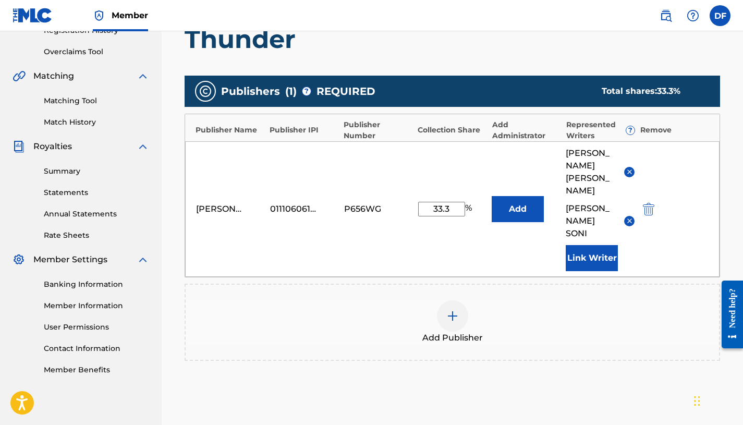
click at [629, 217] on img at bounding box center [630, 221] width 8 height 8
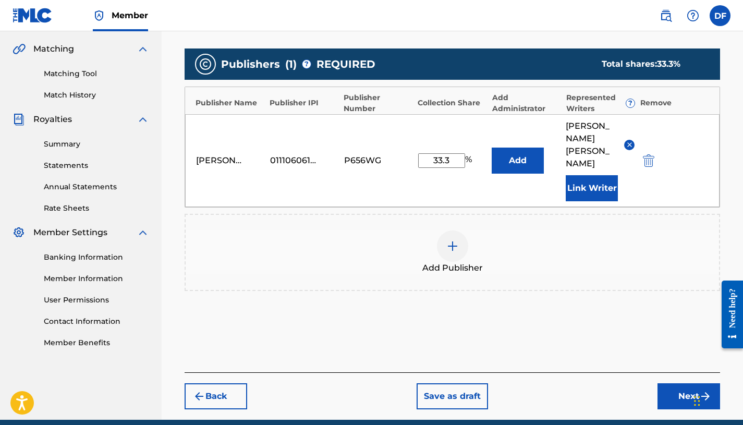
scroll to position [268, 0]
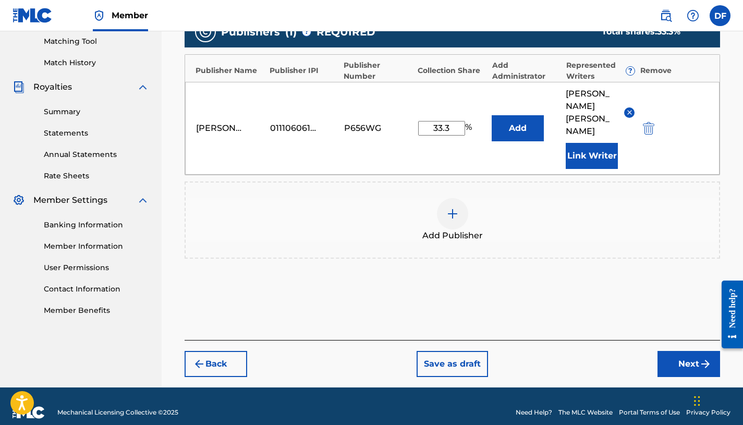
click at [446, 351] on button "Save as draft" at bounding box center [452, 364] width 71 height 26
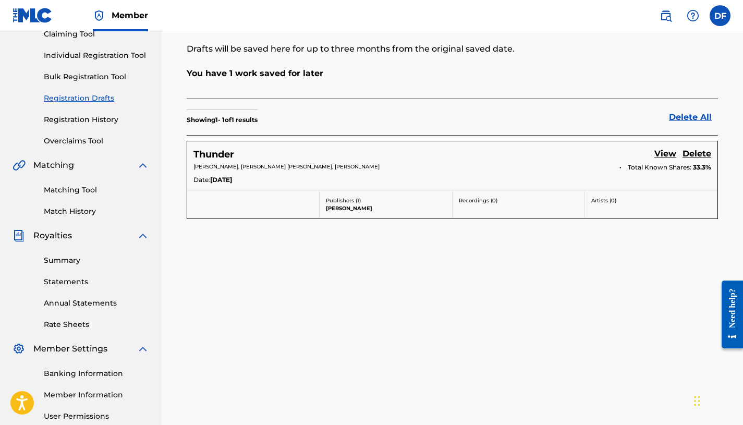
scroll to position [111, 0]
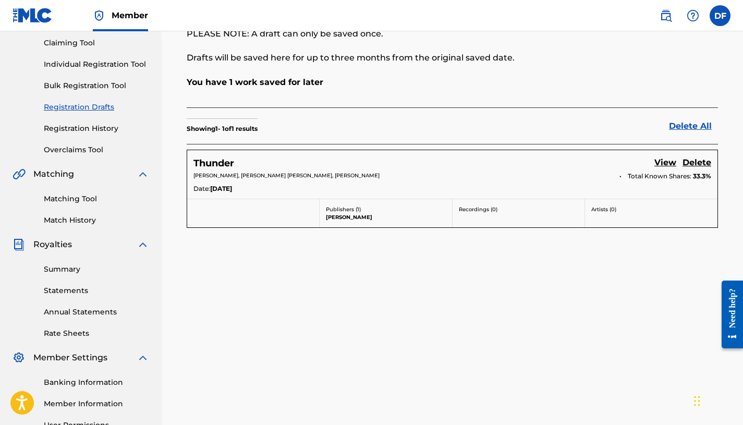
click at [665, 163] on link "View" at bounding box center [666, 163] width 22 height 14
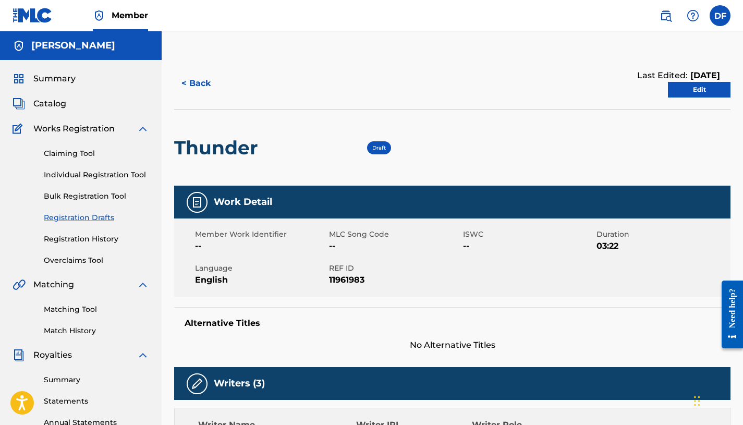
click at [688, 87] on link "Edit" at bounding box center [699, 90] width 63 height 16
